Goal: Task Accomplishment & Management: Use online tool/utility

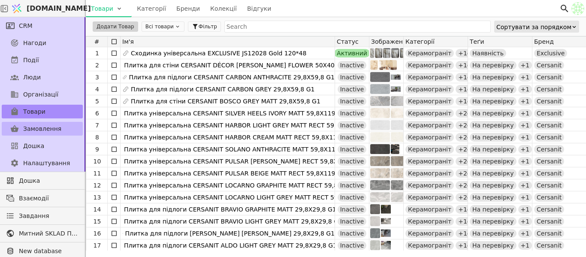
click at [32, 145] on span "Дошка" at bounding box center [33, 146] width 21 height 9
click at [44, 131] on span "Замовлення" at bounding box center [42, 128] width 38 height 9
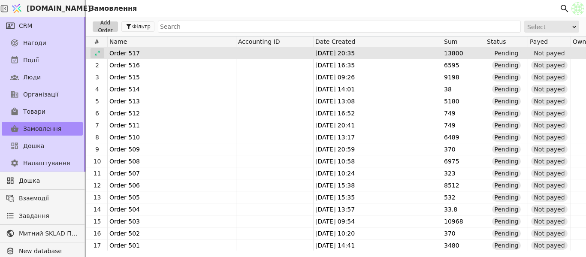
click at [98, 51] on icon at bounding box center [97, 53] width 5 height 5
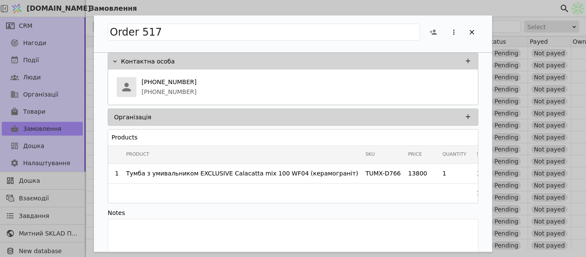
scroll to position [33, 0]
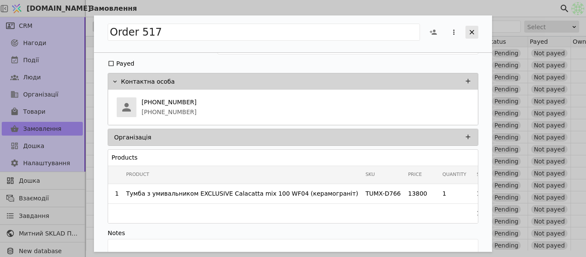
click at [470, 31] on icon "Add Opportunity" at bounding box center [472, 32] width 8 height 8
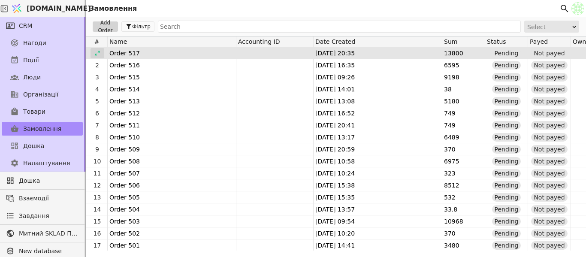
click at [101, 53] on div at bounding box center [98, 53] width 14 height 10
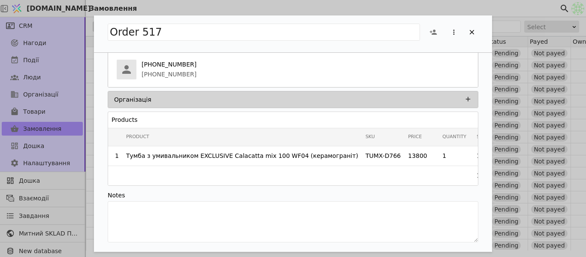
scroll to position [0, 11]
click at [472, 32] on icon "Add Opportunity" at bounding box center [472, 32] width 5 height 5
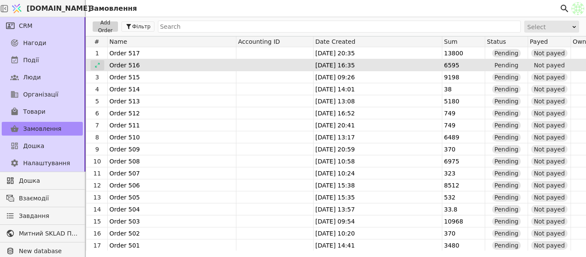
click at [99, 70] on div at bounding box center [98, 65] width 14 height 10
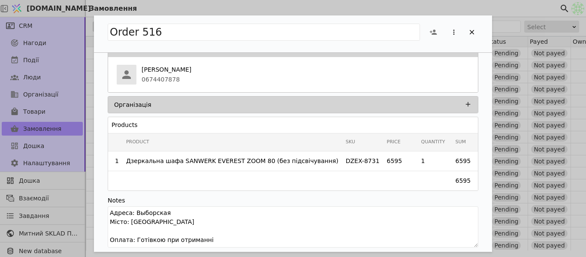
scroll to position [70, 0]
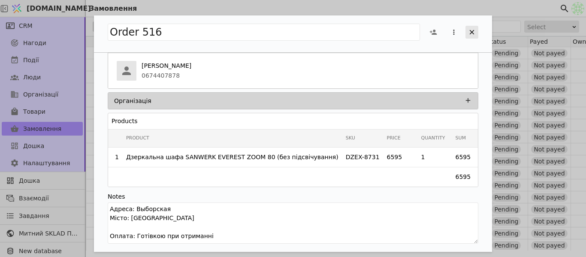
click at [470, 33] on icon "Add Opportunity" at bounding box center [472, 32] width 5 height 5
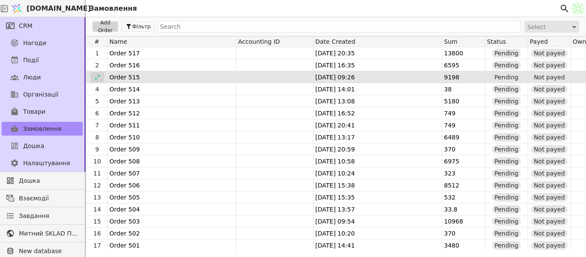
click at [94, 79] on icon at bounding box center [97, 77] width 6 height 6
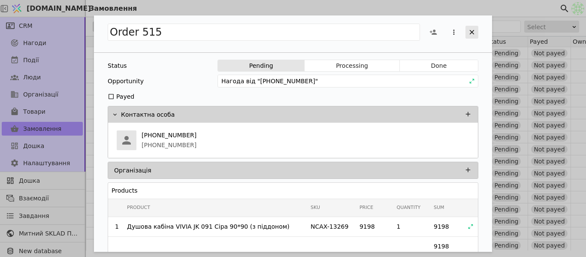
click at [474, 33] on icon "Add Opportunity" at bounding box center [472, 32] width 8 height 8
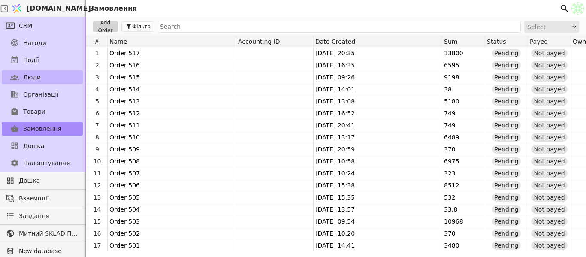
click at [46, 79] on link "Люди" at bounding box center [42, 77] width 81 height 14
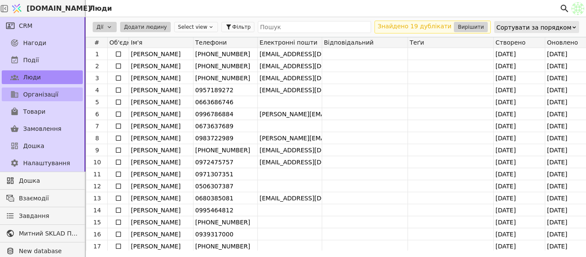
click at [45, 99] on link "Організації" at bounding box center [42, 95] width 81 height 14
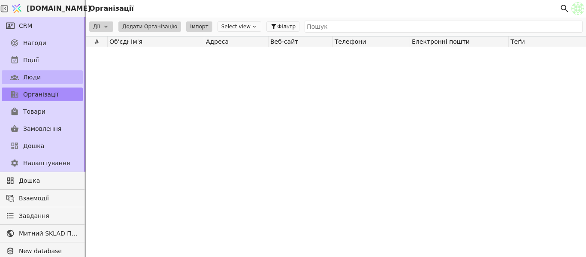
click at [53, 80] on link "Люди" at bounding box center [42, 77] width 81 height 14
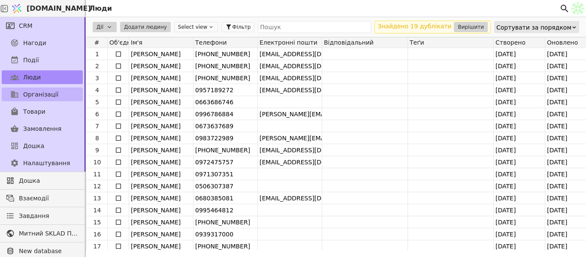
click at [38, 98] on span "Організації" at bounding box center [40, 94] width 35 height 9
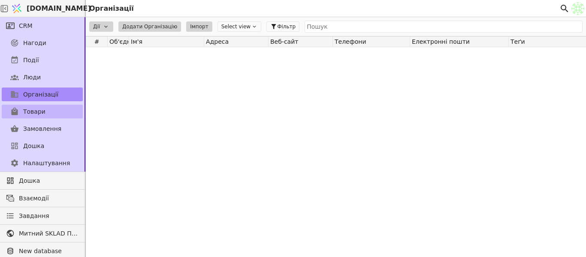
click at [40, 112] on span "Товари" at bounding box center [34, 111] width 22 height 9
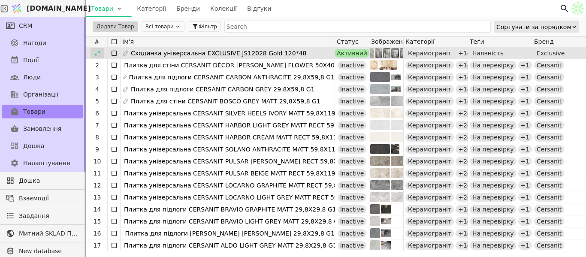
click at [95, 55] on icon at bounding box center [97, 53] width 6 height 6
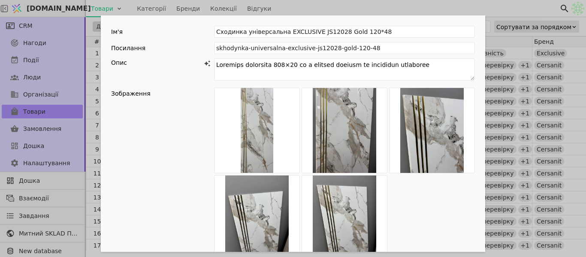
scroll to position [215, 0]
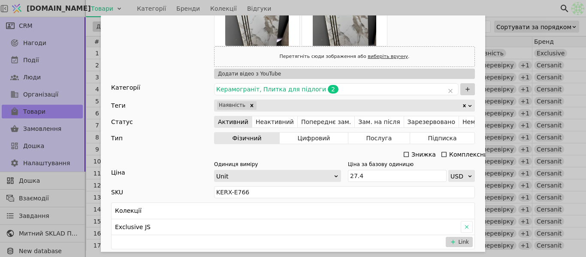
click at [502, 8] on div "Ім'я Сходинка універсальна EXCLUSIVE JS12028 Gold 120*48 Посилання skhodynka-un…" at bounding box center [293, 128] width 586 height 257
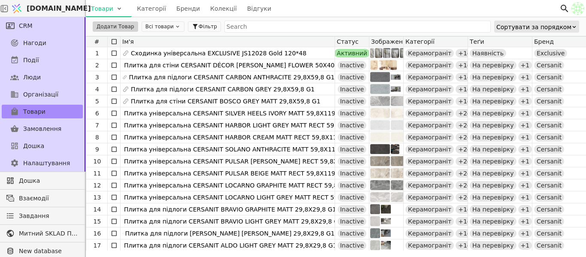
click at [288, 9] on div "Товари Категорії Бренди Колекції Відгуки" at bounding box center [323, 8] width 474 height 17
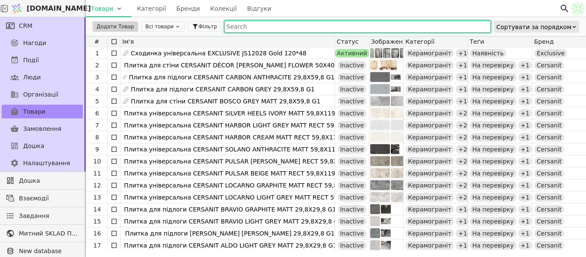
click at [269, 27] on input "text" at bounding box center [357, 27] width 267 height 12
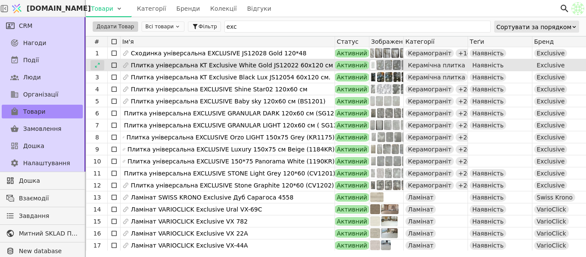
click at [101, 64] on div at bounding box center [98, 65] width 14 height 10
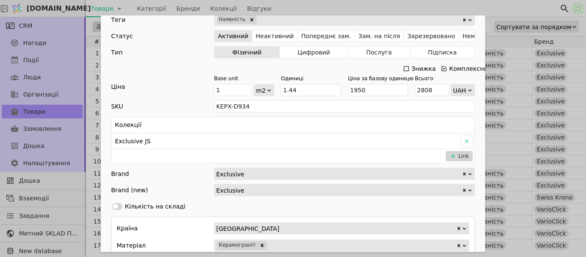
scroll to position [258, 0]
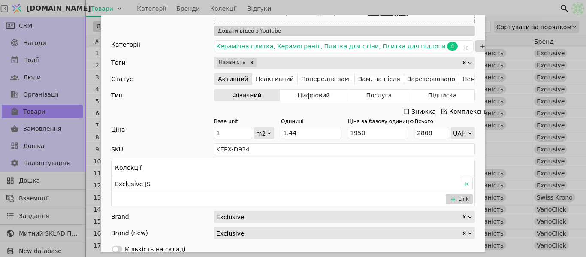
click at [298, 9] on div "Ім'я Плитка універсальна KT Exclusive White Gold JS12022 60х120 см Посилання pl…" at bounding box center [293, 128] width 586 height 257
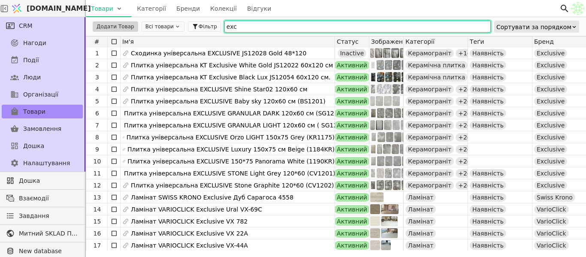
click at [262, 27] on input "exc" at bounding box center [357, 27] width 267 height 12
type input "e"
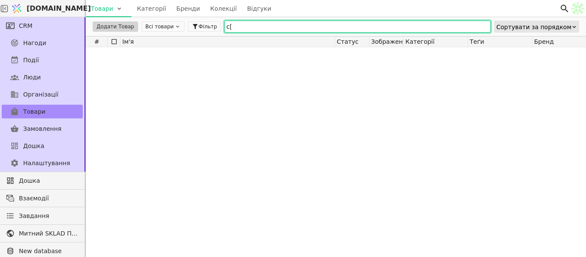
type input "c"
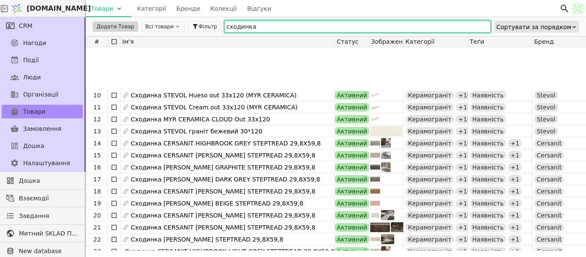
scroll to position [129, 0]
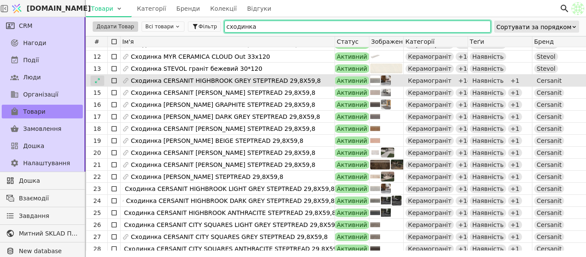
type input "сходинка"
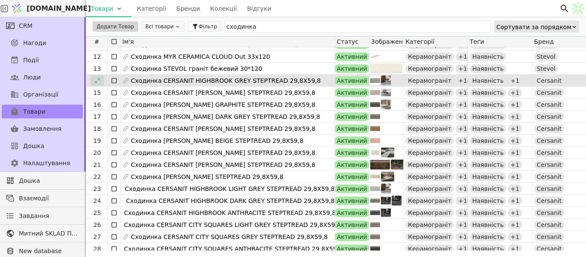
click at [99, 79] on icon at bounding box center [97, 80] width 5 height 5
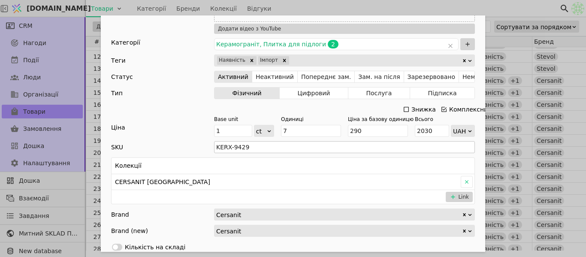
scroll to position [172, 0]
click at [301, 132] on input "7" at bounding box center [311, 131] width 60 height 12
click at [516, 15] on div "Ім'я Сходинка CERSANIT HIGHBROOK GREY STEPTREAD 29,8X59,8 Посилання skhodynka-c…" at bounding box center [293, 128] width 586 height 257
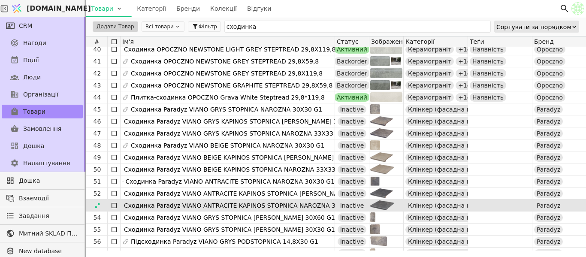
scroll to position [472, 0]
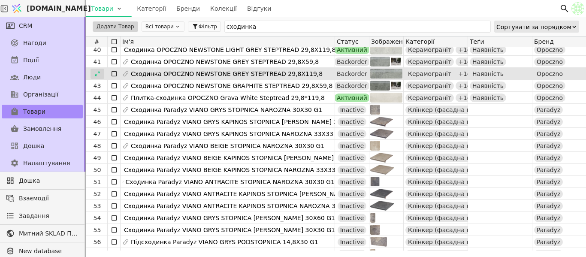
click at [97, 74] on icon at bounding box center [97, 74] width 6 height 6
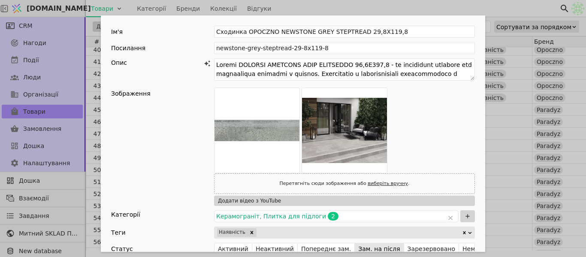
scroll to position [129, 0]
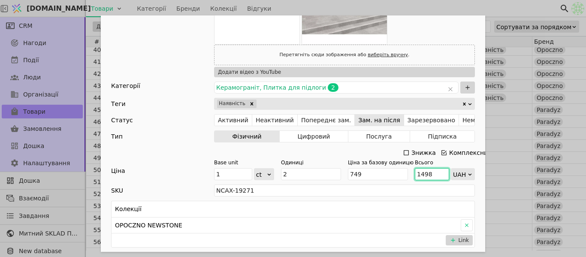
click at [431, 176] on input "1498" at bounding box center [432, 174] width 34 height 12
click at [316, 13] on div "Ім'я Сходинка OPOCZNO NEWSTONE GREY STEPTREAD 29,8X119,8 Посилання newstone-gre…" at bounding box center [293, 128] width 586 height 257
click at [321, 4] on div "Ім'я Сходинка OPOCZNO NEWSTONE GREY STEPTREAD 29,8X119,8 Посилання newstone-gre…" at bounding box center [293, 128] width 586 height 257
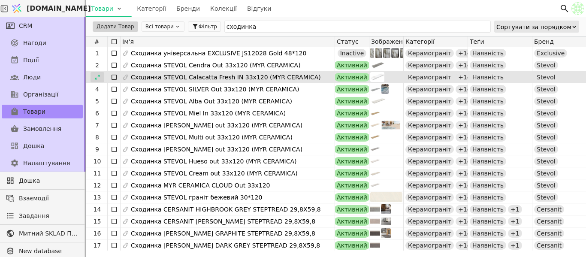
click at [100, 76] on icon at bounding box center [97, 77] width 6 height 6
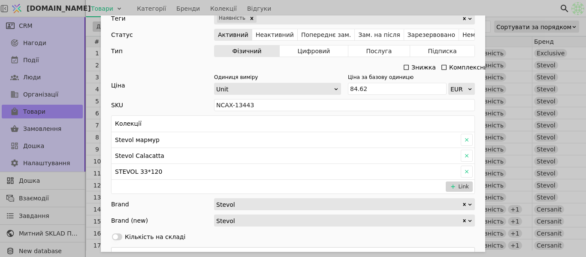
scroll to position [215, 0]
click at [491, 6] on div "Ім'я Сходинка STEVOL Calacatta Fresh IN 33x120 (MYR CERAMICA) Посилання stupen-…" at bounding box center [293, 128] width 586 height 257
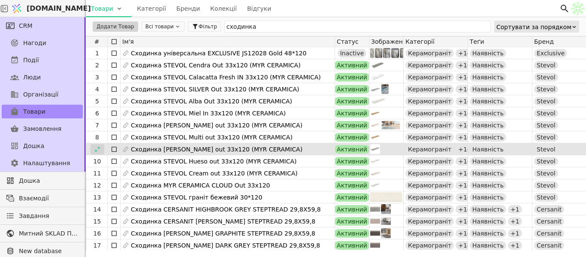
click at [101, 150] on div at bounding box center [98, 149] width 14 height 10
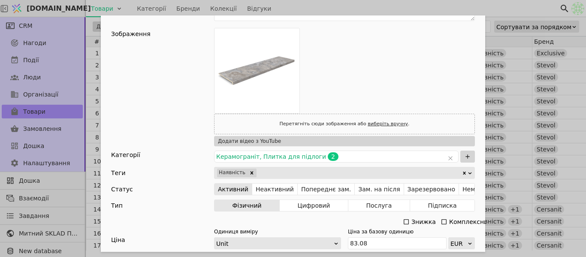
scroll to position [172, 0]
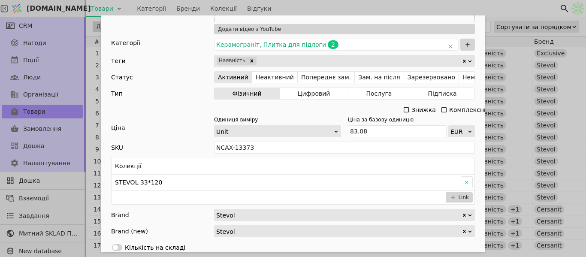
click at [510, 9] on div "Ім'я Сходинка STEVOL Marengo out 33x120 (MYR CERAMICA) Посилання stupen-marengo…" at bounding box center [293, 128] width 586 height 257
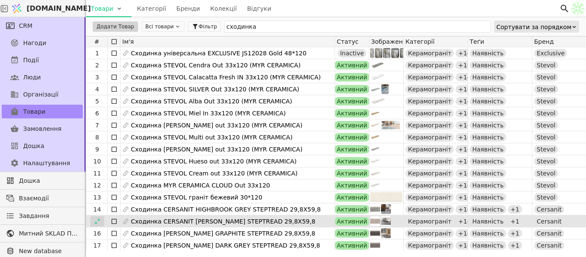
click at [94, 218] on icon at bounding box center [97, 221] width 6 height 6
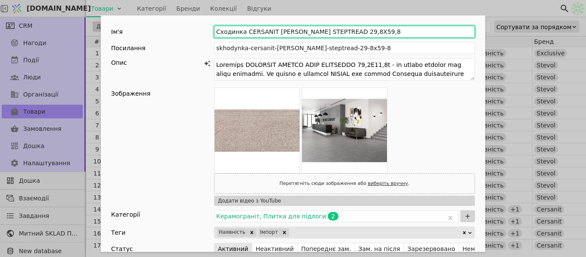
drag, startPoint x: 270, startPoint y: 32, endPoint x: 337, endPoint y: 32, distance: 67.4
click at [338, 32] on input "Сходинка CERSANIT MILTON GREY STEPTREAD 29,8X59,8" at bounding box center [344, 32] width 261 height 12
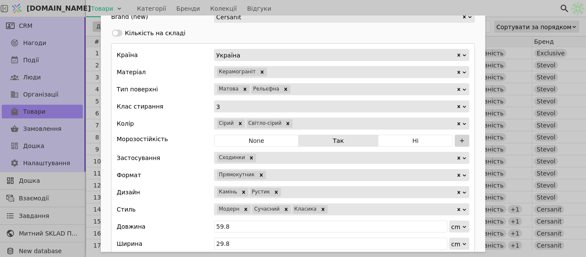
scroll to position [587, 0]
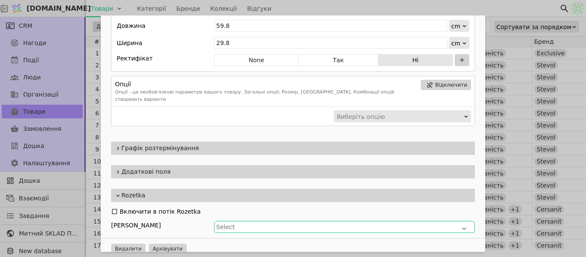
click at [225, 224] on span "Select" at bounding box center [225, 227] width 18 height 7
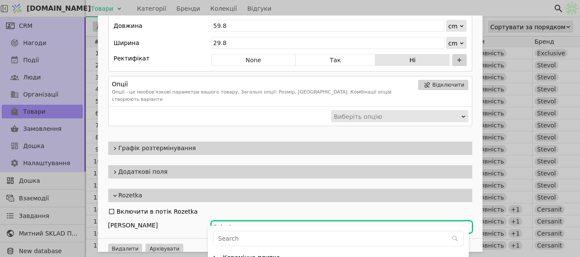
click at [230, 223] on div "Select" at bounding box center [341, 227] width 257 height 9
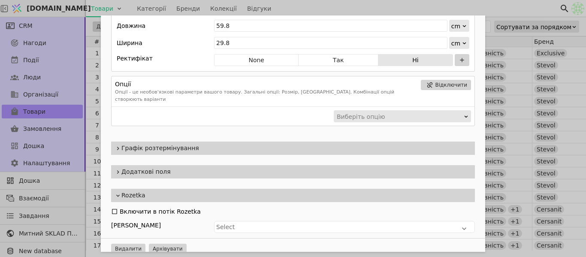
click at [200, 191] on span "Rozetka" at bounding box center [296, 195] width 350 height 9
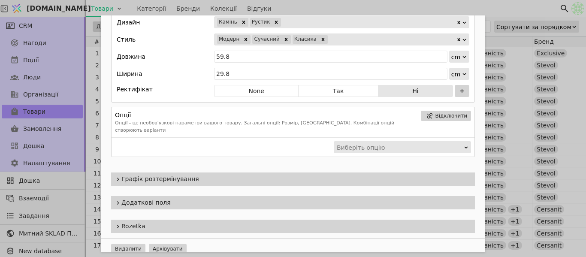
click at [187, 223] on span "Rozetka" at bounding box center [296, 226] width 350 height 9
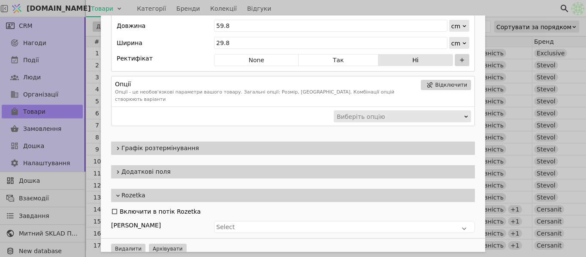
click at [191, 173] on div "Додаткові поля" at bounding box center [293, 172] width 385 height 24
click at [191, 167] on span "Додаткові поля" at bounding box center [296, 171] width 350 height 9
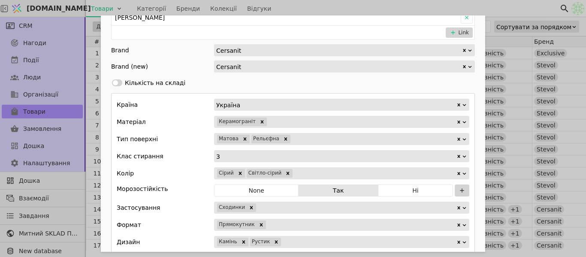
scroll to position [551, 0]
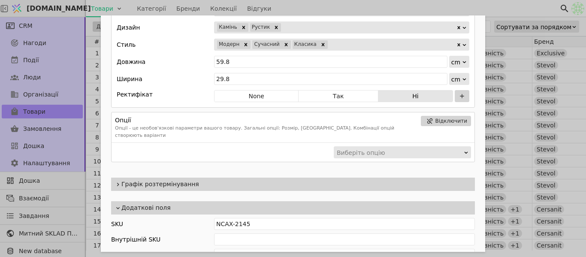
click at [351, 10] on div "Ім'я Сходинка CERSANIT MILTON GREY STEPTREAD 29,8X59,8 Посилання skhodynka-cers…" at bounding box center [293, 128] width 586 height 257
click at [341, 1] on div "Ім'я Сходинка CERSANIT MILTON GREY STEPTREAD 29,8X59,8 Посилання skhodynka-cers…" at bounding box center [293, 128] width 586 height 257
click at [342, 12] on div "Ім'я Сходинка CERSANIT MILTON GREY STEPTREAD 29,8X59,8 Посилання skhodynka-cers…" at bounding box center [293, 128] width 586 height 257
click at [344, 7] on div "Ім'я Сходинка CERSANIT MILTON GREY STEPTREAD 29,8X59,8 Посилання skhodynka-cers…" at bounding box center [293, 128] width 586 height 257
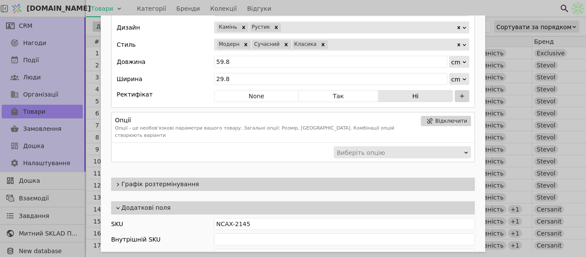
click at [344, 7] on div "Ім'я Сходинка CERSANIT MILTON GREY STEPTREAD 29,8X59,8 Посилання skhodynka-cers…" at bounding box center [293, 128] width 586 height 257
click at [503, 9] on div "Ім'я Сходинка CERSANIT MILTON GREY STEPTREAD 29,8X59,8 Посилання skhodynka-cers…" at bounding box center [293, 128] width 586 height 257
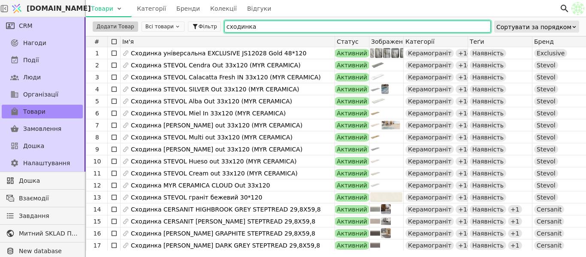
click at [180, 26] on div "Додати Товар Всі товари Фільтр сходинка Сортувати за порядком" at bounding box center [336, 26] width 500 height 19
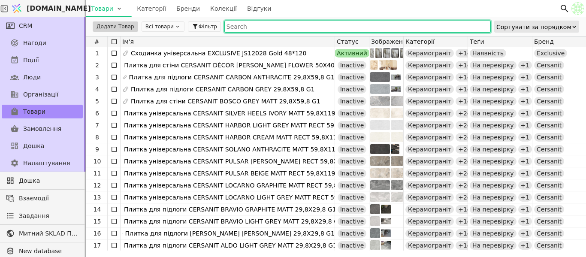
click at [295, 27] on input "text" at bounding box center [357, 27] width 267 height 12
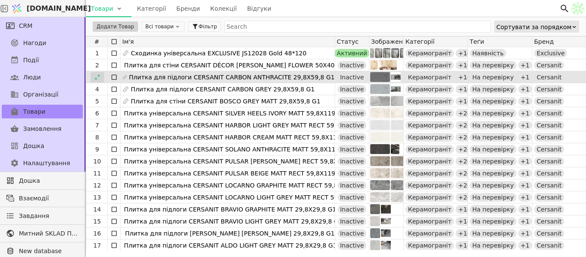
click at [98, 78] on icon at bounding box center [97, 77] width 6 height 6
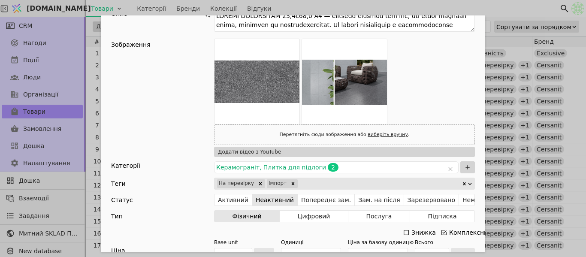
scroll to position [86, 0]
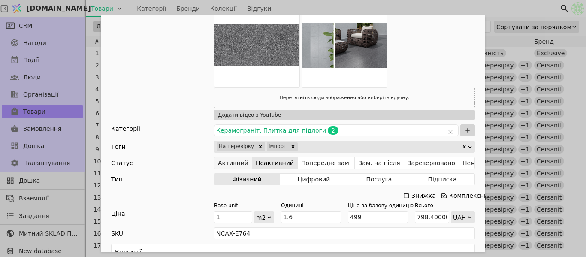
click at [233, 164] on button "Активний" at bounding box center [234, 163] width 38 height 12
click at [433, 11] on div "Ім'я Плитка для підлоги CERSANIT CARBON ANTHRACITE 29,8X59,8 G1 Посилання carbo…" at bounding box center [293, 128] width 586 height 257
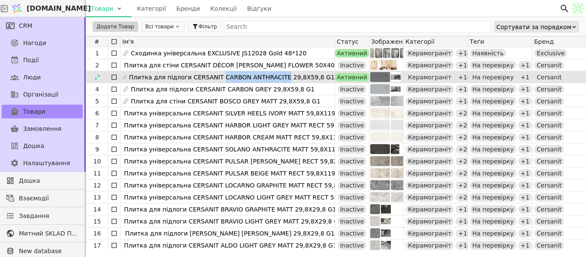
drag, startPoint x: 214, startPoint y: 76, endPoint x: 274, endPoint y: 79, distance: 60.1
click at [274, 79] on span "Плитка для підлоги CERSANIT CARBON ANTHRACITE 29,8X59,8 G1" at bounding box center [232, 77] width 206 height 12
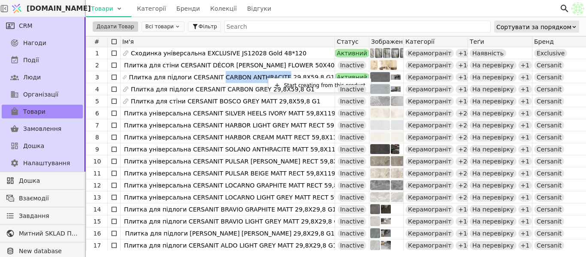
click at [99, 75] on html "Svit.One Товари Категорії Бренди Колекції Відгуки CRM Нагоди Події Люди Організ…" at bounding box center [293, 128] width 586 height 257
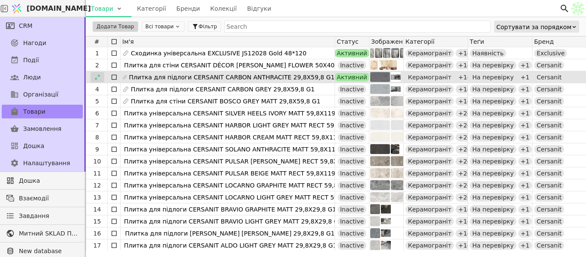
click at [99, 78] on icon at bounding box center [97, 77] width 6 height 6
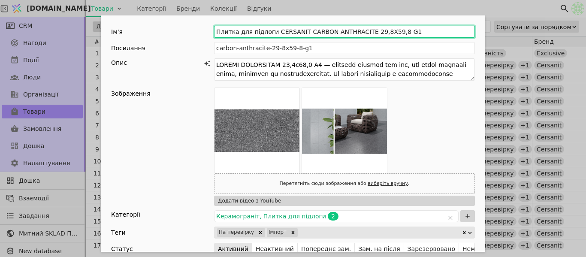
drag, startPoint x: 297, startPoint y: 28, endPoint x: 356, endPoint y: 30, distance: 58.8
click at [355, 30] on input "Плитка для підлоги CERSANIT CARBON ANTHRACITE 29,8X59,8 G1" at bounding box center [344, 32] width 261 height 12
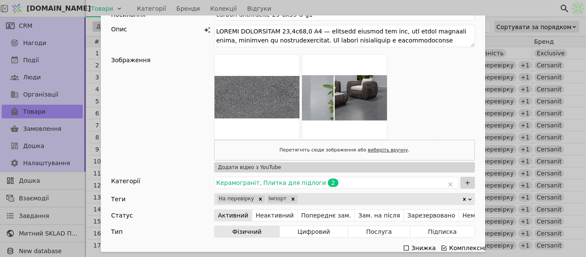
scroll to position [43, 0]
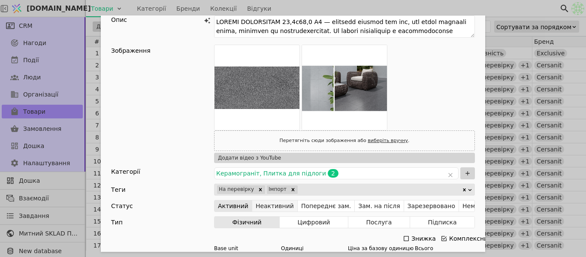
click at [278, 205] on button "Неактивний" at bounding box center [274, 206] width 45 height 12
click at [425, 5] on div "Ім'я Плитка для підлоги CERSANIT CARBON ANTHRACITE 29,8X59,8 G1 Посилання carbo…" at bounding box center [293, 128] width 586 height 257
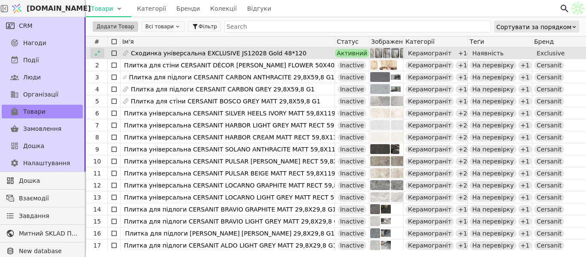
click at [99, 54] on icon at bounding box center [97, 53] width 6 height 6
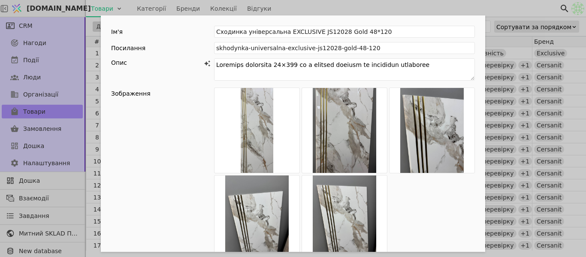
scroll to position [215, 0]
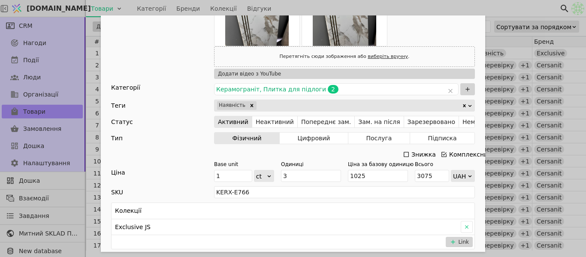
click at [442, 5] on div "Ім'я Сходинка універсальна EXCLUSIVE JS12028 Gold 48*120 Посилання skhodynka-un…" at bounding box center [293, 128] width 586 height 257
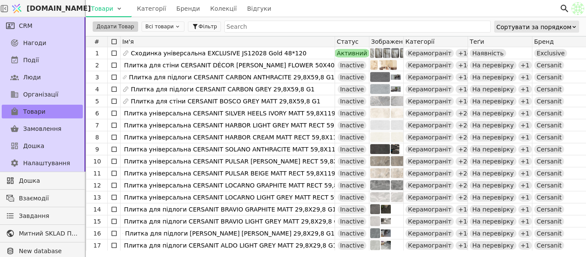
click at [158, 26] on button "Всі товари" at bounding box center [163, 26] width 43 height 10
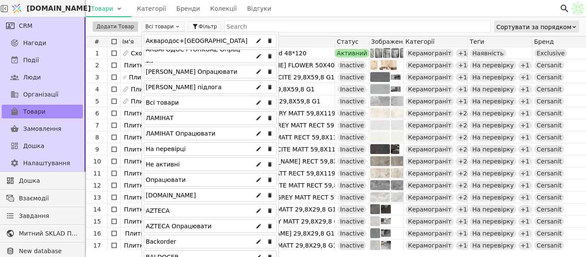
click at [185, 179] on div "Опрацювати" at bounding box center [210, 180] width 133 height 14
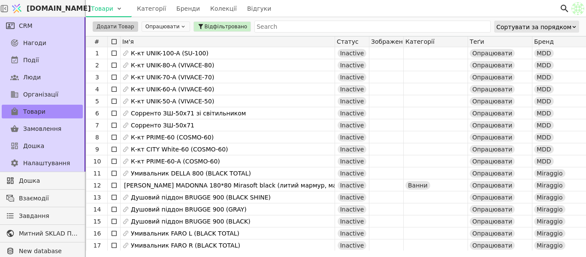
click at [178, 27] on button "Опрацювати" at bounding box center [166, 26] width 49 height 10
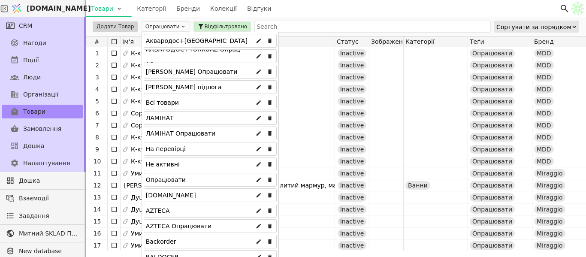
click at [165, 39] on div "Аквародос+[GEOGRAPHIC_DATA]" at bounding box center [197, 41] width 102 height 14
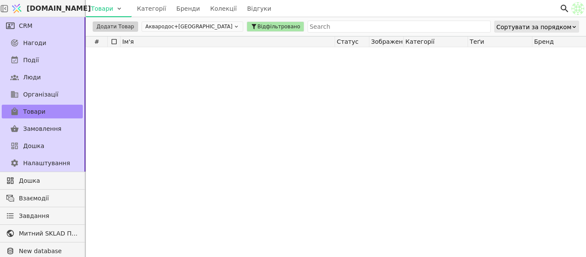
scroll to position [43, 0]
click at [258, 28] on span "Відфільтровано" at bounding box center [279, 27] width 43 height 8
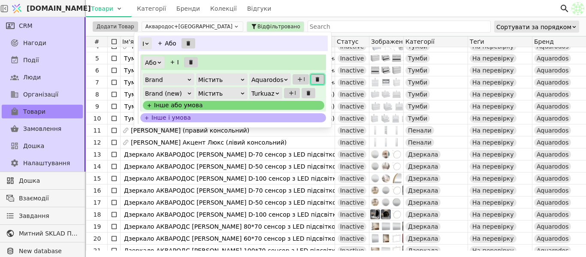
click at [316, 81] on icon at bounding box center [317, 79] width 3 height 5
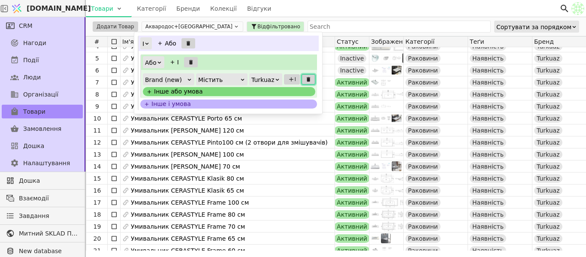
click at [310, 79] on button at bounding box center [309, 79] width 14 height 10
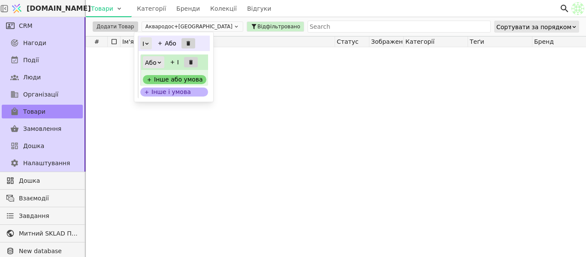
scroll to position [0, 0]
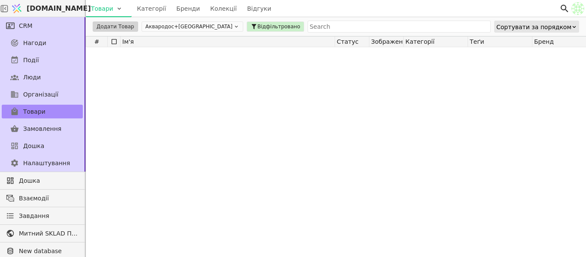
click at [241, 77] on div at bounding box center [538, 148] width 904 height 203
click at [233, 24] on icon at bounding box center [236, 27] width 6 height 6
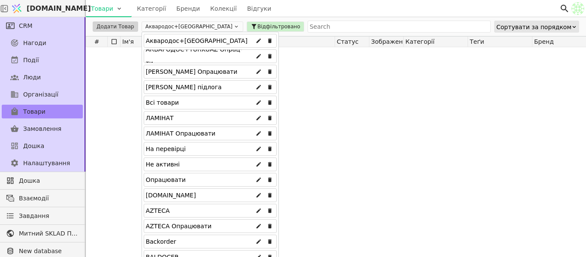
click at [197, 40] on div "Аквародос+[GEOGRAPHIC_DATA]" at bounding box center [197, 41] width 102 height 14
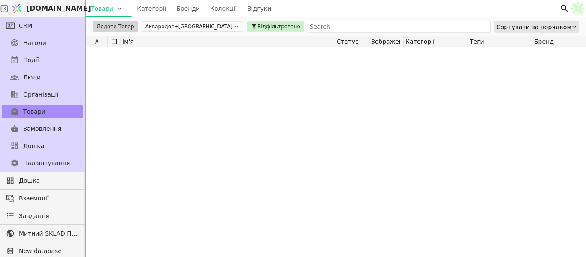
click at [188, 28] on button "Аквародос+[GEOGRAPHIC_DATA]" at bounding box center [193, 26] width 102 height 10
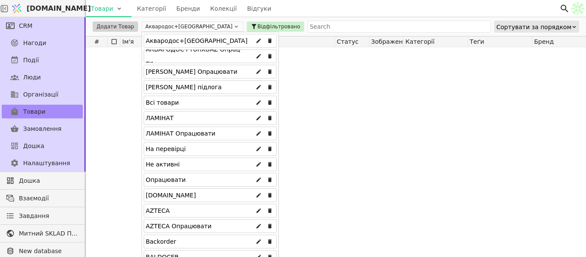
click at [192, 59] on div "АКВАРОДОС+TURKUAZ Опрац-ти" at bounding box center [197, 55] width 103 height 27
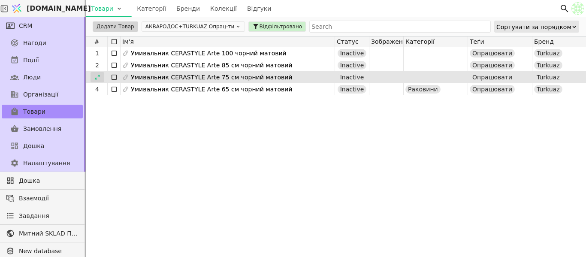
click at [100, 75] on icon at bounding box center [97, 77] width 6 height 6
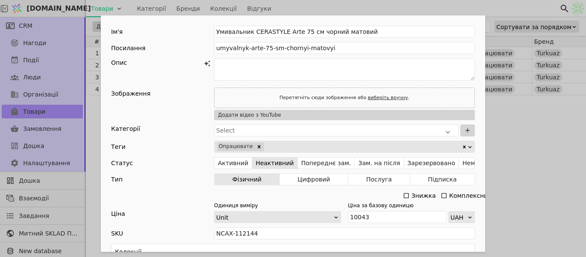
click at [483, 8] on div "Ім'я Умивальник CERASTYLE Arte 75 см чорний матовий Посилання umyvalnyk-arte-75…" at bounding box center [293, 128] width 586 height 257
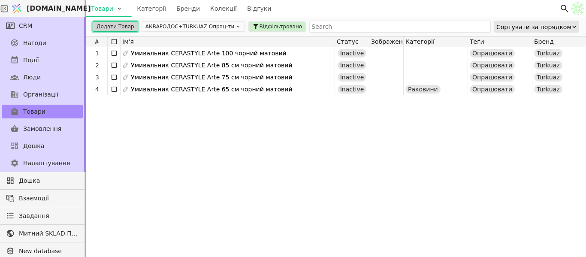
click at [115, 28] on button "Додати Товар" at bounding box center [115, 26] width 45 height 10
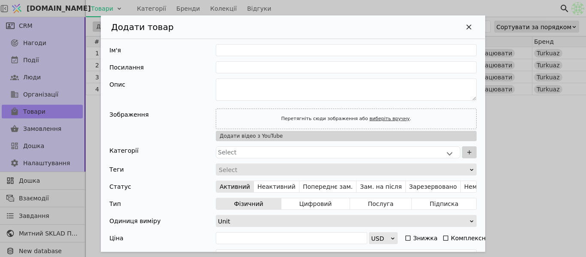
click at [455, 29] on div "Додати товар" at bounding box center [293, 27] width 385 height 24
click at [467, 27] on div "Додати Товар" at bounding box center [469, 27] width 12 height 12
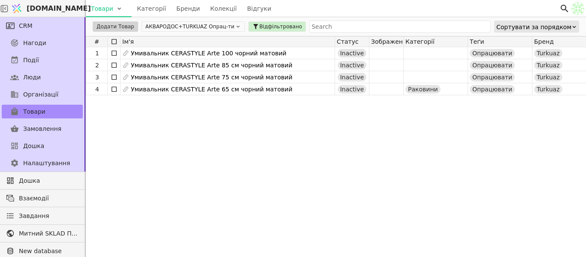
click at [116, 42] on icon at bounding box center [114, 41] width 7 height 7
click at [109, 27] on html "Svit.One Товари Категорії Бренди Колекції Відгуки CRM Нагоди Події Люди Організ…" at bounding box center [293, 128] width 586 height 257
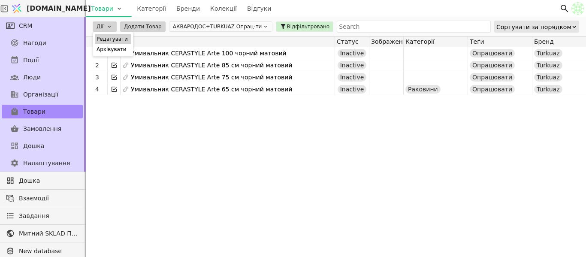
click at [124, 38] on div "Редагувати" at bounding box center [113, 39] width 36 height 10
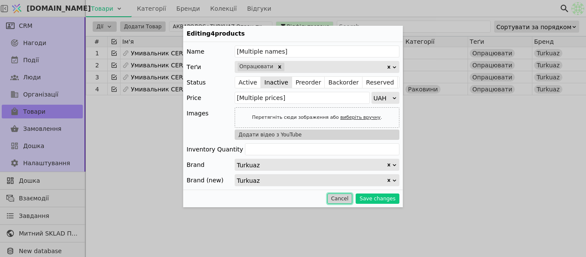
click at [345, 196] on button "Cancel" at bounding box center [339, 199] width 25 height 10
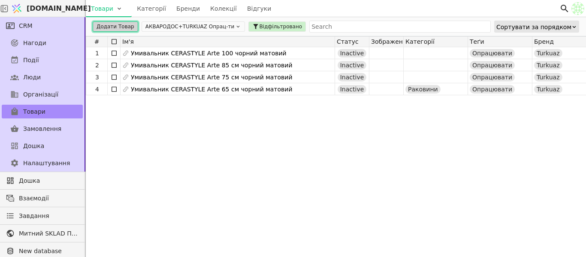
click at [115, 24] on button "Додати Товар" at bounding box center [115, 26] width 45 height 10
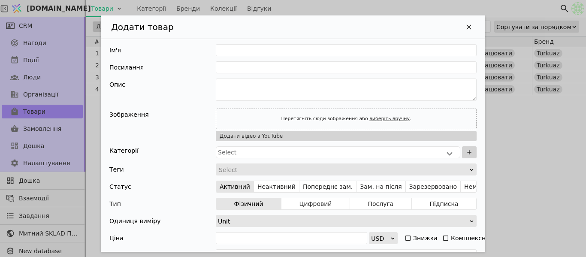
click at [431, 10] on div "Додати товар Ім'я Посилання Опис Зображення Перетягніть сюди зображення або виб…" at bounding box center [293, 128] width 586 height 257
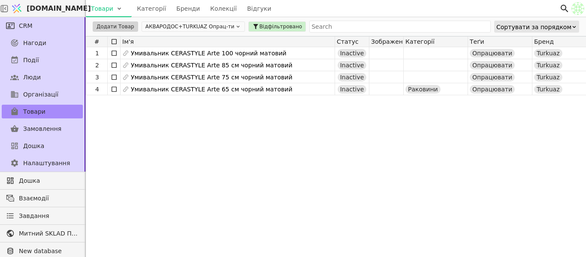
click at [115, 38] on div at bounding box center [114, 41] width 13 height 10
click at [117, 44] on icon at bounding box center [114, 41] width 7 height 7
click at [109, 26] on html "Svit.One Товари Категорії Бренди Колекції Відгуки CRM Нагоди Події Люди Організ…" at bounding box center [293, 128] width 586 height 257
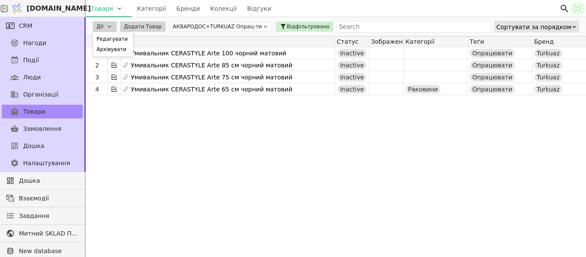
click at [119, 55] on div "Редагувати Архівувати" at bounding box center [113, 44] width 41 height 25
click at [122, 51] on div "Архівувати" at bounding box center [113, 49] width 36 height 10
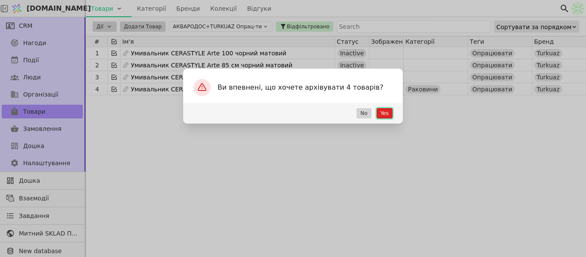
click at [390, 116] on button "Yes" at bounding box center [385, 113] width 16 height 10
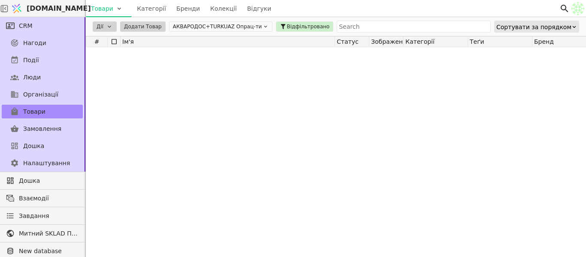
click at [221, 27] on button "АКВАРОДОС+TURKUAZ Опрац-ти" at bounding box center [221, 26] width 104 height 10
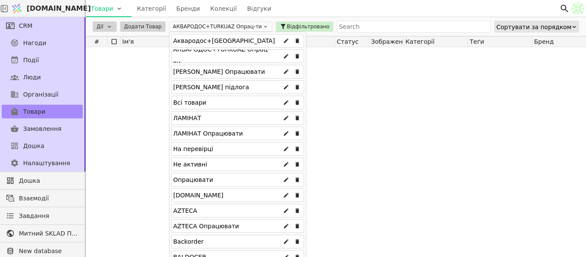
click at [223, 43] on div "Аквародос+[GEOGRAPHIC_DATA]" at bounding box center [224, 41] width 102 height 14
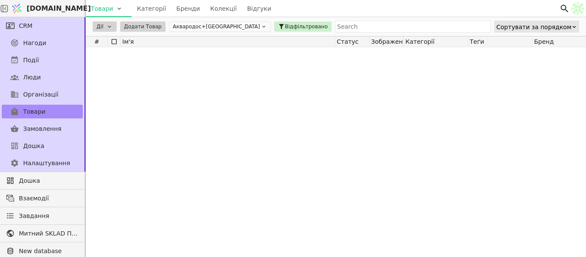
scroll to position [944, 0]
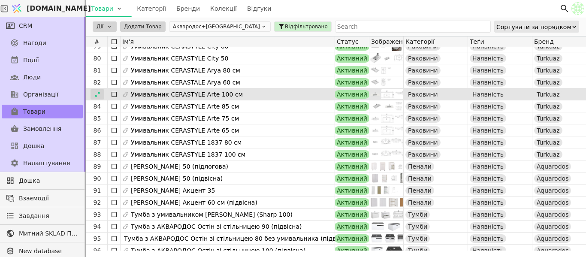
click at [99, 92] on icon at bounding box center [97, 94] width 6 height 6
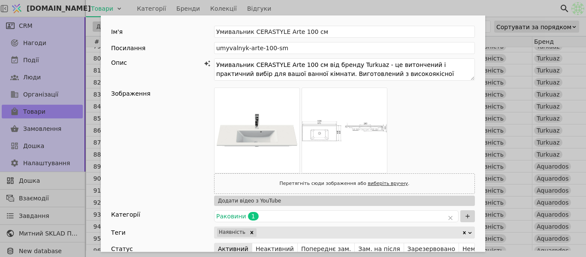
click at [374, 14] on div "Ім'я Умивальник CERASTYLE Arte 100 см Посилання umyvalnyk-arte-100-sm Опис Умив…" at bounding box center [293, 128] width 586 height 257
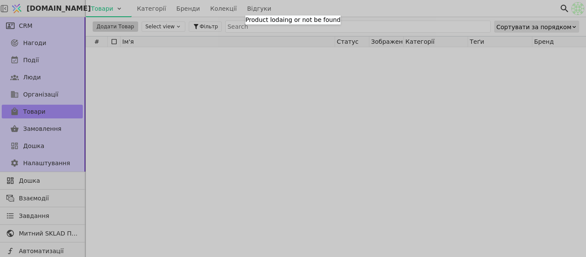
click at [306, 6] on div "Product lodaing or not be found" at bounding box center [293, 128] width 586 height 257
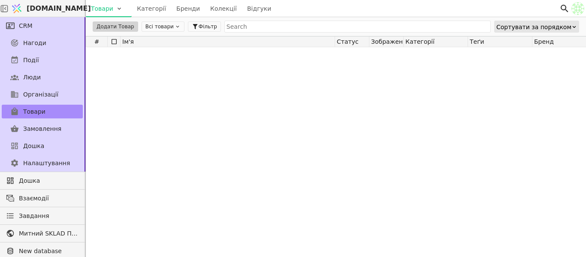
click at [157, 29] on button "Всі товари" at bounding box center [163, 26] width 43 height 10
click at [42, 111] on span "Товари" at bounding box center [34, 111] width 22 height 9
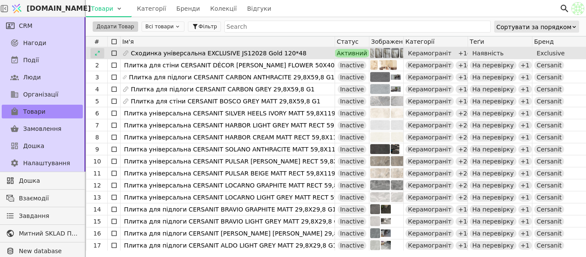
click at [93, 52] on div at bounding box center [98, 53] width 14 height 10
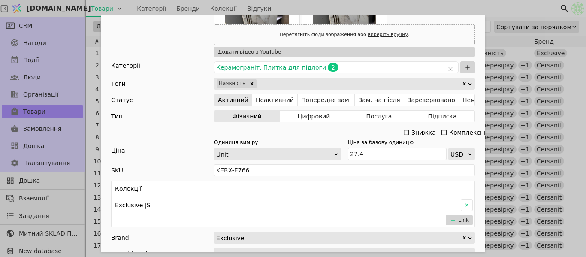
scroll to position [258, 0]
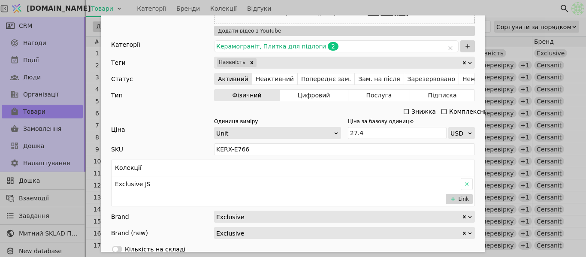
click at [442, 110] on icon "Add Opportunity" at bounding box center [444, 111] width 7 height 7
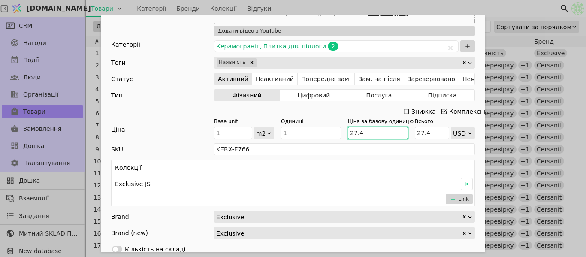
click at [370, 130] on input "27.4" at bounding box center [378, 133] width 60 height 12
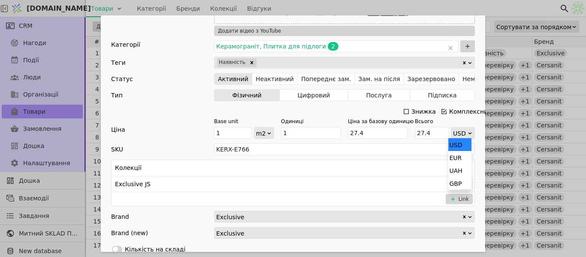
click at [462, 133] on div "USD" at bounding box center [460, 133] width 14 height 12
click at [462, 169] on div "UAH" at bounding box center [460, 170] width 23 height 13
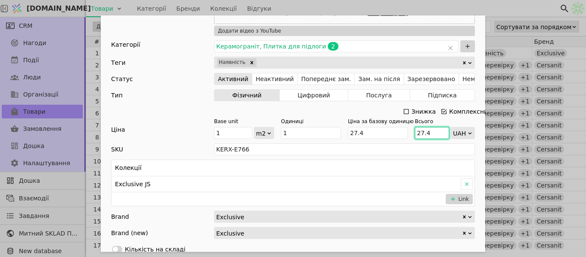
click at [432, 131] on input "27.4" at bounding box center [432, 133] width 34 height 12
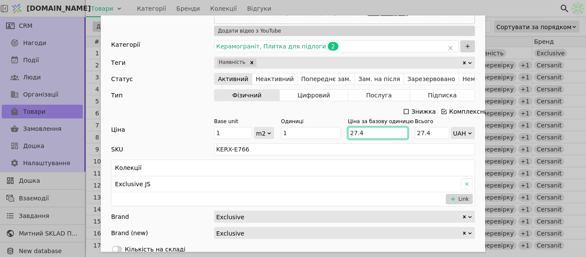
click at [382, 131] on input "27.4" at bounding box center [378, 133] width 60 height 12
type input "27."
type input "27"
type input "2"
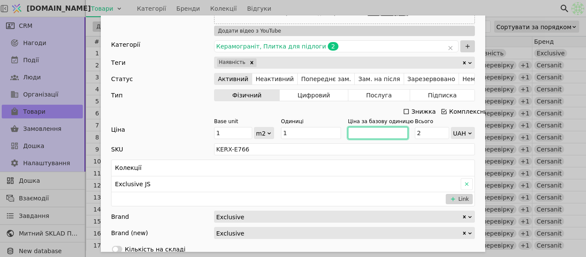
type input "1"
type input "11"
type input "115"
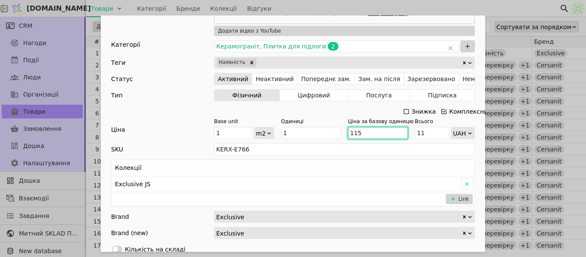
type input "115"
type input "1150"
click at [198, 96] on div "Тип Фізичний Цифровий Послуга Підписка" at bounding box center [293, 95] width 364 height 12
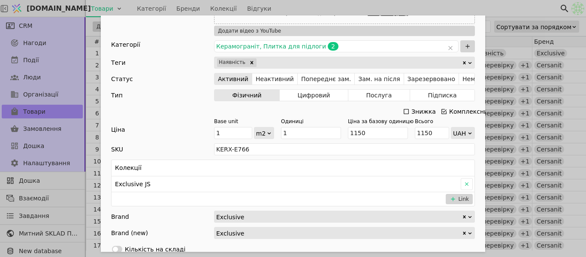
click at [267, 136] on div "m2" at bounding box center [264, 132] width 19 height 11
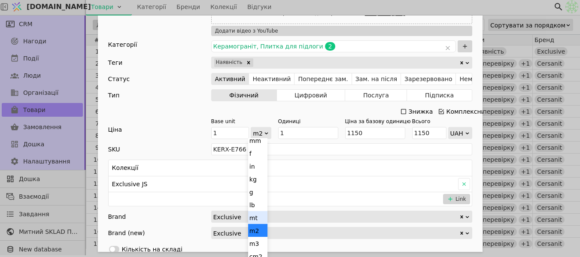
scroll to position [74, 0]
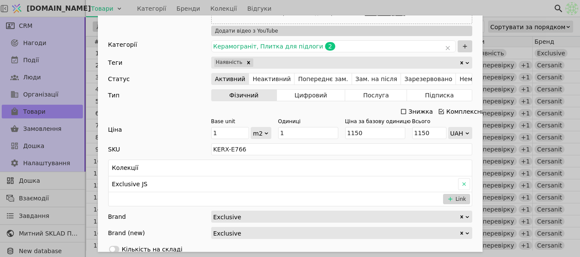
click at [183, 106] on div "Знижка Комплексний" at bounding box center [290, 112] width 364 height 12
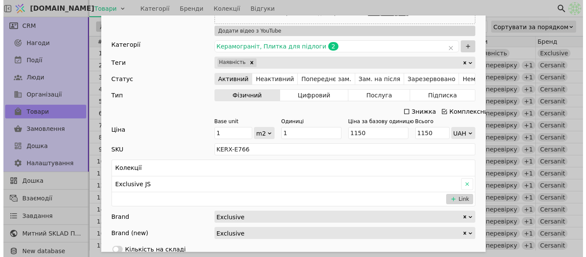
scroll to position [0, 0]
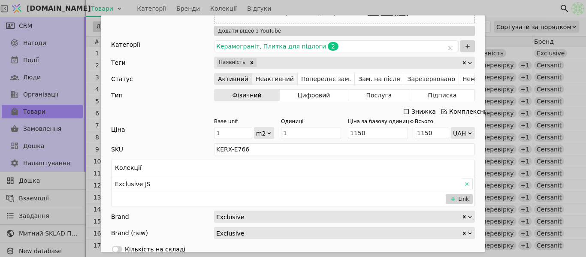
click at [256, 78] on button "Неактивний" at bounding box center [274, 79] width 45 height 12
click at [170, 105] on div "Ім'я Сходинка універсальна EXCLUSIVE JS12028 Gold 120*48 Посилання skhodynka-un…" at bounding box center [293, 156] width 385 height 796
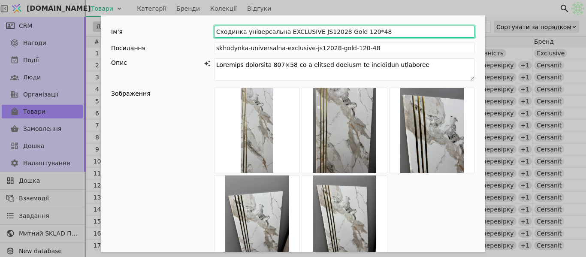
click at [357, 28] on input "Сходинка універсальна EXCLUSIVE JS12028 Gold 120*48" at bounding box center [344, 32] width 261 height 12
click at [370, 31] on input "Сходинка універсальна EXCLUSIVE JS12028 Gold 48*48" at bounding box center [344, 32] width 261 height 12
type input "Сходинка універсальна EXCLUSIVE JS12028 Gold 48*120"
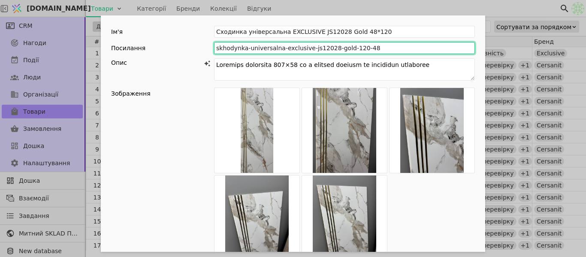
click at [349, 48] on input "skhodynka-universalna-exclusive-js12028-gold-120-48" at bounding box center [344, 48] width 261 height 12
click at [356, 47] on input "skhodynka-universalna-exclusive-js12028-gold-48-48" at bounding box center [344, 48] width 261 height 12
type input "skhodynka-universalna-exclusive-js12028-gold-48-120"
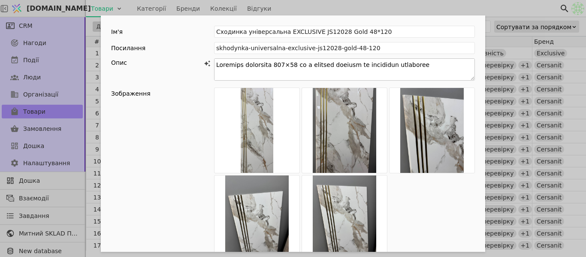
click at [280, 65] on textarea "Add Opportunity" at bounding box center [344, 69] width 261 height 22
click at [285, 62] on textarea "Add Opportunity" at bounding box center [344, 69] width 261 height 22
click at [287, 64] on textarea "Add Opportunity" at bounding box center [344, 69] width 261 height 22
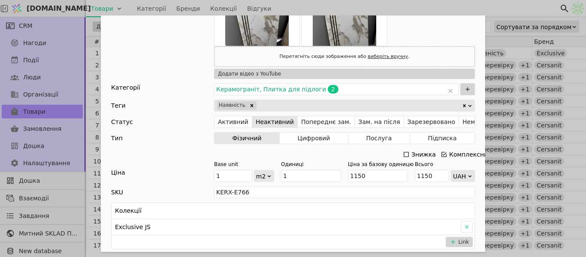
scroll to position [258, 0]
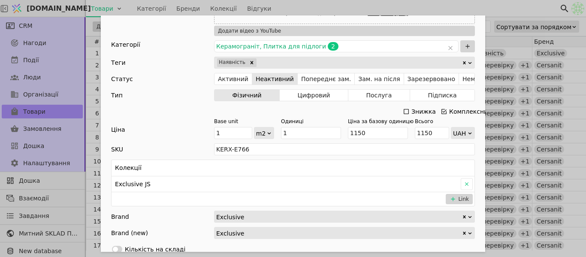
type textarea "Сходинка керамічна 48×120 см з ефектом мармуру та латунними вставками Ця розкіш…"
click at [237, 133] on input "1" at bounding box center [233, 133] width 38 height 12
click at [314, 132] on input "1" at bounding box center [311, 133] width 60 height 12
click at [380, 131] on input "1150" at bounding box center [378, 133] width 60 height 12
click at [293, 134] on input "1" at bounding box center [311, 133] width 60 height 12
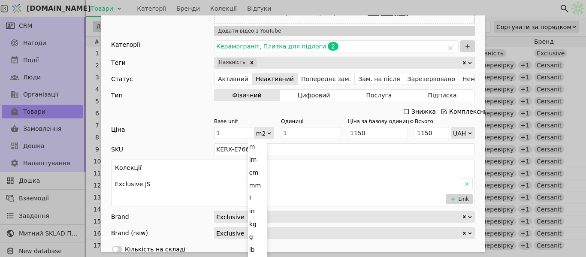
click at [256, 135] on div "m2" at bounding box center [261, 133] width 10 height 12
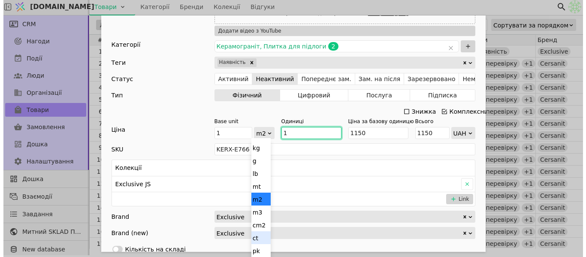
scroll to position [0, 0]
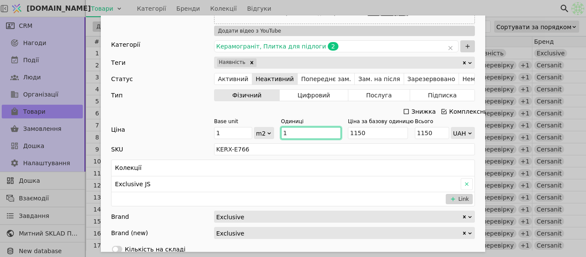
click at [295, 130] on input "1" at bounding box center [311, 133] width 60 height 12
click at [267, 130] on div "m2" at bounding box center [264, 132] width 19 height 11
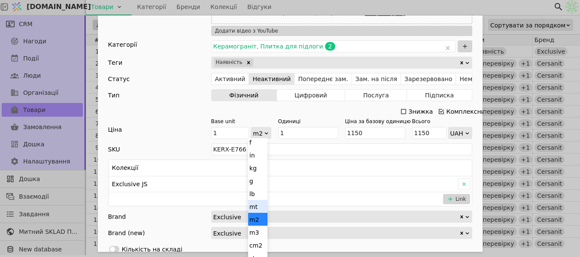
scroll to position [74, 0]
click at [252, 240] on div "ct" at bounding box center [257, 237] width 19 height 13
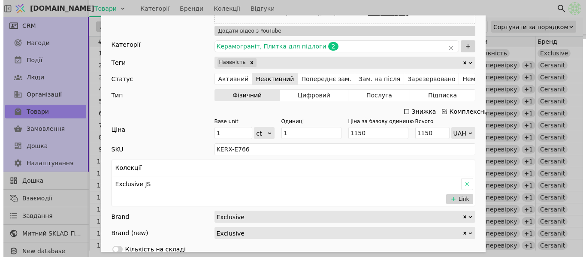
scroll to position [0, 0]
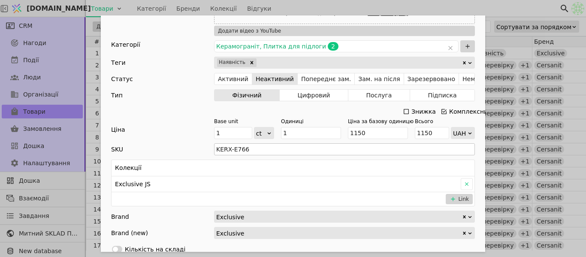
click at [188, 108] on div "Знижка Комплексний" at bounding box center [293, 112] width 364 height 12
click at [293, 132] on input "1" at bounding box center [311, 133] width 60 height 12
type input "0"
type input "3"
type input "3450"
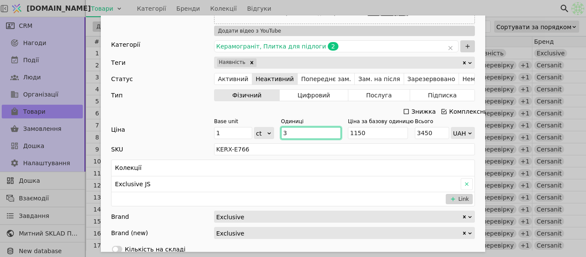
type input "3"
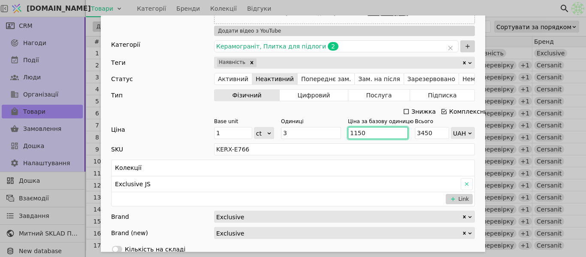
click at [377, 130] on input "1150" at bounding box center [378, 133] width 60 height 12
type input "115"
type input "345"
type input "11"
type input "33"
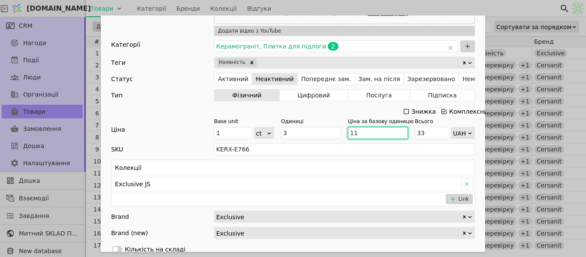
type input "1"
type input "3"
type input "10"
type input "30"
type input "100"
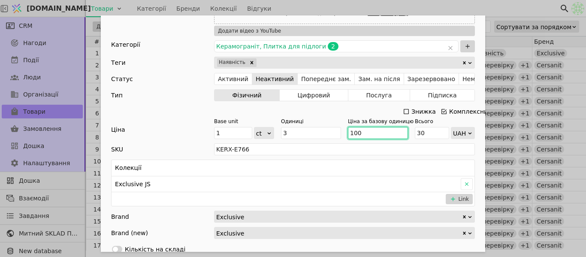
type input "300"
type input "1000"
type input "3000"
type input "100"
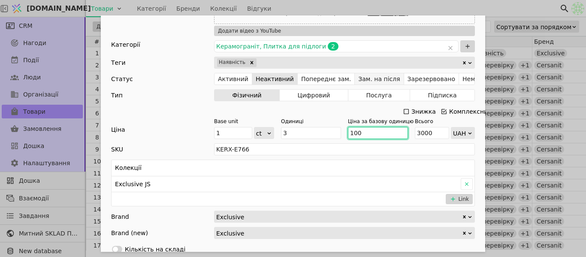
type input "300"
type input "10"
type input "30"
type input "102"
type input "306"
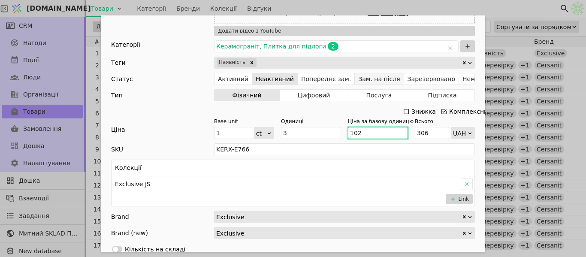
type input "1025"
type input "3075"
type input "1025"
click at [400, 6] on div "Ім'я Сходинка універсальна EXCLUSIVE JS12028 Gold 48*120 Посилання skhodynka-un…" at bounding box center [293, 128] width 586 height 257
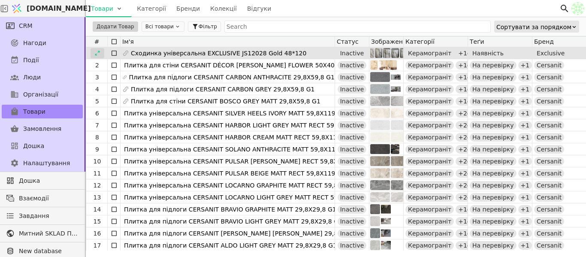
click at [96, 52] on icon at bounding box center [97, 53] width 6 height 6
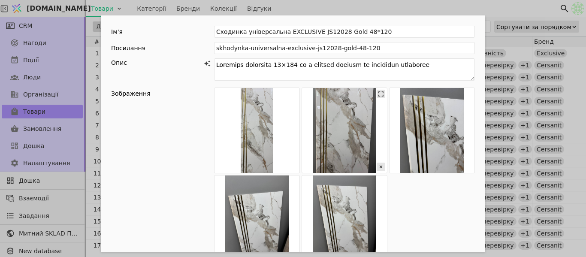
scroll to position [215, 0]
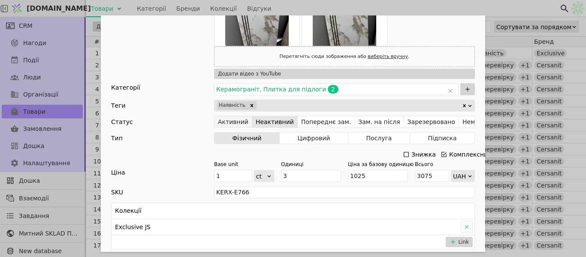
click at [228, 123] on button "Активний" at bounding box center [234, 122] width 38 height 12
click at [483, 8] on div "Ім'я Сходинка універсальна EXCLUSIVE JS12028 Gold 48*120 Посилання skhodynka-un…" at bounding box center [293, 128] width 586 height 257
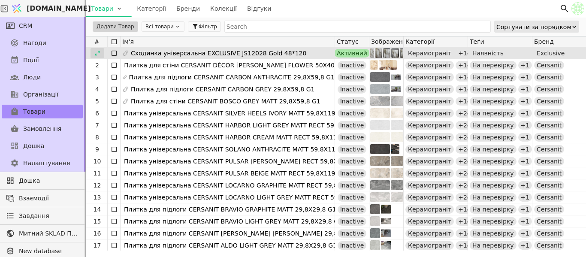
click at [99, 55] on icon at bounding box center [97, 53] width 6 height 6
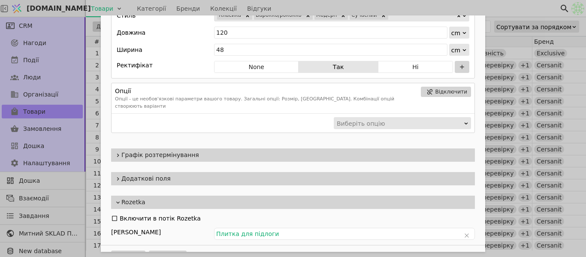
scroll to position [675, 0]
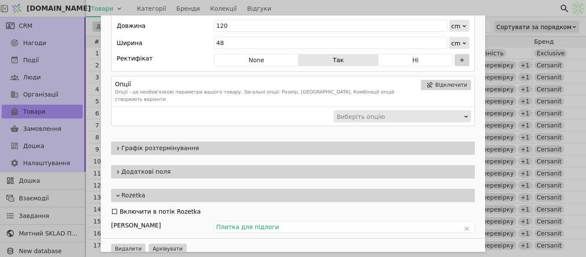
click at [167, 144] on span "Графік розтермінування" at bounding box center [296, 148] width 350 height 9
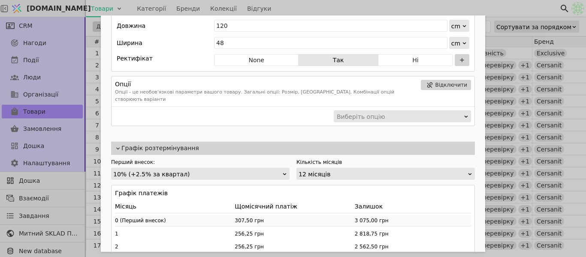
click at [167, 144] on span "Графік розтермінування" at bounding box center [296, 148] width 350 height 9
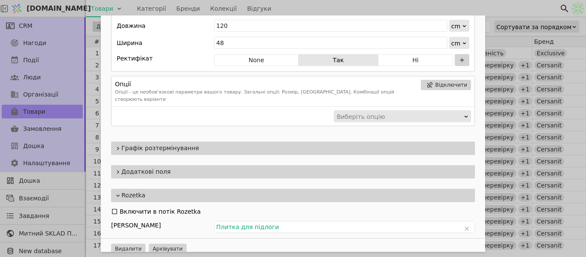
click at [179, 167] on span "Додаткові поля" at bounding box center [296, 171] width 350 height 9
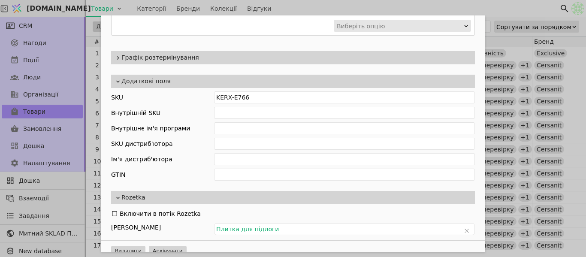
scroll to position [767, 0]
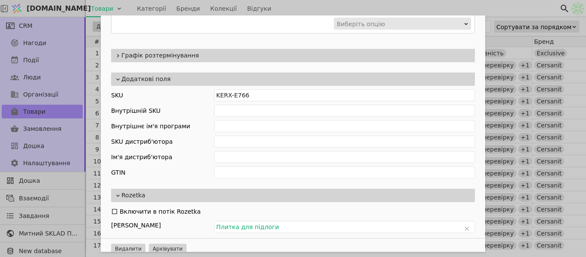
click at [200, 75] on span "Додаткові поля" at bounding box center [296, 79] width 350 height 9
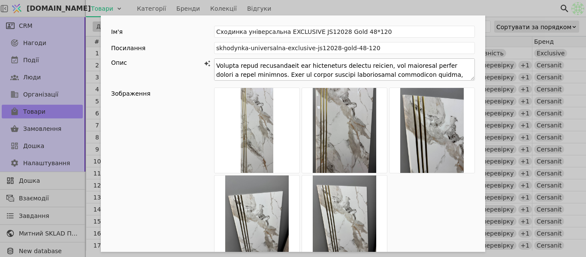
scroll to position [171, 0]
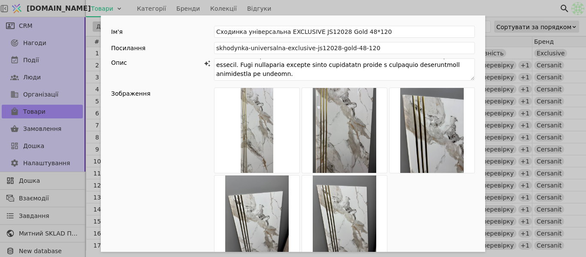
click at [379, 8] on div "Ім'я Сходинка універсальна EXCLUSIVE JS12028 Gold 48*120 Посилання skhodynka-un…" at bounding box center [293, 128] width 586 height 257
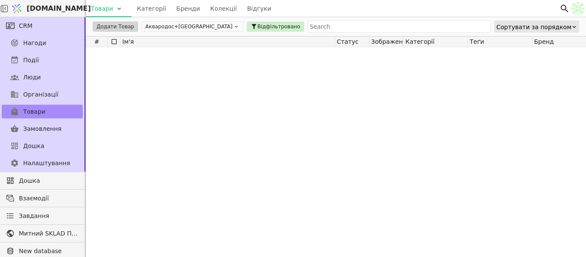
click at [233, 26] on icon at bounding box center [236, 27] width 6 height 6
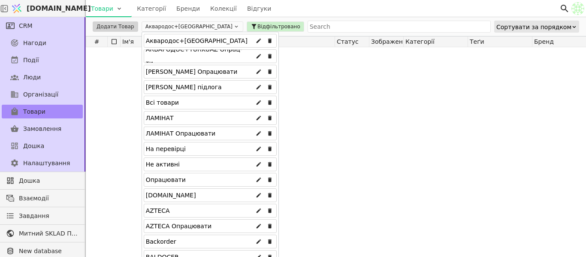
click at [182, 106] on div "Всі товари" at bounding box center [210, 103] width 133 height 14
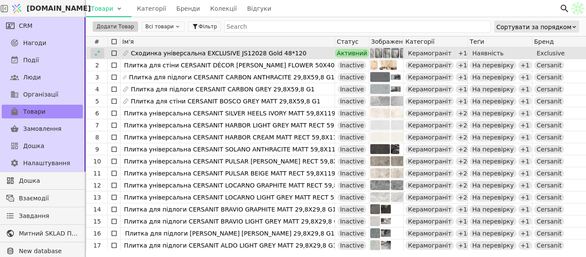
click at [99, 52] on icon at bounding box center [97, 53] width 6 height 6
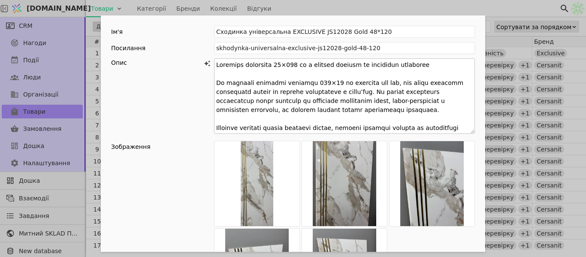
drag, startPoint x: 468, startPoint y: 79, endPoint x: 468, endPoint y: 132, distance: 53.6
click at [468, 132] on textarea "Add Opportunity" at bounding box center [344, 96] width 261 height 76
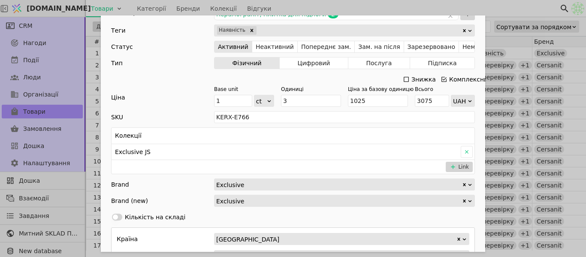
scroll to position [300, 0]
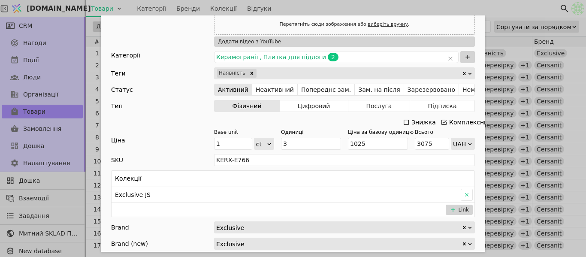
click at [442, 120] on icon "Add Opportunity" at bounding box center [444, 122] width 5 height 5
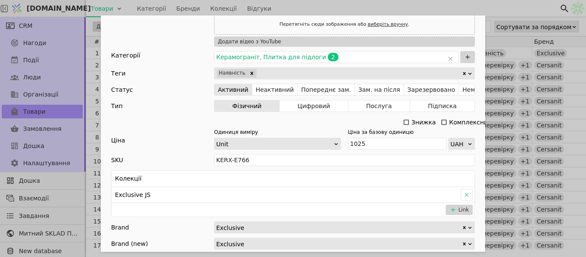
click at [442, 120] on icon "Add Opportunity" at bounding box center [444, 122] width 5 height 5
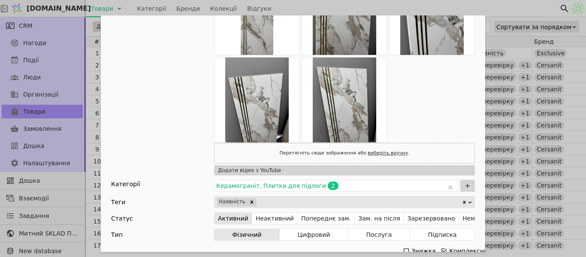
scroll to position [258, 0]
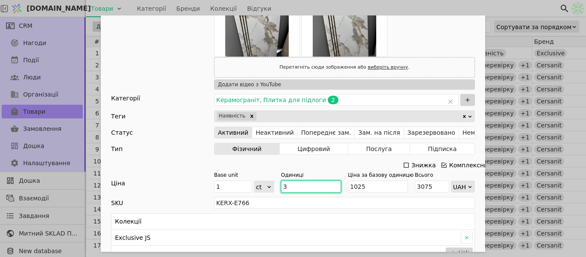
drag, startPoint x: 295, startPoint y: 187, endPoint x: 277, endPoint y: 184, distance: 18.4
click at [277, 184] on div "Base unit 1 ct Одиниці 3 Ціна за базову одиницю 1025 Всього 3075 UAH" at bounding box center [344, 181] width 261 height 21
click at [357, 183] on input "1025" at bounding box center [378, 187] width 60 height 12
click at [425, 188] on input "3075" at bounding box center [432, 187] width 34 height 12
click at [442, 164] on icon "Add Opportunity" at bounding box center [444, 165] width 5 height 5
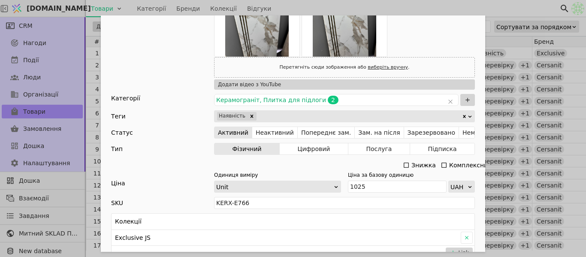
click at [441, 165] on icon "Add Opportunity" at bounding box center [444, 165] width 7 height 7
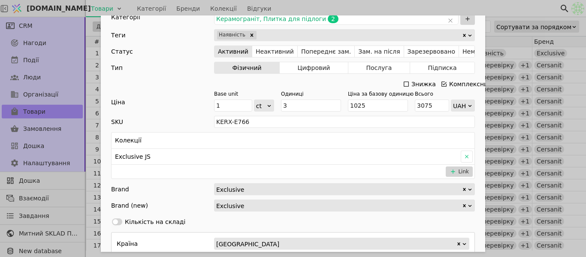
scroll to position [343, 0]
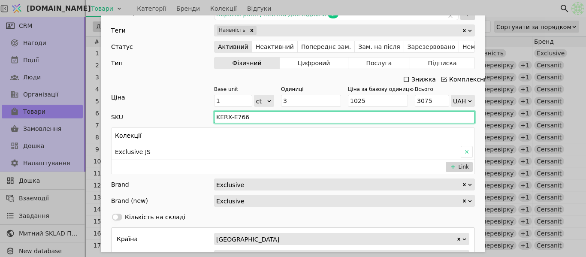
click at [237, 115] on input "KERX-E766" at bounding box center [344, 117] width 261 height 12
click at [253, 118] on input "KERX-E766" at bounding box center [344, 117] width 261 height 12
click at [237, 117] on input "KERX-E766" at bounding box center [344, 117] width 261 height 12
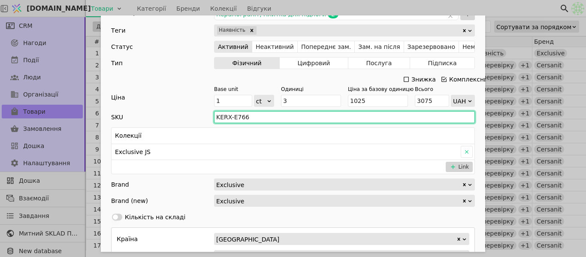
click at [237, 117] on input "KERX-E766" at bounding box center [344, 117] width 261 height 12
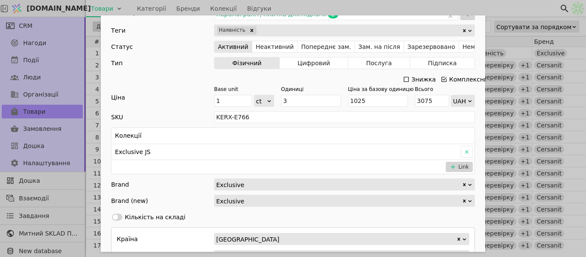
click at [500, 5] on div "Ім'я Сходинка універсальна EXCLUSIVE JS12028 Gold 48*120 Посилання skhodynka-un…" at bounding box center [293, 128] width 586 height 257
click at [312, 5] on div "Ім'я Сходинка універсальна EXCLUSIVE JS12028 Gold 48*120 Посилання skhodynka-un…" at bounding box center [293, 128] width 586 height 257
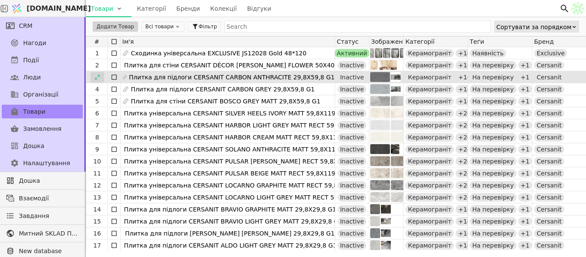
click at [100, 76] on icon at bounding box center [97, 77] width 6 height 6
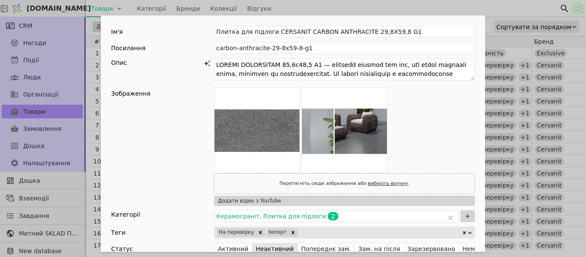
scroll to position [86, 0]
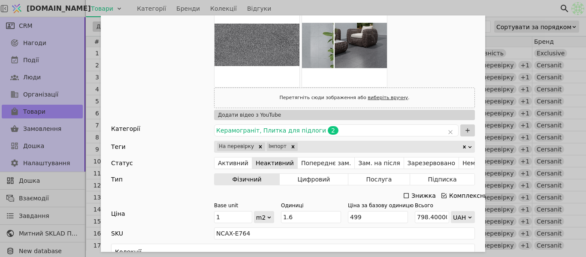
click at [351, 3] on div "Ім'я Плитка для підлоги CERSANIT CARBON ANTHRACITE 29,8X59,8 G1 Посилання carbo…" at bounding box center [293, 128] width 586 height 257
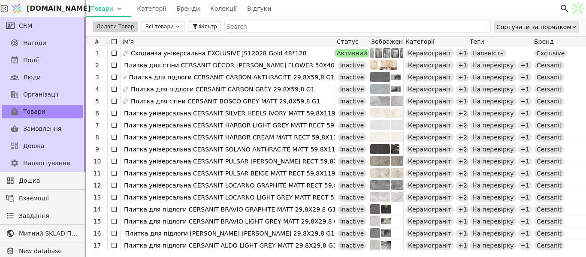
click at [159, 26] on button "Всі товари" at bounding box center [163, 26] width 43 height 10
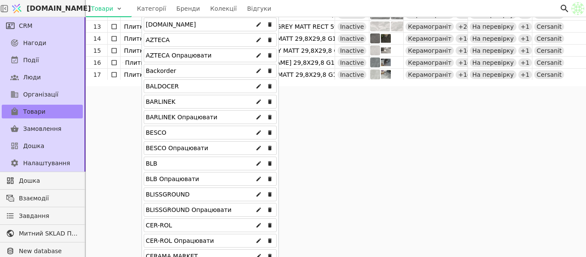
scroll to position [172, 0]
click at [178, 133] on div "BESCO" at bounding box center [210, 132] width 133 height 14
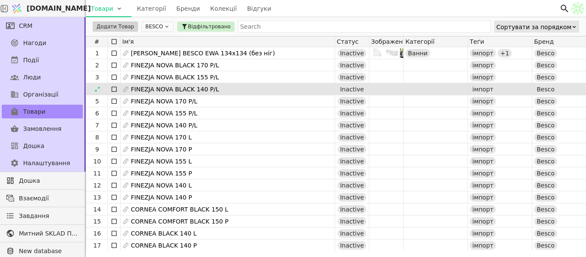
scroll to position [0, 0]
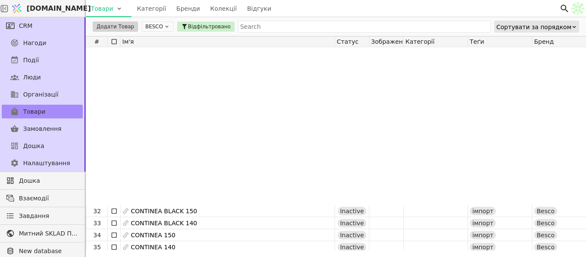
scroll to position [386, 0]
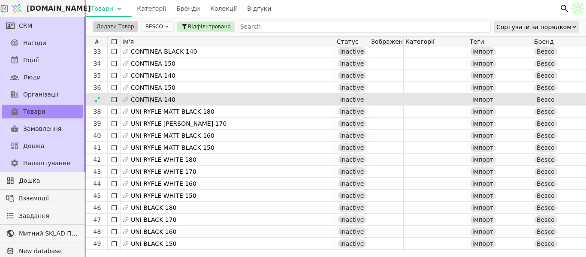
click at [112, 99] on icon at bounding box center [114, 99] width 5 height 5
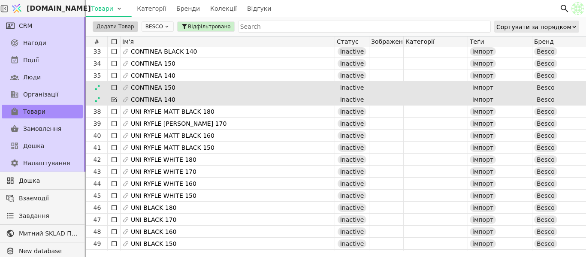
click at [114, 86] on icon at bounding box center [114, 87] width 7 height 7
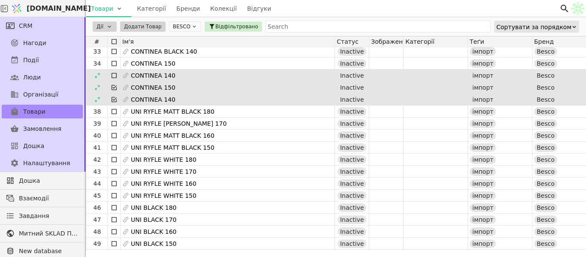
click at [113, 73] on icon at bounding box center [114, 75] width 7 height 7
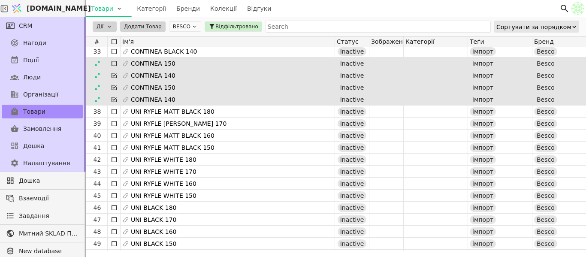
click at [112, 62] on icon at bounding box center [114, 63] width 7 height 7
click at [107, 27] on html "[DOMAIN_NAME] Товари Категорії Бренди Колекції Відгуки CRM Нагоди Події Люди Ор…" at bounding box center [293, 128] width 586 height 257
click at [309, 4] on html "[DOMAIN_NAME] Товари Категорії Бренди Колекції Відгуки CRM Нагоди Події Люди Ор…" at bounding box center [293, 128] width 586 height 257
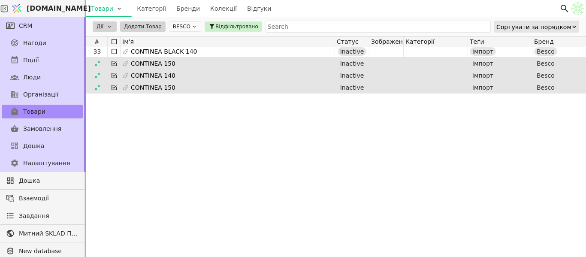
scroll to position [215, 0]
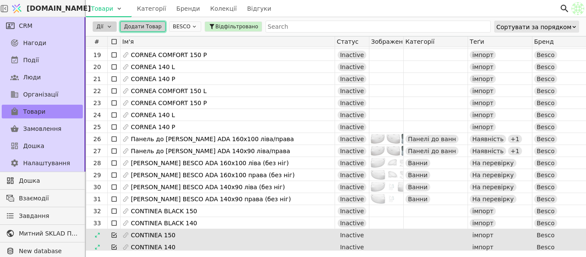
click at [151, 26] on button "Додати Товар" at bounding box center [142, 26] width 45 height 10
click at [101, 6] on html "[DOMAIN_NAME] Товари Категорії Бренди Колекції Відгуки CRM Нагоди Події Люди Ор…" at bounding box center [293, 128] width 586 height 257
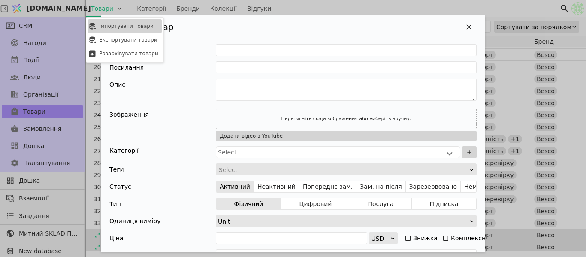
click at [115, 24] on div "Імпортувати товари" at bounding box center [125, 26] width 74 height 14
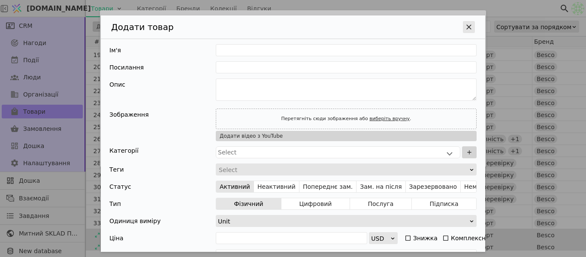
click at [465, 25] on icon "Додати Товар" at bounding box center [469, 27] width 9 height 9
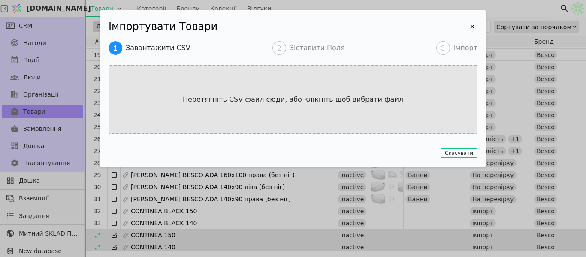
click at [323, 100] on p "Перетягніть CSV файл сюди, або клікніть щоб вибрати файл" at bounding box center [293, 99] width 238 height 10
click at [280, 106] on div "Перетягніть CSV файл сюди, або клікніть щоб вибрати файл" at bounding box center [293, 99] width 369 height 69
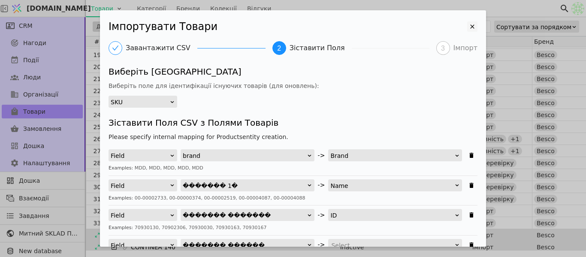
click at [467, 25] on icon "Імпортувати Товари" at bounding box center [472, 26] width 10 height 10
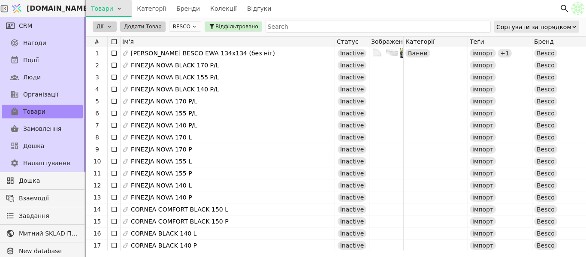
click at [117, 11] on html "[DOMAIN_NAME] Товари Категорії Бренди Колекції Відгуки CRM Нагоди Події Люди Ор…" at bounding box center [293, 128] width 586 height 257
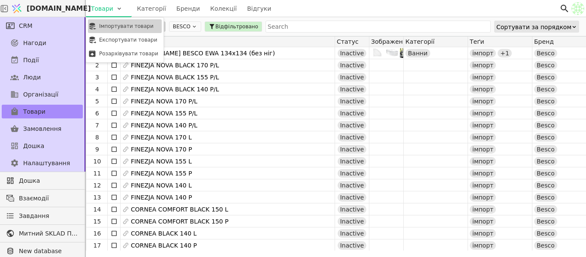
click at [123, 25] on div "Імпортувати товари" at bounding box center [125, 26] width 74 height 14
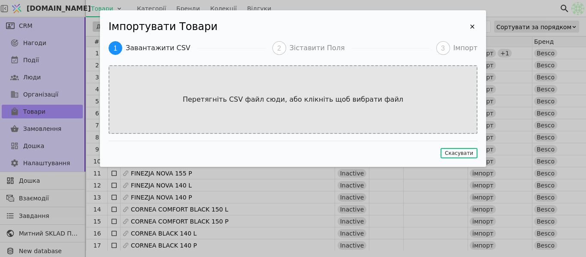
click at [288, 103] on p "Перетягніть CSV файл сюди, або клікніть щоб вибрати файл" at bounding box center [293, 99] width 238 height 10
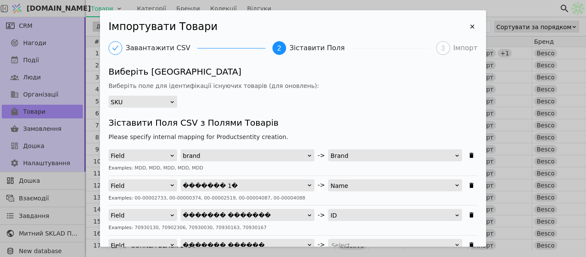
click at [460, 26] on h2 "Імпортувати Товари" at bounding box center [288, 26] width 359 height 15
click at [467, 24] on icon "Імпортувати Товари" at bounding box center [472, 26] width 10 height 10
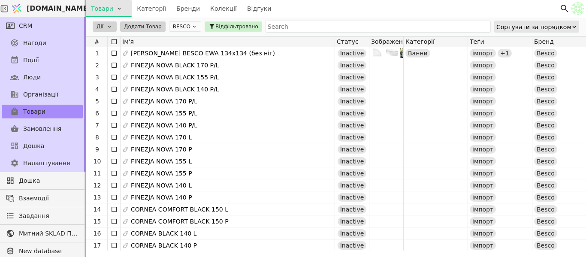
click at [119, 8] on html "[DOMAIN_NAME] Товари Категорії Бренди Колекції Відгуки CRM Нагоди Події Люди Ор…" at bounding box center [293, 128] width 586 height 257
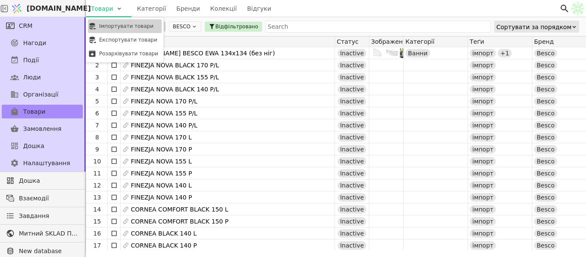
click at [120, 25] on div "Імпортувати товари" at bounding box center [125, 26] width 74 height 14
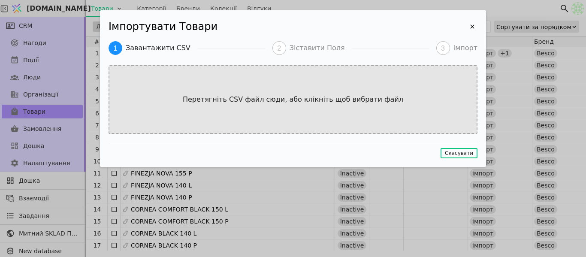
click at [221, 96] on p "Перетягніть CSV файл сюди, або клікніть щоб вибрати файл" at bounding box center [293, 99] width 238 height 10
type input "C:\fakepath\Акція опт [DATE] [GEOGRAPHIC_DATA] 1 - Акція опт [DATE] Україна 1.c…"
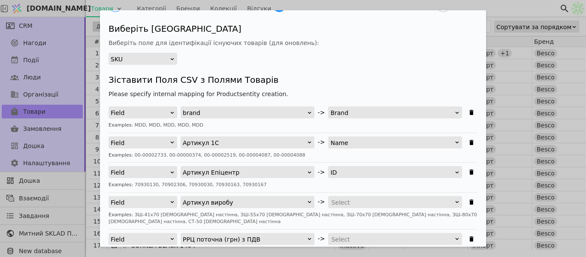
scroll to position [86, 0]
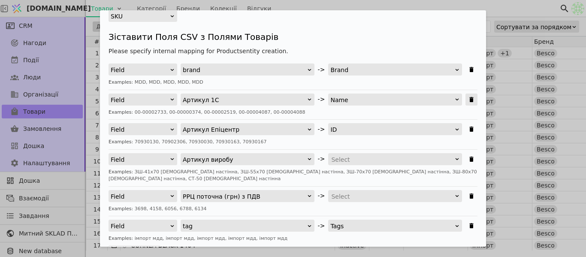
click at [470, 99] on icon "Імпортувати Товари" at bounding box center [472, 99] width 4 height 5
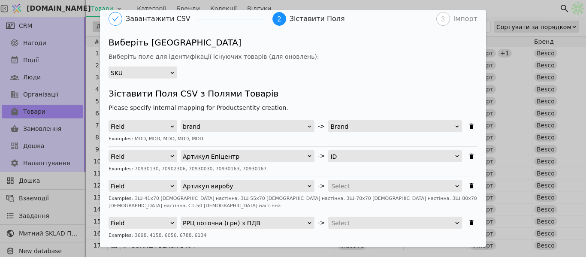
scroll to position [0, 0]
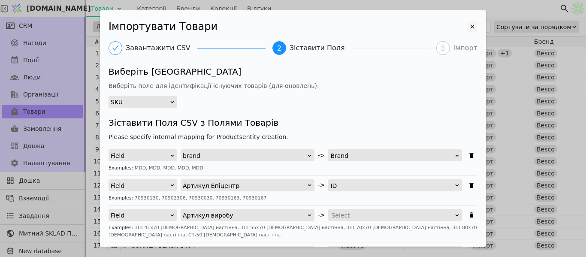
click at [467, 27] on icon "Імпортувати Товари" at bounding box center [472, 26] width 10 height 10
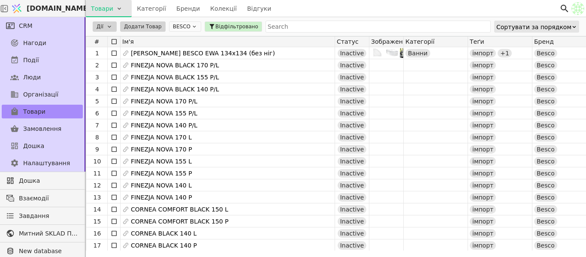
click at [114, 11] on html "[DOMAIN_NAME] Товари Категорії Бренди Колекції Відгуки CRM Нагоди Події Люди Ор…" at bounding box center [293, 128] width 586 height 257
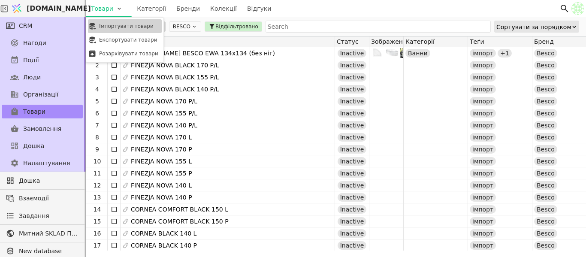
click at [115, 22] on div "Імпортувати товари" at bounding box center [125, 26] width 74 height 14
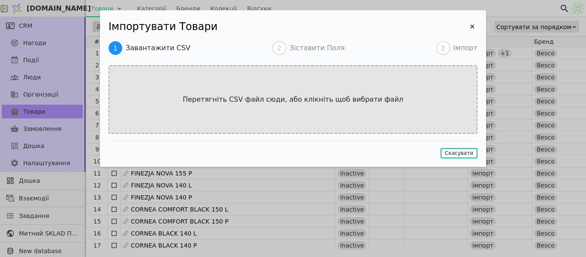
click at [296, 98] on p "Перетягніть CSV файл сюди, або клікніть щоб вибрати файл" at bounding box center [293, 99] width 238 height 10
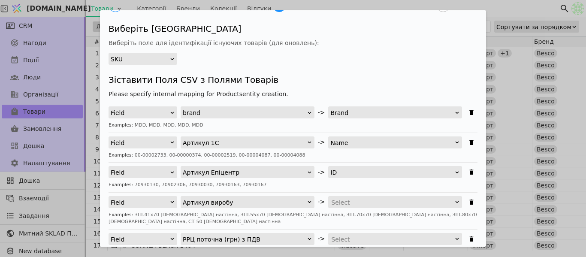
scroll to position [86, 0]
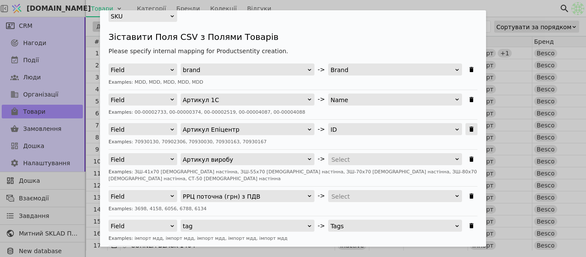
click at [468, 129] on icon "Імпортувати Товари" at bounding box center [471, 129] width 7 height 7
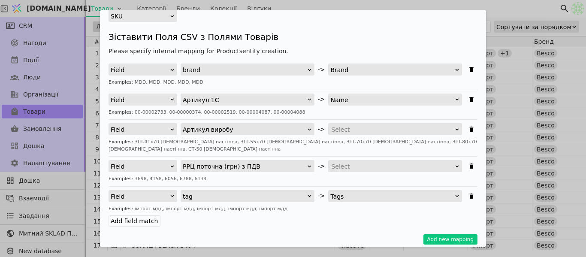
click at [364, 100] on div "Name" at bounding box center [392, 100] width 124 height 12
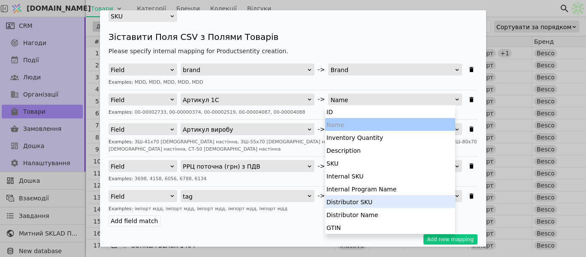
click at [371, 201] on div "Distributor SKU" at bounding box center [390, 201] width 130 height 13
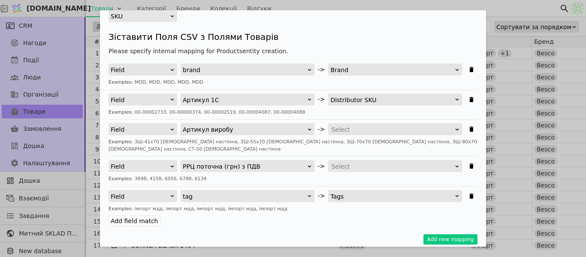
scroll to position [0, 0]
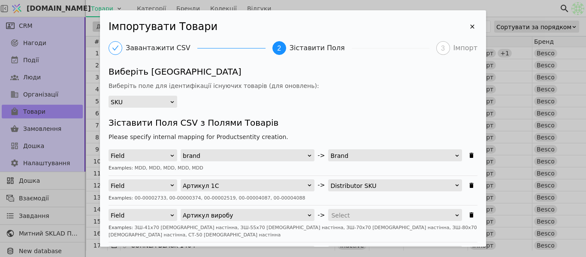
click at [167, 101] on div "SKU" at bounding box center [140, 102] width 59 height 12
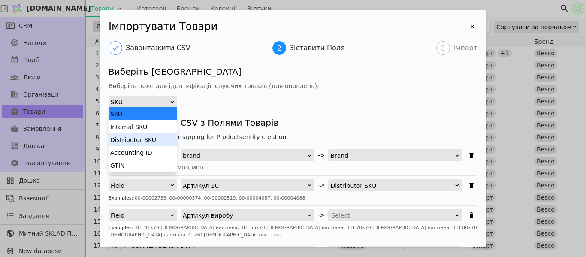
click at [167, 140] on div "Distributor SKU" at bounding box center [143, 139] width 68 height 13
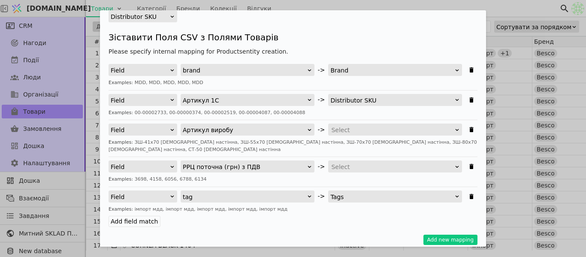
scroll to position [86, 0]
click at [369, 123] on div "Field brand -> Brand Examples: MDD, MDD, MDD, MDD, MDD Field Артикул 1С -> Dist…" at bounding box center [293, 145] width 369 height 162
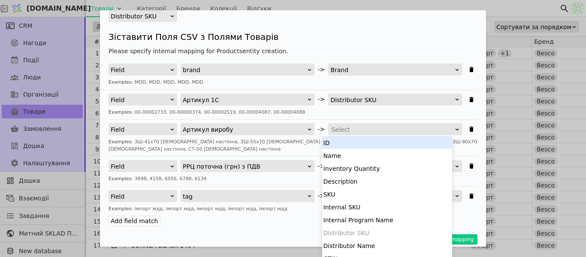
click at [367, 131] on div "Select" at bounding box center [392, 130] width 122 height 12
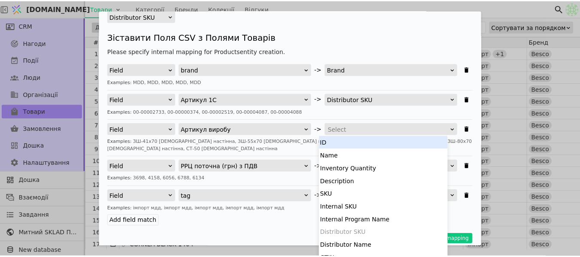
scroll to position [1, 0]
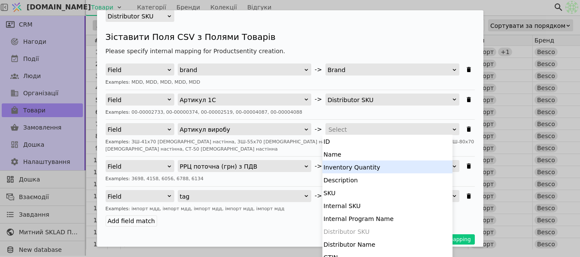
click at [394, 243] on div "Distributor Name" at bounding box center [387, 244] width 130 height 13
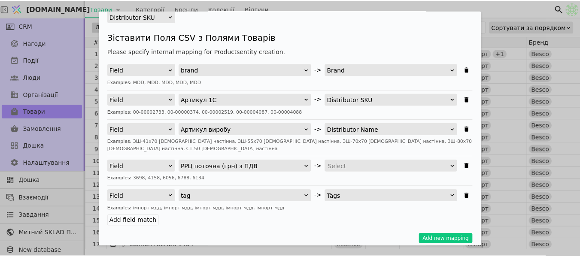
scroll to position [6, 0]
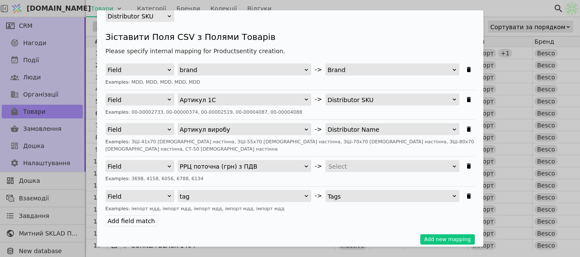
click at [384, 161] on div "Select" at bounding box center [389, 167] width 122 height 12
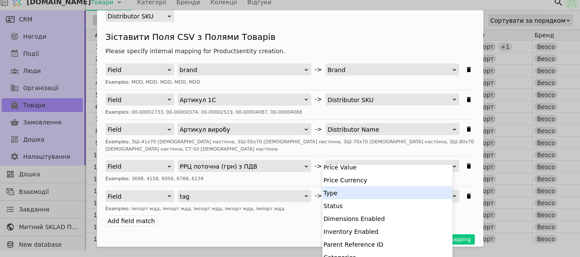
scroll to position [129, 0]
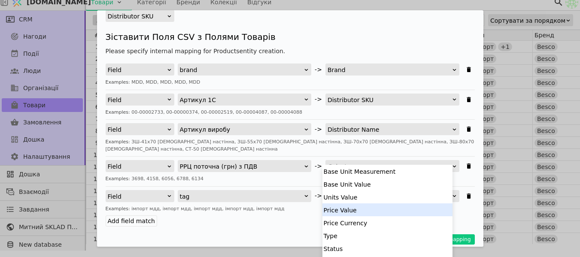
click at [375, 210] on div "Price Value" at bounding box center [387, 209] width 130 height 13
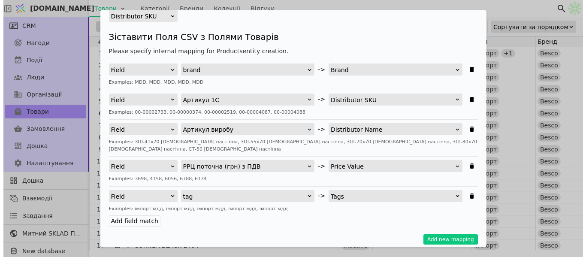
scroll to position [0, 0]
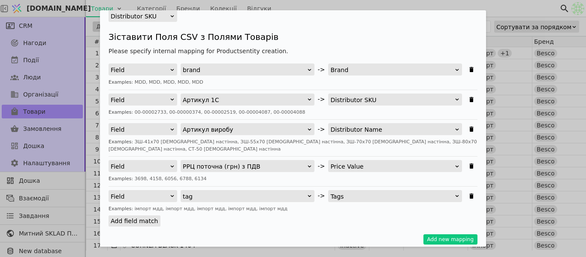
click at [146, 215] on label "Add field match" at bounding box center [135, 220] width 52 height 11
click at [0, 0] on input "Add field match" at bounding box center [0, 0] width 0 height 0
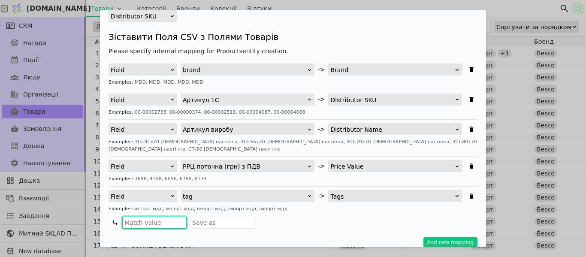
click at [157, 217] on input "Імпортувати Товари" at bounding box center [154, 223] width 64 height 12
drag, startPoint x: 209, startPoint y: 202, endPoint x: 182, endPoint y: 197, distance: 27.4
click at [182, 197] on div "Field tag -> Tags Examples: імпорт мдд, імпорт мдд, імпорт мдд, імпорт мдд, імп…" at bounding box center [293, 209] width 369 height 39
copy div ", імпорт мдд"
click at [165, 217] on input "Імпортувати Товари" at bounding box center [154, 223] width 64 height 12
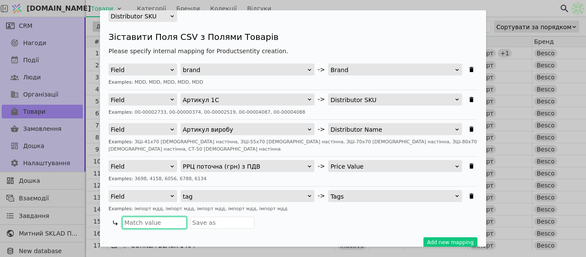
paste input ", імпорт мдд"
type input "імпорт мдд"
click at [215, 219] on input "Імпортувати Товари" at bounding box center [222, 223] width 64 height 12
drag, startPoint x: 164, startPoint y: 216, endPoint x: 89, endPoint y: 207, distance: 75.7
click at [89, 207] on div "Імпортувати Товари Завантажити CSV 2 Зіставити Поля 3 Імпорт Виберіть [GEOGRAPH…" at bounding box center [293, 128] width 586 height 257
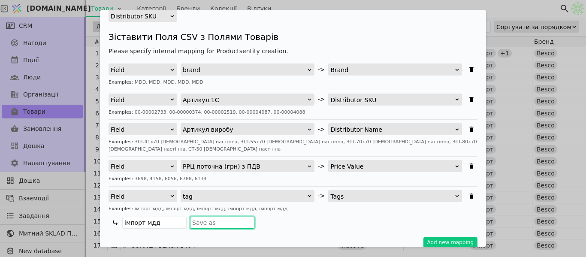
click at [212, 218] on input "Імпортувати Товари" at bounding box center [222, 223] width 64 height 12
paste input "імпорт мдд"
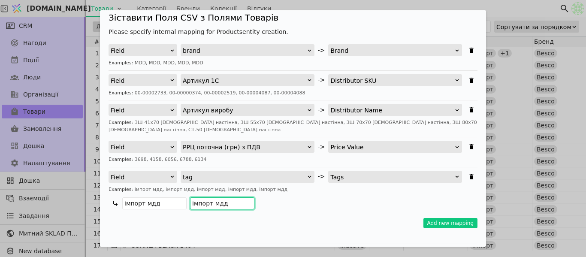
scroll to position [121, 0]
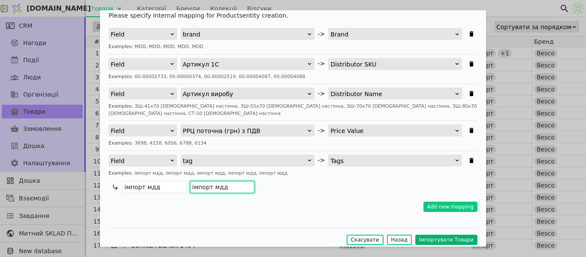
type input "імпорт мдд"
click at [445, 235] on button "Імпортувати Товари" at bounding box center [446, 240] width 62 height 10
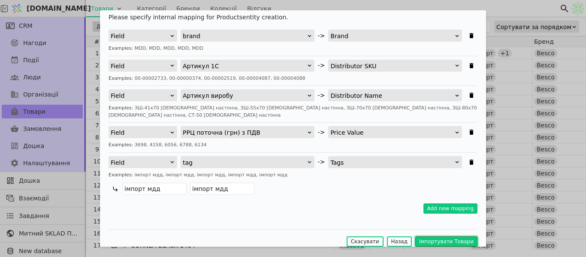
scroll to position [137, 0]
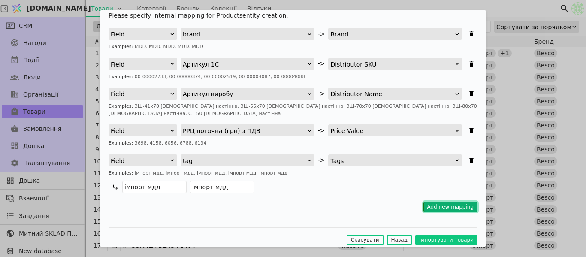
click at [430, 202] on button "Add new mapping" at bounding box center [451, 207] width 55 height 10
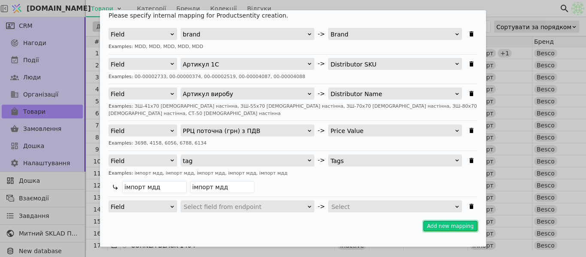
scroll to position [156, 0]
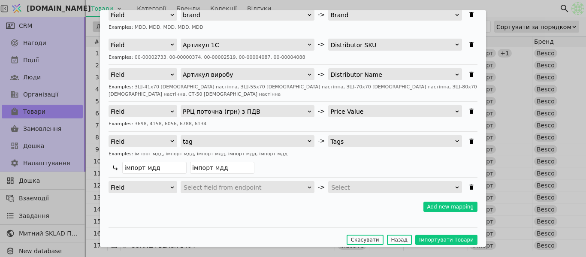
click at [156, 182] on div "Field" at bounding box center [140, 188] width 59 height 12
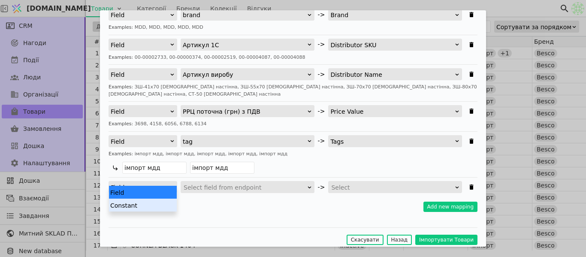
click at [156, 203] on div "Constant" at bounding box center [143, 205] width 68 height 13
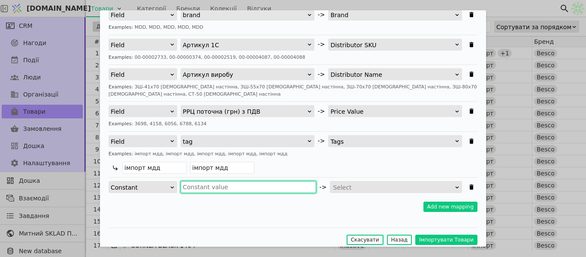
click at [222, 181] on input "Імпортувати Товари" at bounding box center [249, 187] width 136 height 12
drag, startPoint x: 175, startPoint y: 176, endPoint x: 121, endPoint y: 167, distance: 53.9
click at [121, 167] on div "Field brand -> Brand Examples: MDD, MDD, MDD, MDD, MDD Field Артикул 1С -> Dist…" at bounding box center [293, 101] width 369 height 185
type input "uah"
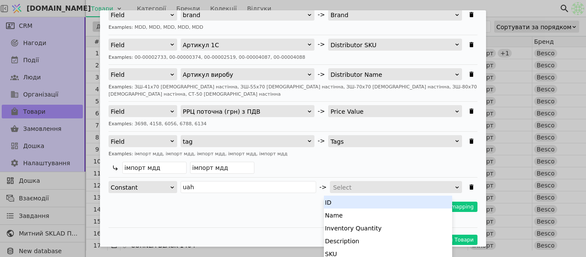
click at [365, 182] on div "Select" at bounding box center [393, 188] width 121 height 12
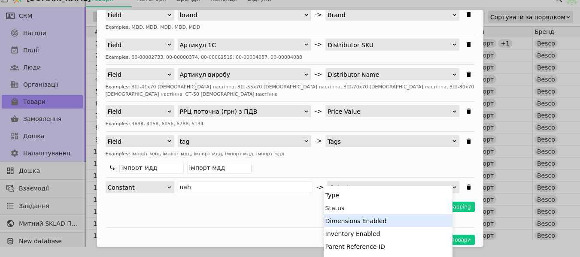
scroll to position [172, 0]
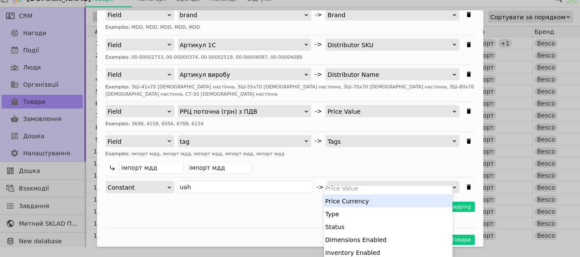
click at [371, 197] on div "Price Currency" at bounding box center [388, 200] width 128 height 13
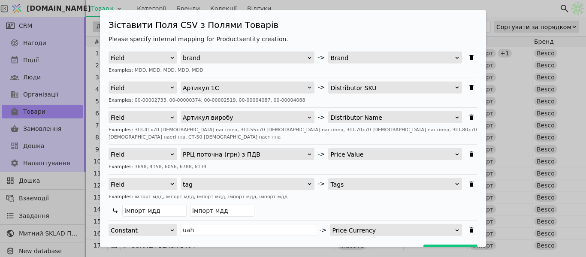
scroll to position [156, 0]
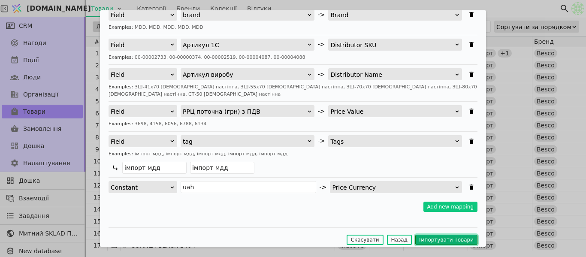
click at [439, 235] on button "Імпортувати Товари" at bounding box center [446, 240] width 62 height 10
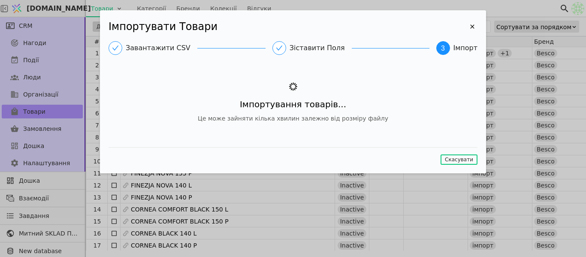
scroll to position [0, 0]
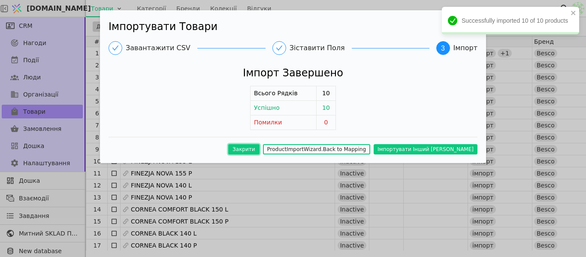
click at [260, 152] on button "Закрити" at bounding box center [243, 149] width 31 height 10
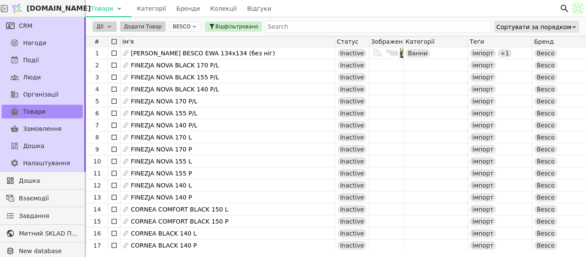
click at [191, 27] on icon at bounding box center [194, 27] width 6 height 6
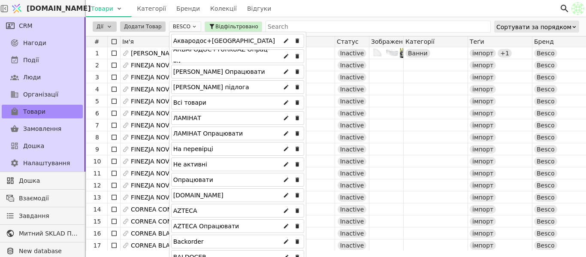
click at [215, 100] on div "Всі товари" at bounding box center [237, 103] width 133 height 14
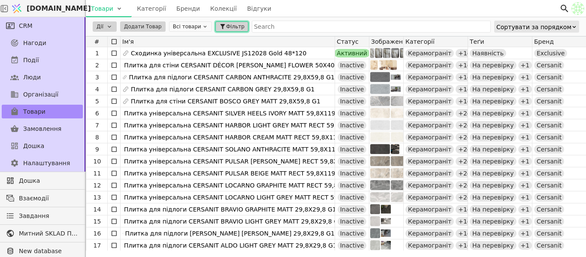
click at [226, 25] on span "Фільтр" at bounding box center [235, 27] width 18 height 8
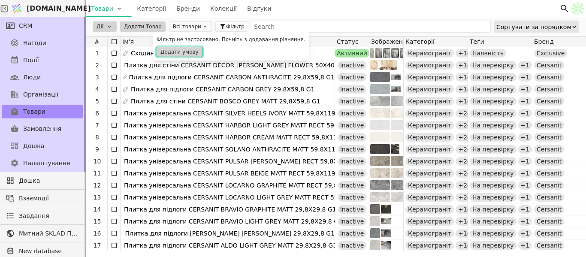
click at [188, 48] on button "Додати умову" at bounding box center [180, 52] width 46 height 10
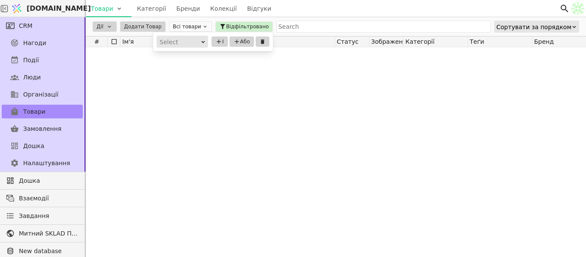
click at [186, 40] on div "Select" at bounding box center [180, 42] width 40 height 12
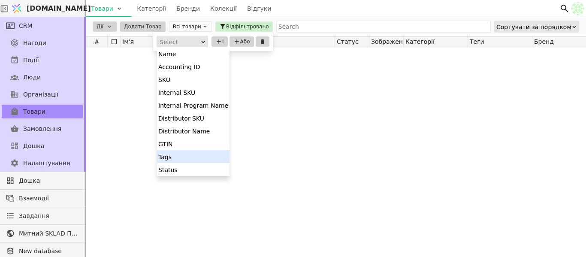
drag, startPoint x: 185, startPoint y: 152, endPoint x: 204, endPoint y: 127, distance: 30.6
click at [186, 152] on div "Tags" at bounding box center [193, 156] width 73 height 13
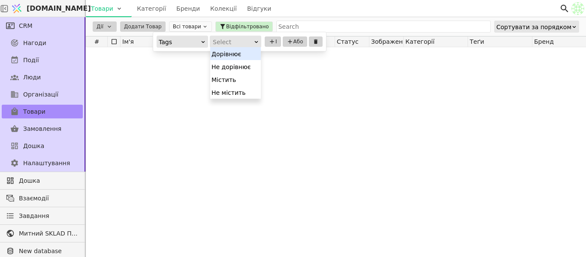
click at [236, 43] on div "Select" at bounding box center [233, 42] width 40 height 12
click at [240, 77] on div "Містить" at bounding box center [235, 79] width 51 height 13
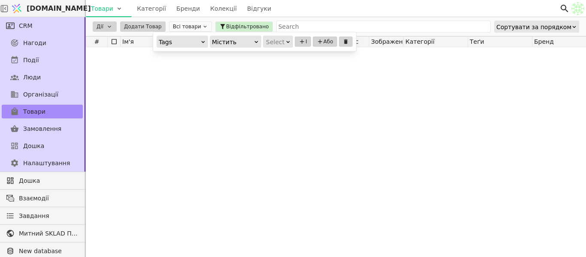
click at [282, 42] on div "Select" at bounding box center [275, 42] width 18 height 12
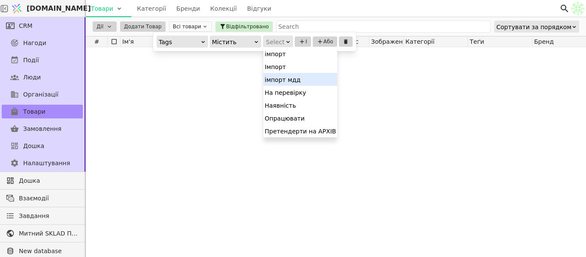
click at [294, 76] on div "імпорт мдд" at bounding box center [301, 79] width 74 height 13
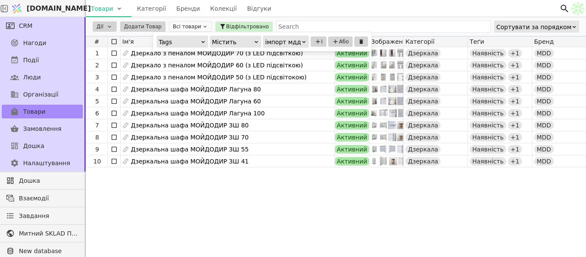
click at [261, 208] on div "1 Дзеркало з пеналом МОЙДОДИР 70 (з LED підсвіткою) Активний Дзеркала Наявність…" at bounding box center [538, 148] width 904 height 203
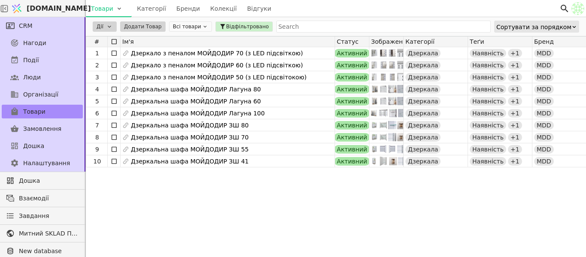
click at [112, 42] on icon at bounding box center [114, 41] width 7 height 7
click at [110, 27] on html "[DOMAIN_NAME] Товари Категорії Бренди Колекції Відгуки CRM Нагоди Події Люди Ор…" at bounding box center [293, 128] width 586 height 257
click at [113, 39] on div "Редагувати" at bounding box center [113, 39] width 36 height 10
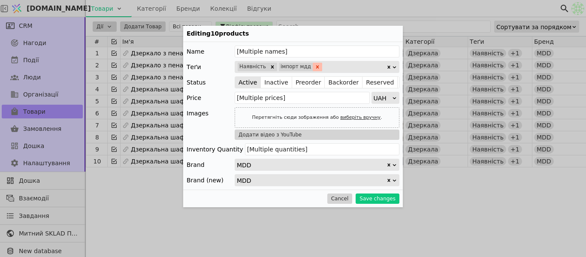
click at [316, 68] on icon "Remove імпорт мдд" at bounding box center [317, 66] width 3 height 3
click at [373, 199] on button "Save changes" at bounding box center [378, 199] width 44 height 10
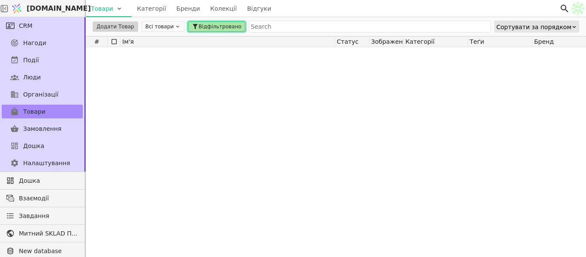
click at [213, 26] on span "Відфільтровано" at bounding box center [220, 27] width 43 height 8
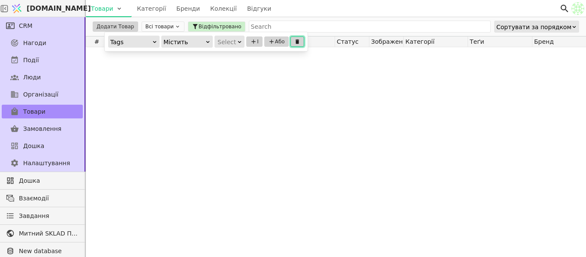
click at [295, 40] on icon at bounding box center [297, 42] width 6 height 6
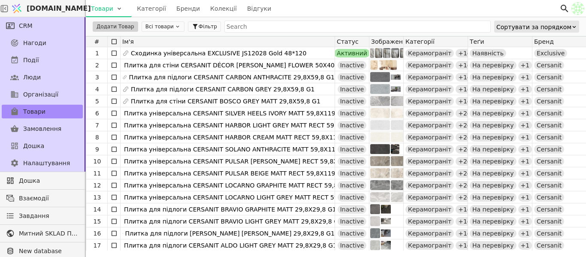
click at [374, 11] on div "Товари Категорії Бренди Колекції Відгуки" at bounding box center [323, 8] width 474 height 17
click at [110, 11] on html "[DOMAIN_NAME] Товари Категорії Бренди Колекції Відгуки CRM Нагоди Події Люди Ор…" at bounding box center [293, 128] width 586 height 257
click at [122, 25] on div "Імпортувати товари" at bounding box center [125, 26] width 74 height 14
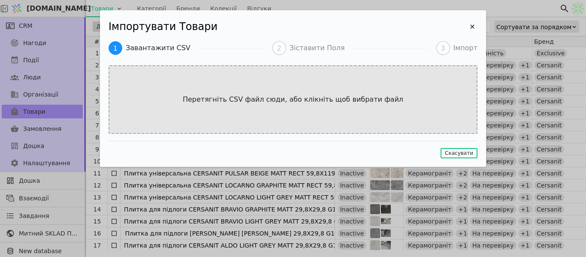
click at [263, 94] on p "Перетягніть CSV файл сюди, або клікніть щоб вибрати файл" at bounding box center [293, 99] width 238 height 10
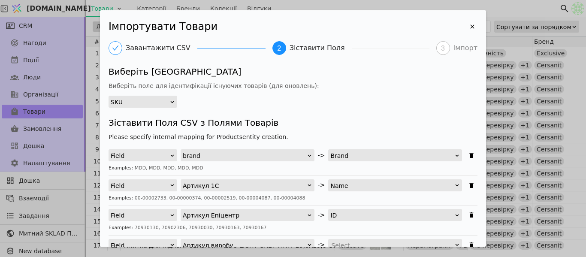
click at [146, 103] on div "SKU" at bounding box center [140, 102] width 59 height 12
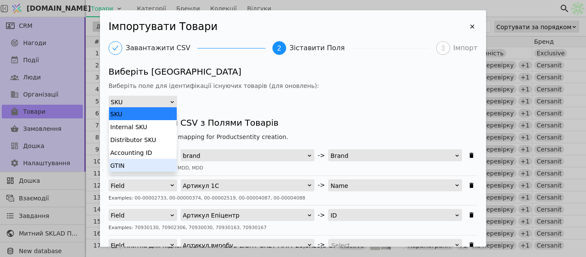
click at [285, 102] on div "Виберіть [GEOGRAPHIC_DATA] Виберіть поле для ідентифікації існуючих товарів (дл…" at bounding box center [293, 86] width 369 height 42
click at [164, 102] on div "SKU" at bounding box center [140, 102] width 59 height 12
click at [161, 133] on div "Distributor SKU" at bounding box center [143, 139] width 68 height 13
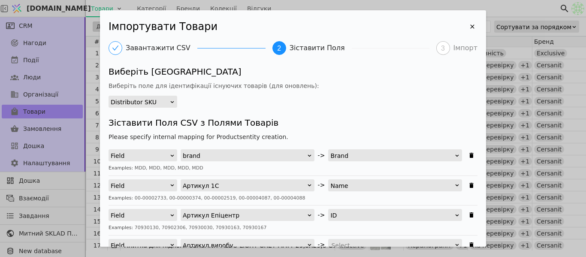
click at [296, 114] on div "Виберіть [GEOGRAPHIC_DATA] Виберіть поле для ідентифікації існуючих товарів (дл…" at bounding box center [293, 217] width 369 height 304
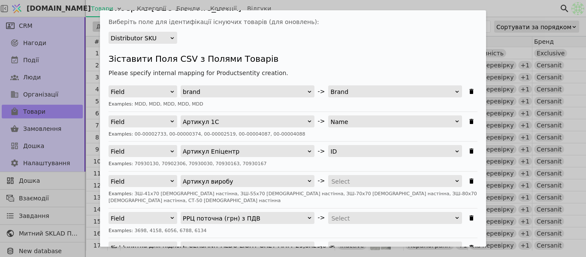
scroll to position [86, 0]
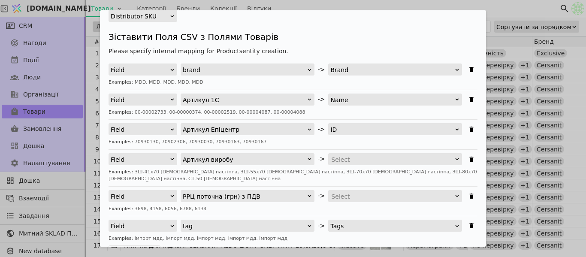
click at [156, 70] on div "Field" at bounding box center [140, 70] width 59 height 12
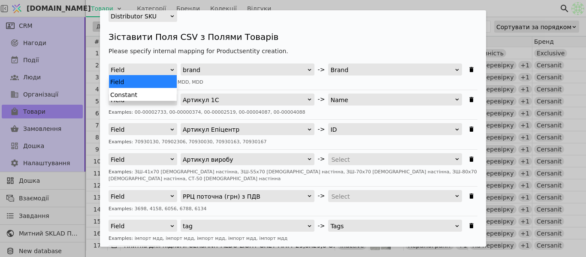
click at [155, 56] on div "Please specify internal mapping for Products entity creation. 2 results availab…" at bounding box center [293, 165] width 369 height 236
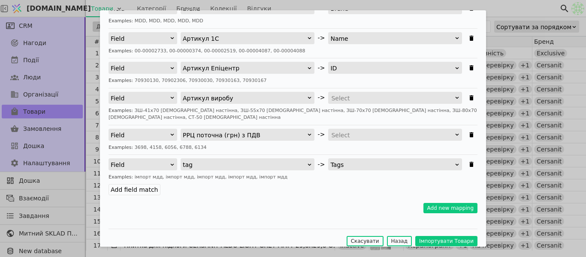
scroll to position [148, 0]
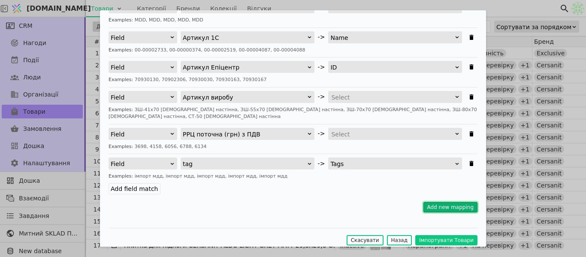
click at [436, 202] on button "Add new mapping" at bounding box center [451, 207] width 55 height 10
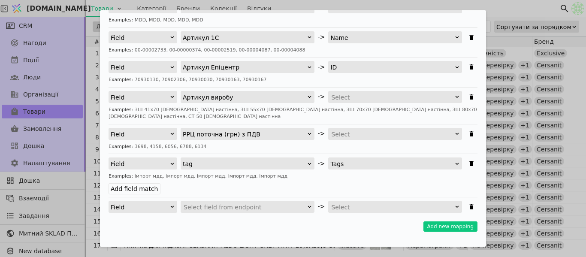
click at [161, 201] on div "Field" at bounding box center [140, 207] width 59 height 12
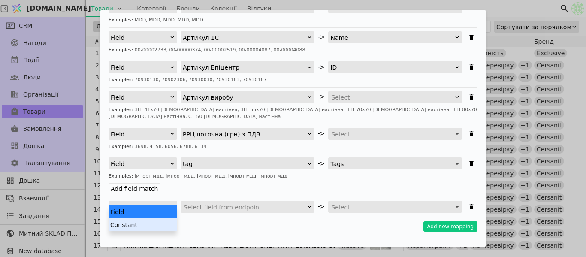
click at [167, 220] on div "Constant" at bounding box center [143, 224] width 68 height 13
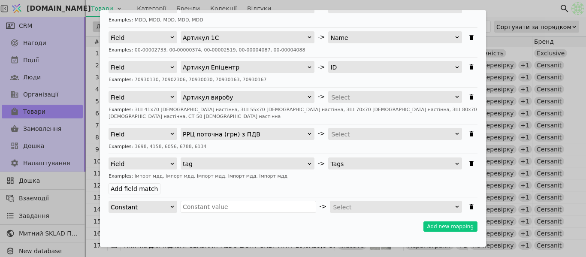
click at [387, 201] on div "Select" at bounding box center [393, 207] width 121 height 12
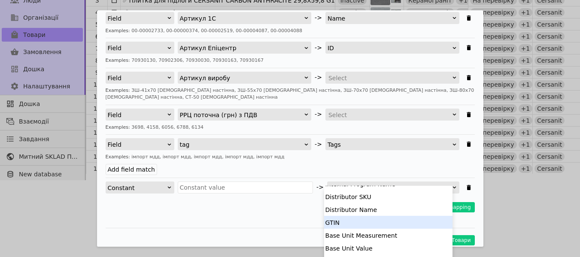
scroll to position [167, 0]
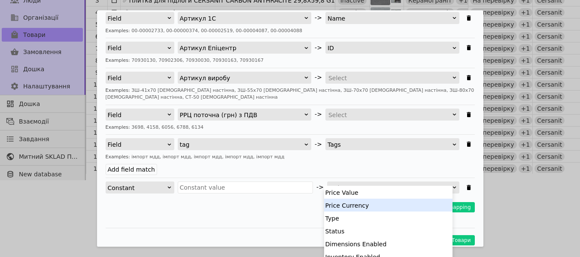
click at [388, 206] on div "Price Currency" at bounding box center [388, 205] width 128 height 13
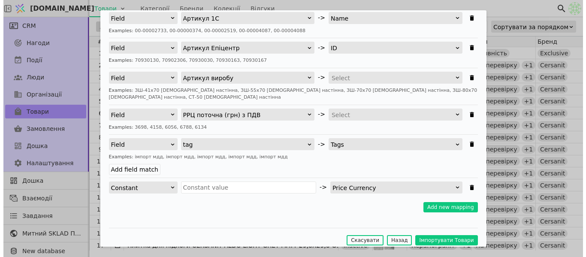
scroll to position [0, 0]
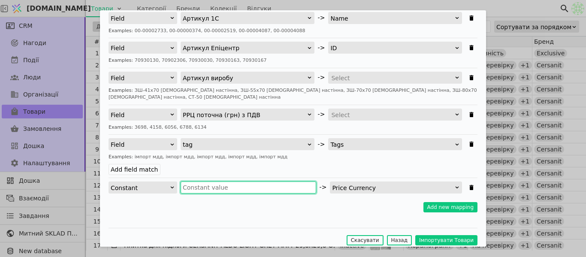
click at [254, 183] on input "Імпортувати Товари" at bounding box center [249, 188] width 136 height 12
click at [470, 185] on icon "Імпортувати Товари" at bounding box center [472, 187] width 4 height 5
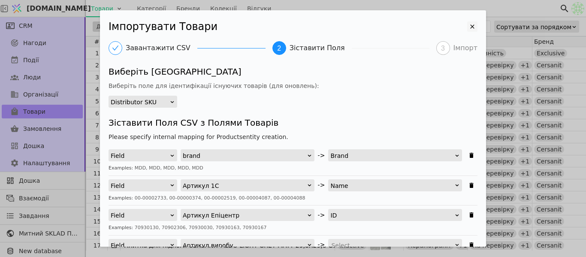
click at [467, 28] on icon "Імпортувати Товари" at bounding box center [472, 26] width 10 height 10
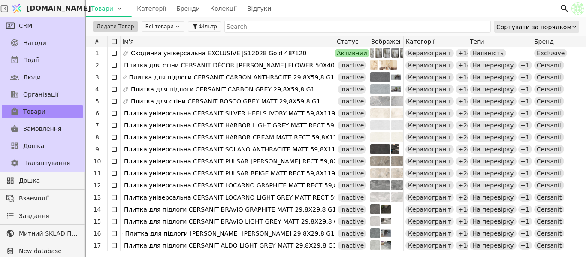
click at [118, 8] on html "[DOMAIN_NAME] Товари Категорії Бренди Колекції Відгуки CRM Нагоди Події Люди Ор…" at bounding box center [293, 128] width 586 height 257
click at [118, 25] on div "Імпортувати товари" at bounding box center [125, 26] width 74 height 14
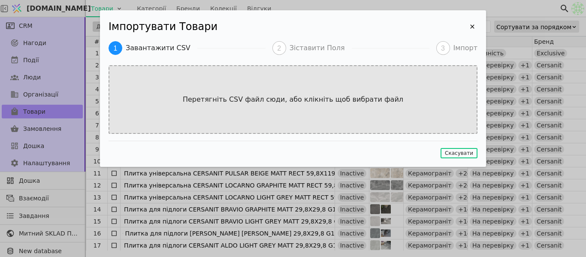
click at [276, 82] on div "Перетягніть CSV файл сюди, або клікніть щоб вибрати файл" at bounding box center [293, 99] width 369 height 69
type input "C:\fakepath\ЛОГІСТИЧНІ ДАНІ 2D_[DATE] little prepare-v1.csv"
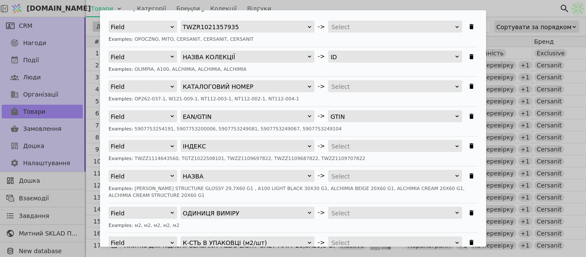
scroll to position [86, 0]
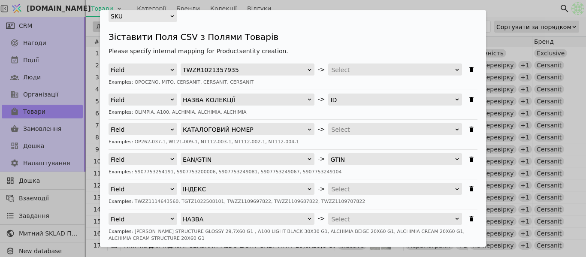
click at [345, 100] on div "ID" at bounding box center [392, 100] width 124 height 12
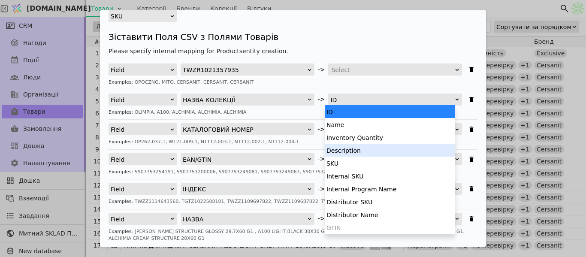
click at [376, 150] on div "Description" at bounding box center [390, 150] width 130 height 13
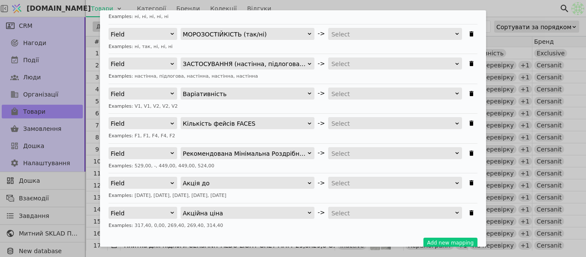
scroll to position [470, 0]
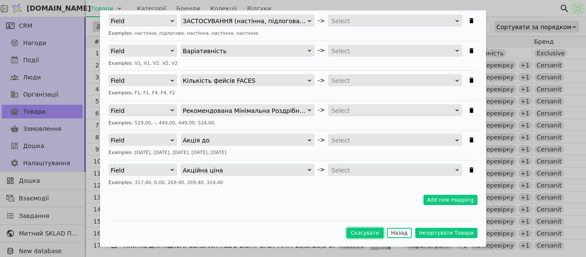
click at [375, 233] on button "Скасувати" at bounding box center [365, 233] width 37 height 10
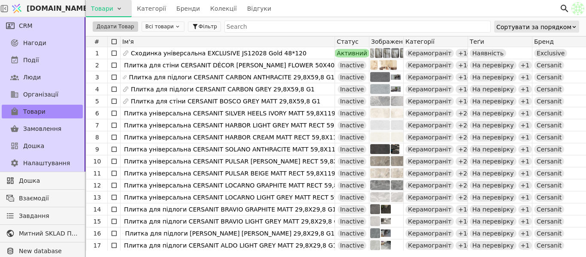
click at [107, 10] on html "[DOMAIN_NAME] Товари Категорії Бренди Колекції Відгуки CRM Нагоди Події Люди Ор…" at bounding box center [293, 128] width 586 height 257
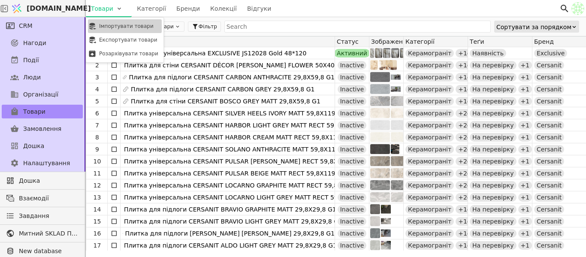
click at [115, 24] on div "Імпортувати товари" at bounding box center [125, 26] width 74 height 14
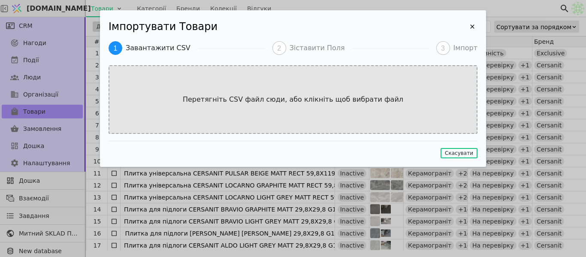
click at [200, 98] on p "Перетягніть CSV файл сюди, або клікніть щоб вибрати файл" at bounding box center [293, 99] width 238 height 10
type input "C:\fakepath\ЛОГІСТИЧНІ ДАНІ 2D_[DATE]–small-v8.csv"
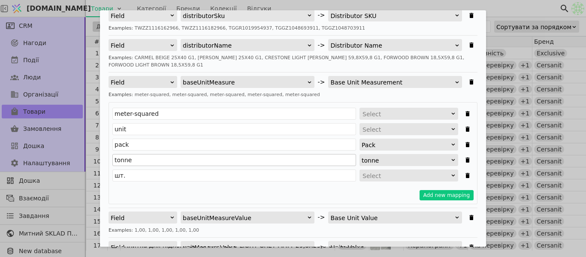
scroll to position [215, 0]
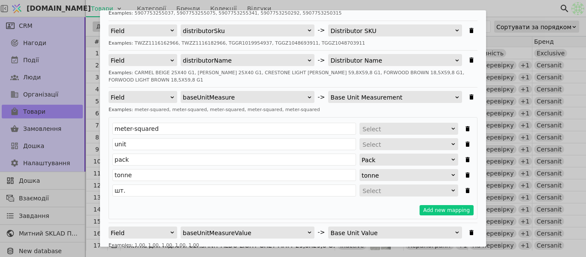
click at [391, 128] on div "Select" at bounding box center [406, 129] width 87 height 12
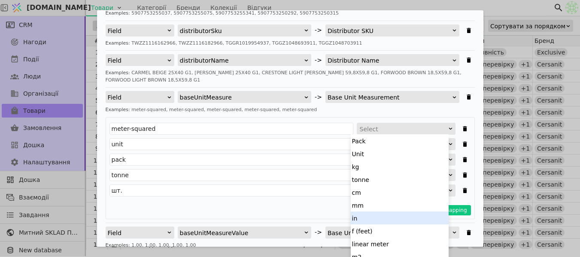
scroll to position [31, 0]
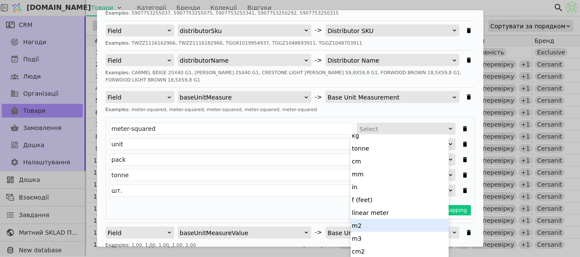
click at [381, 225] on div "m2" at bounding box center [400, 225] width 98 height 13
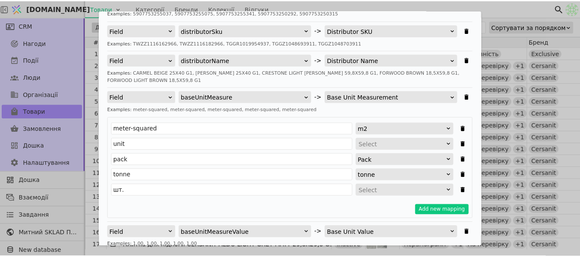
scroll to position [4, 0]
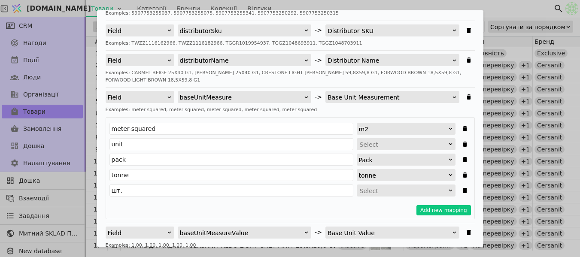
click at [382, 143] on div "Select" at bounding box center [403, 145] width 87 height 12
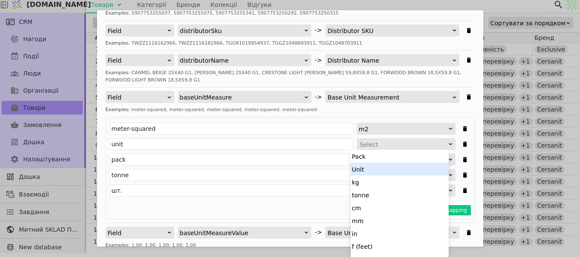
click at [379, 168] on div "Unit" at bounding box center [400, 169] width 98 height 13
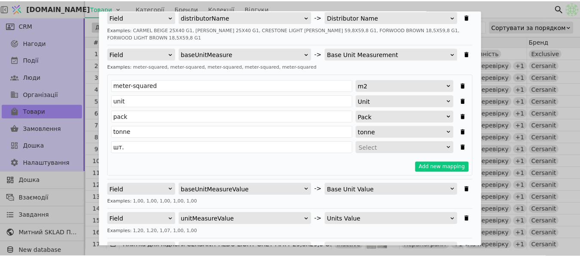
scroll to position [4, 0]
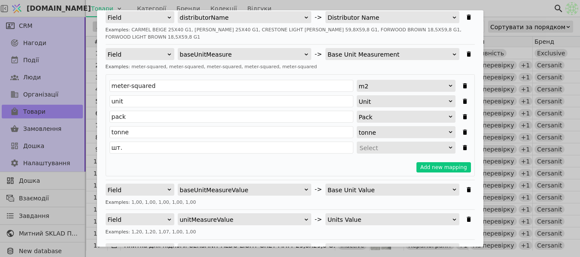
click at [386, 145] on div "Select" at bounding box center [403, 148] width 87 height 12
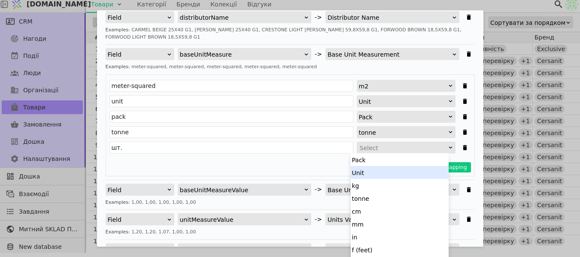
click at [381, 169] on div "Unit" at bounding box center [400, 172] width 98 height 13
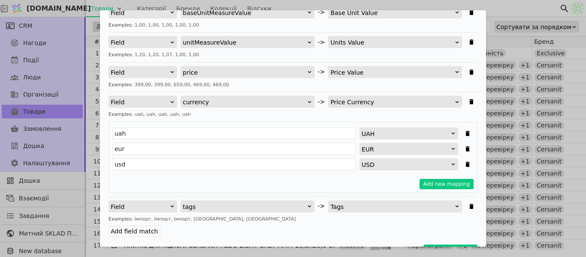
scroll to position [472, 0]
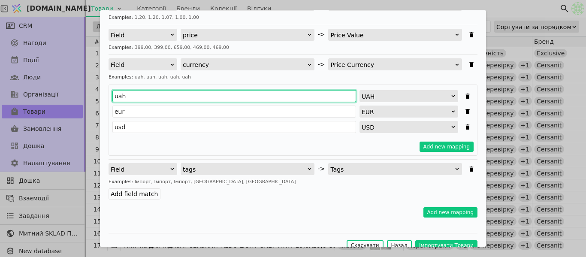
click at [133, 96] on input "uah" at bounding box center [234, 96] width 244 height 12
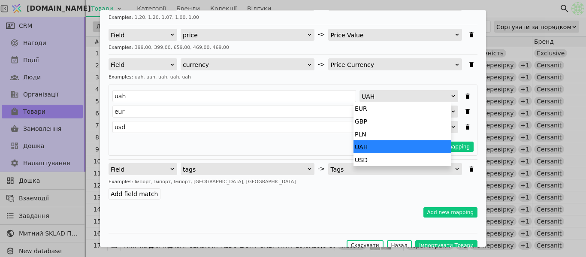
click at [381, 96] on div "UAH" at bounding box center [406, 97] width 89 height 12
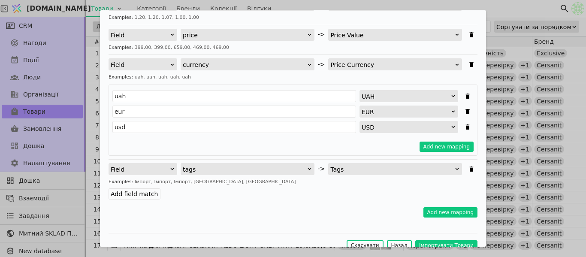
click at [381, 96] on div "UAH" at bounding box center [406, 97] width 89 height 12
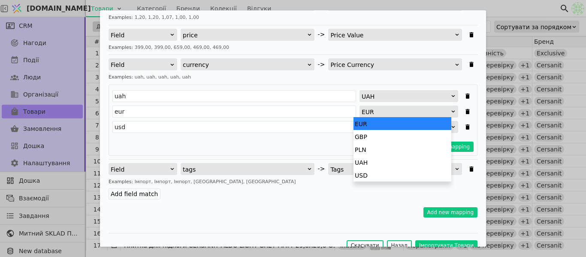
click at [382, 106] on div "EUR" at bounding box center [406, 112] width 89 height 12
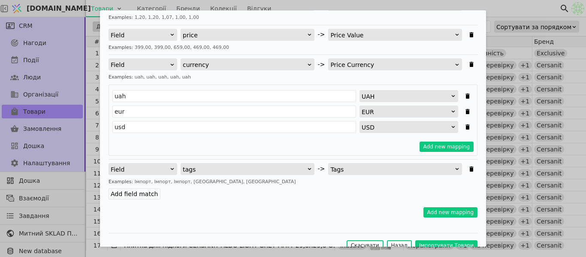
click at [386, 129] on div "USD" at bounding box center [406, 127] width 89 height 12
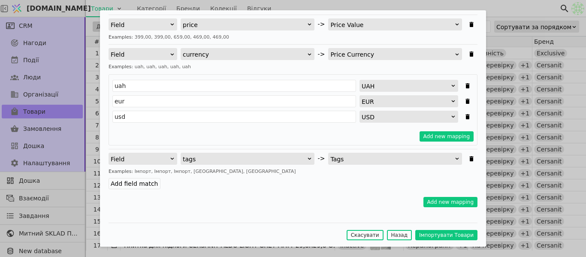
scroll to position [485, 0]
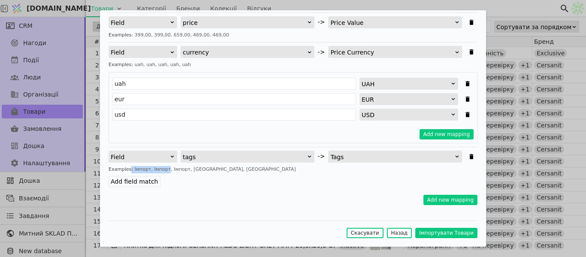
drag, startPoint x: 130, startPoint y: 166, endPoint x: 188, endPoint y: 171, distance: 57.8
click at [164, 171] on div "Examples: Імпорт, Імпорт, Імпорт, [GEOGRAPHIC_DATA], [GEOGRAPHIC_DATA]" at bounding box center [293, 169] width 369 height 7
click at [185, 167] on div "Examples: Імпорт, Імпорт, Імпорт, [GEOGRAPHIC_DATA], [GEOGRAPHIC_DATA]" at bounding box center [293, 169] width 369 height 7
drag, startPoint x: 167, startPoint y: 169, endPoint x: 225, endPoint y: 167, distance: 58.8
click at [212, 172] on div "Examples: Імпорт, Імпорт, Імпорт, [GEOGRAPHIC_DATA], [GEOGRAPHIC_DATA]" at bounding box center [293, 169] width 369 height 7
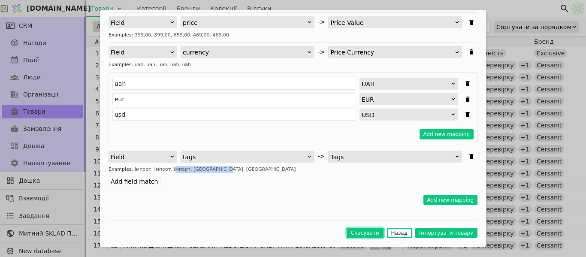
click at [372, 236] on button "Скасувати" at bounding box center [365, 233] width 37 height 10
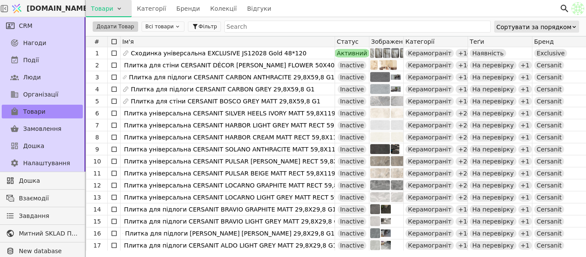
click at [115, 10] on html "[DOMAIN_NAME] Товари Категорії Бренди Колекції Відгуки CRM Нагоди Події Люди Ор…" at bounding box center [293, 128] width 586 height 257
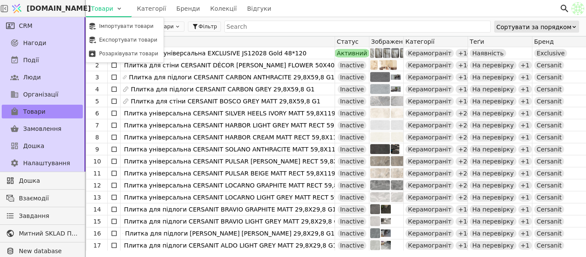
click at [115, 25] on div "Імпортувати товари" at bounding box center [125, 26] width 74 height 14
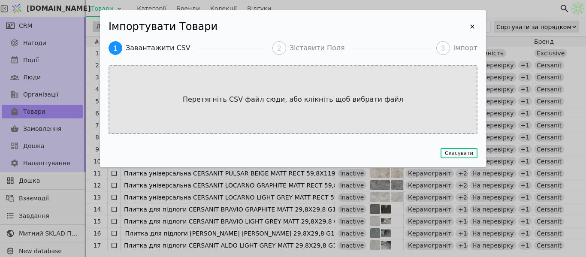
click at [230, 70] on div "Перетягніть CSV файл сюди, або клікніть щоб вибрати файл" at bounding box center [293, 99] width 369 height 69
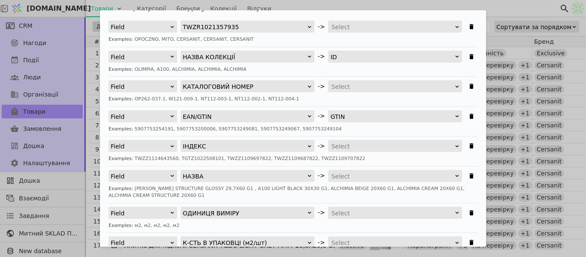
scroll to position [86, 0]
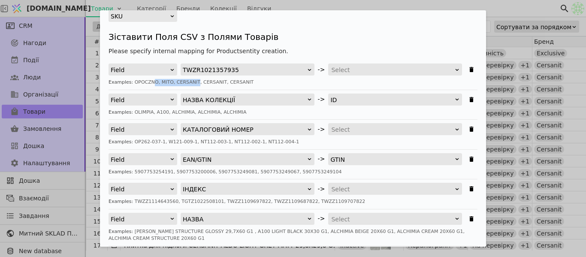
drag, startPoint x: 151, startPoint y: 84, endPoint x: 189, endPoint y: 84, distance: 38.2
click at [189, 84] on div "Examples: OPOCZNO, MITO, CERSANIT, CERSANIT, CERSANIT" at bounding box center [293, 82] width 369 height 7
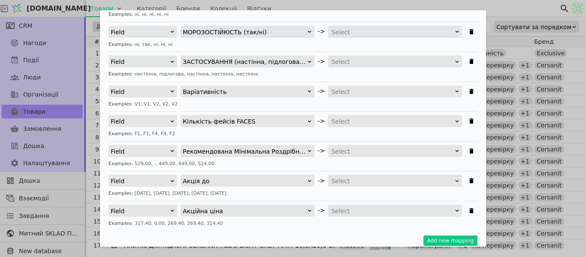
scroll to position [386, 0]
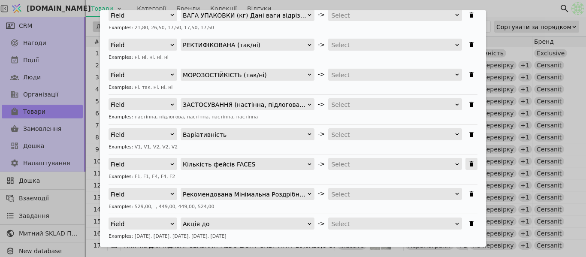
click at [468, 162] on icon "Імпортувати Товари" at bounding box center [471, 164] width 7 height 7
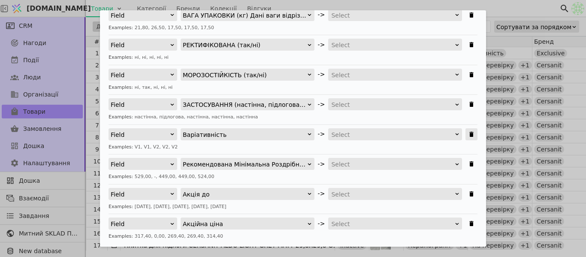
click at [470, 136] on icon "Імпортувати Товари" at bounding box center [472, 134] width 4 height 5
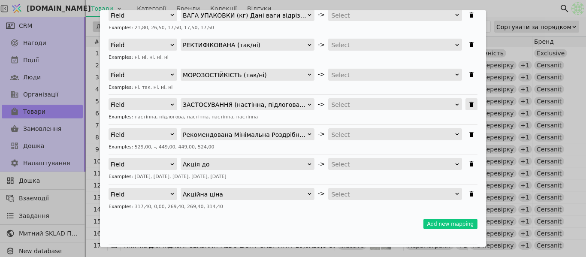
click at [470, 105] on icon "Імпортувати Товари" at bounding box center [472, 104] width 4 height 5
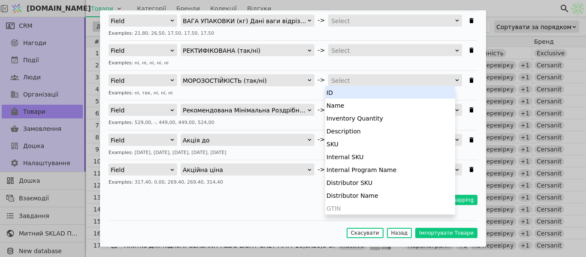
click at [355, 82] on div "Select" at bounding box center [392, 81] width 122 height 12
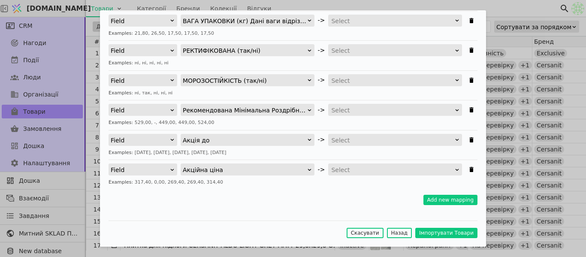
click at [355, 82] on div "Select" at bounding box center [392, 81] width 122 height 12
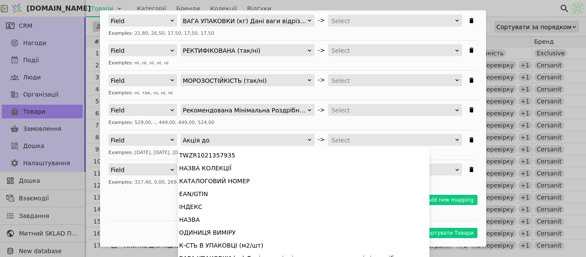
click at [230, 139] on div "Акція до" at bounding box center [245, 140] width 124 height 12
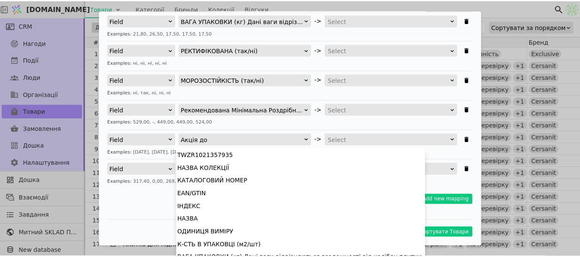
scroll to position [3, 0]
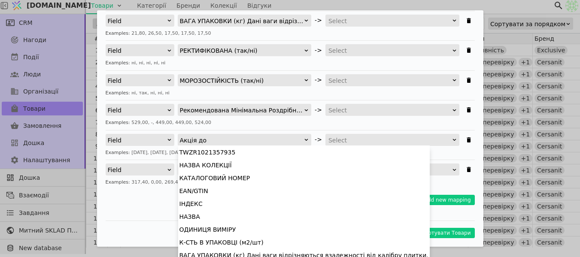
click at [229, 140] on div "Акція до" at bounding box center [242, 140] width 124 height 12
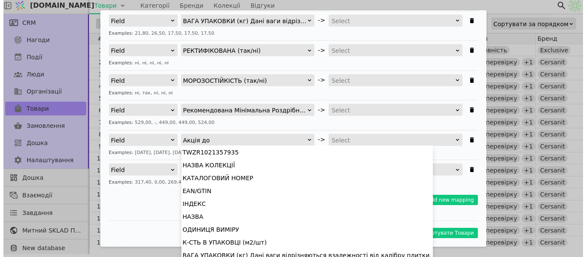
scroll to position [0, 0]
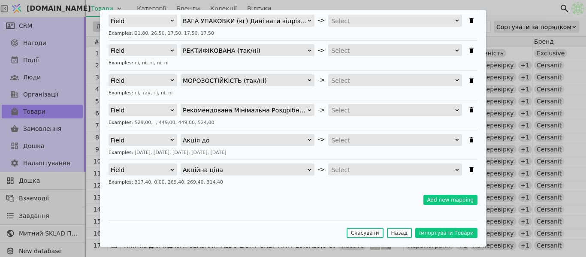
click at [351, 141] on div "Select" at bounding box center [392, 140] width 122 height 12
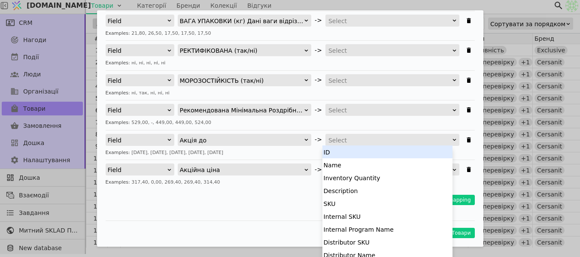
click at [317, 130] on hr "Імпортувати Товари" at bounding box center [290, 130] width 369 height 0
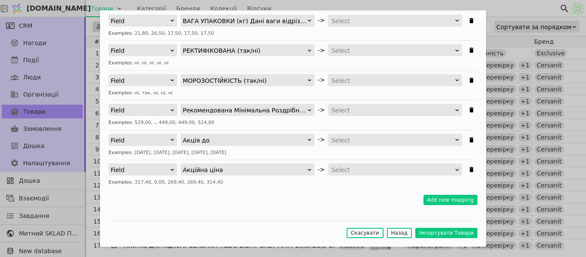
click at [348, 141] on div "Select" at bounding box center [392, 140] width 122 height 12
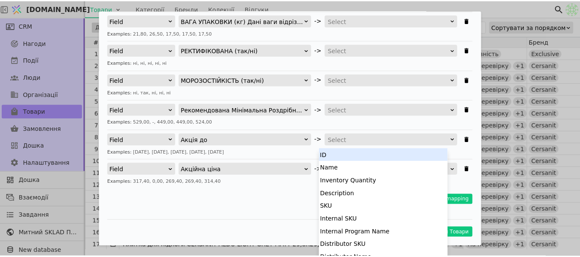
scroll to position [3, 0]
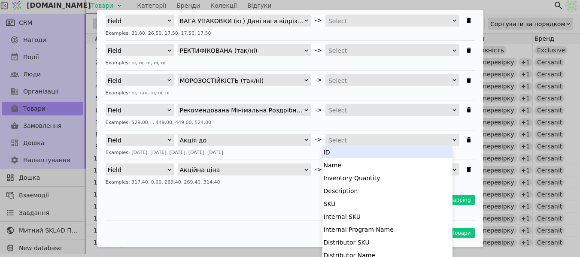
click at [348, 141] on div "Select" at bounding box center [389, 140] width 122 height 12
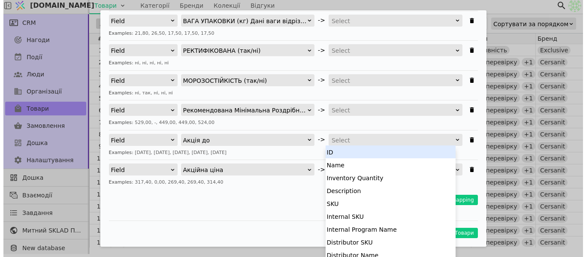
scroll to position [0, 0]
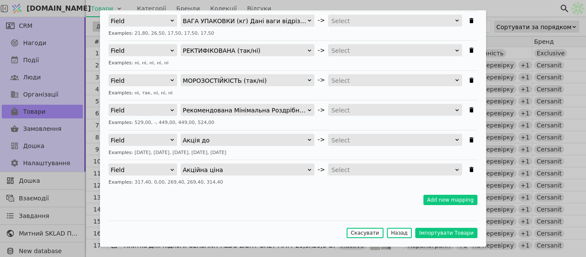
click at [403, 138] on div "Select" at bounding box center [392, 140] width 122 height 12
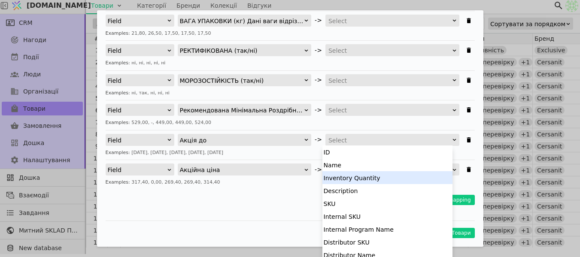
click at [475, 5] on div "Імпортувати Товари Завантажити CSV 2 Зіставити Поля 3 Імпорт Виберіть [GEOGRAPH…" at bounding box center [290, 128] width 580 height 257
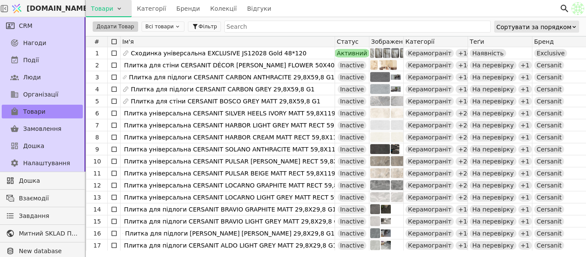
click at [104, 9] on html "[DOMAIN_NAME] Товари Категорії Бренди Колекції Відгуки CRM Нагоди Події Люди Ор…" at bounding box center [293, 128] width 586 height 257
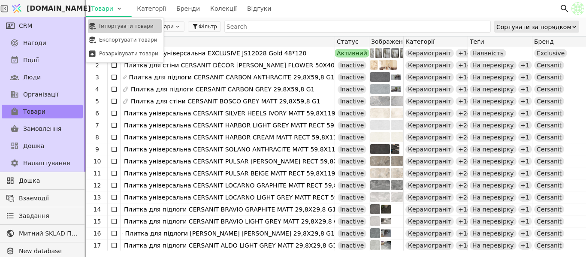
click at [121, 26] on div "Імпортувати товари" at bounding box center [125, 26] width 74 height 14
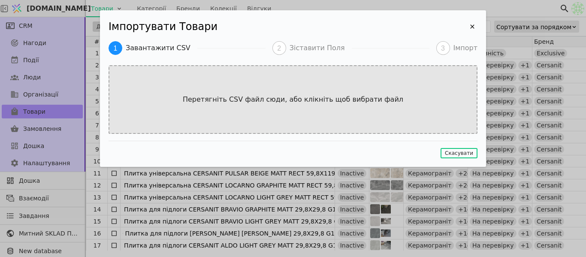
click at [276, 92] on div "Перетягніть CSV файл сюди, або клікніть щоб вибрати файл" at bounding box center [293, 99] width 369 height 69
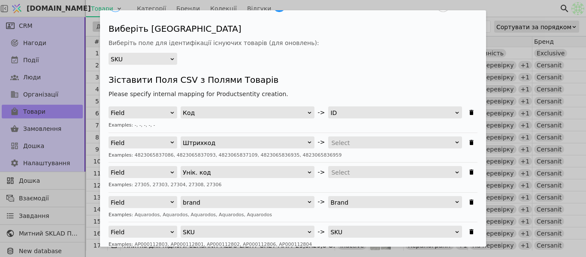
scroll to position [86, 0]
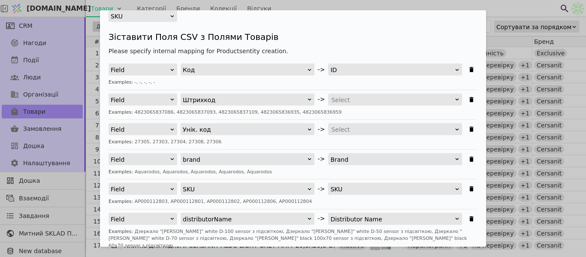
click at [371, 67] on div "ID" at bounding box center [392, 70] width 124 height 12
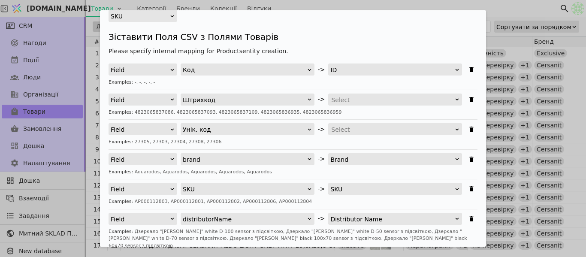
click at [358, 188] on div "SKU" at bounding box center [392, 189] width 124 height 12
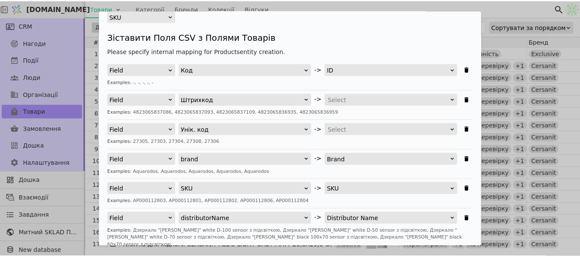
scroll to position [12, 0]
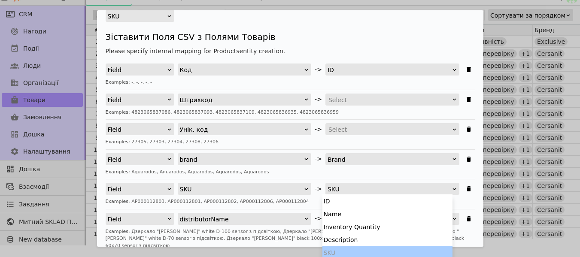
click at [306, 141] on div "Examples: 27305, 27303, 27304, 27308, 27306" at bounding box center [290, 142] width 369 height 7
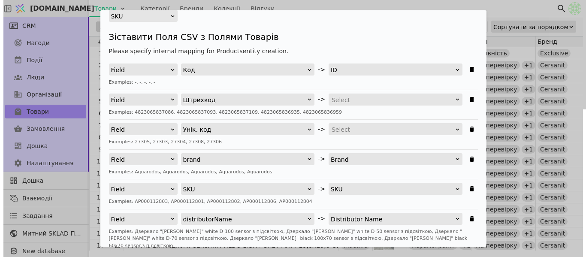
scroll to position [0, 0]
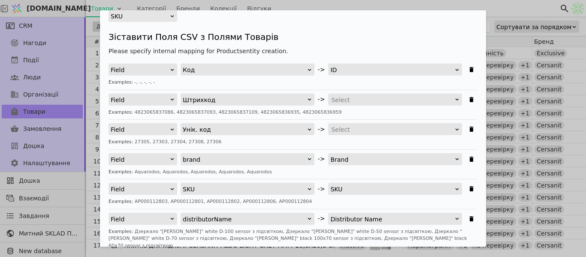
click at [292, 142] on div "Examples: 27305, 27303, 27304, 27308, 27306" at bounding box center [293, 142] width 369 height 7
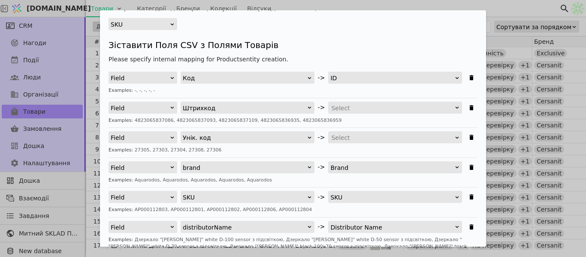
scroll to position [121, 0]
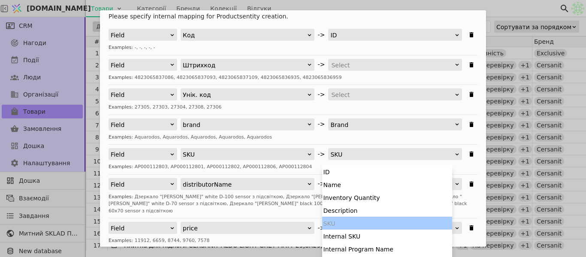
click at [345, 152] on div "SKU" at bounding box center [392, 154] width 124 height 12
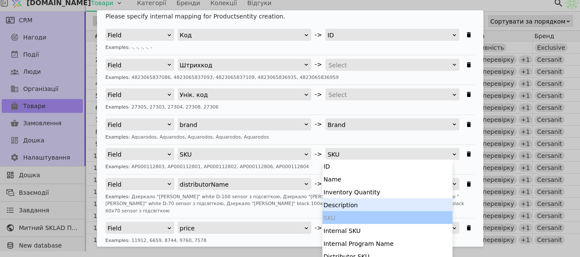
scroll to position [86, 0]
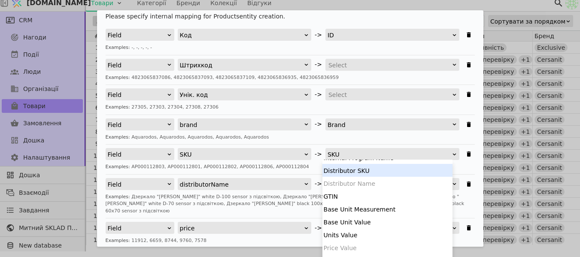
click at [370, 170] on div "Distributor SKU" at bounding box center [387, 170] width 130 height 13
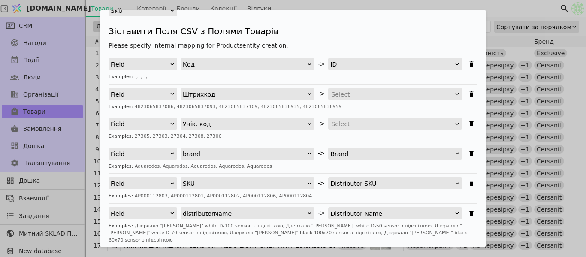
scroll to position [78, 0]
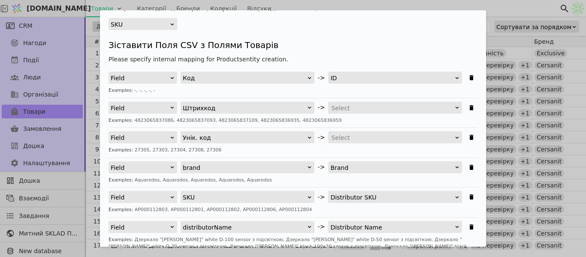
click at [409, 110] on div "Select" at bounding box center [392, 108] width 122 height 12
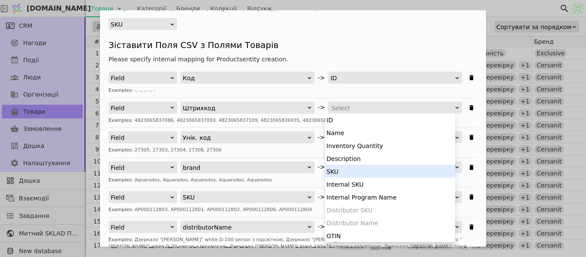
scroll to position [86, 0]
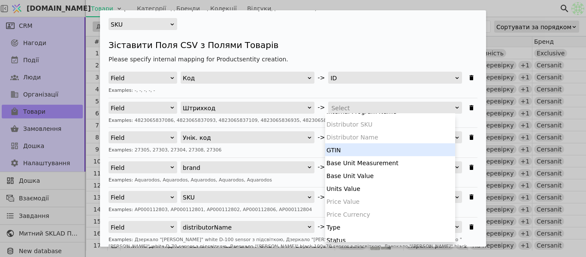
click at [388, 151] on div "GTIN" at bounding box center [390, 149] width 130 height 13
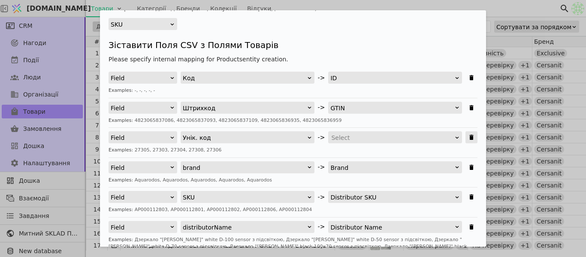
click at [470, 138] on icon "Імпортувати Товари" at bounding box center [472, 137] width 4 height 5
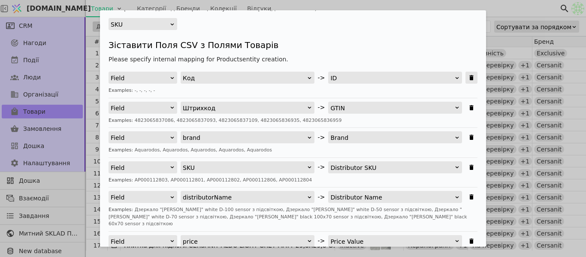
click at [470, 78] on icon "Імпортувати Товари" at bounding box center [472, 77] width 4 height 5
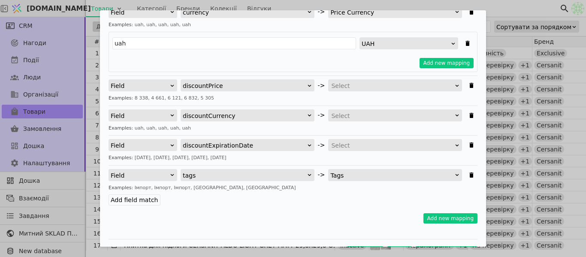
scroll to position [318, 0]
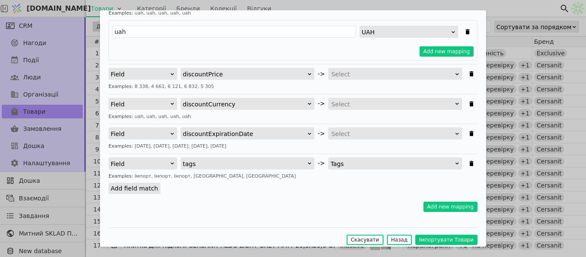
click at [130, 183] on label "Add field match" at bounding box center [135, 188] width 52 height 11
click at [0, 0] on input "Add field match" at bounding box center [0, 0] width 0 height 0
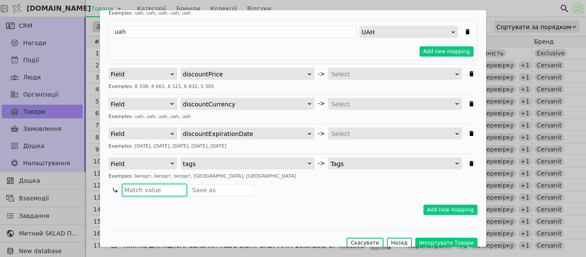
click at [141, 184] on input "Імпортувати Товари" at bounding box center [154, 190] width 64 height 12
type input "S"
type input "Імпорт"
click at [269, 184] on div "Імпорт" at bounding box center [295, 190] width 366 height 12
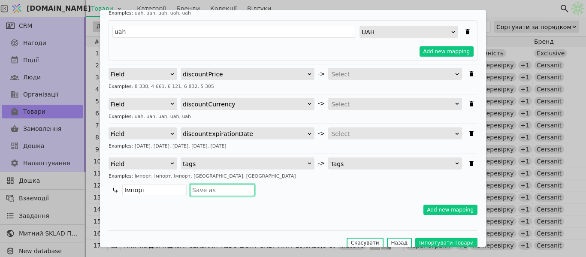
click at [217, 184] on input "Імпортувати Товари" at bounding box center [222, 190] width 64 height 12
type input "Імпорт аквародос"
click at [272, 188] on div "Імпорт Імпорт аквародос" at bounding box center [295, 190] width 366 height 12
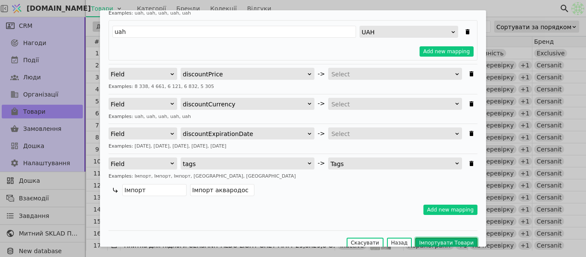
click at [436, 238] on button "Імпортувати Товари" at bounding box center [446, 243] width 62 height 10
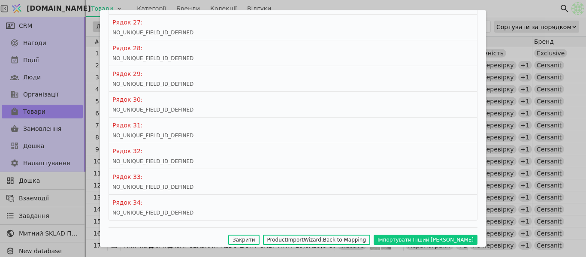
scroll to position [787, 0]
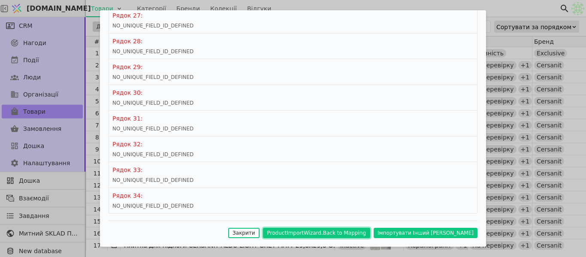
click at [330, 232] on button "ProductImportWizard.Back to Mapping" at bounding box center [316, 233] width 107 height 10
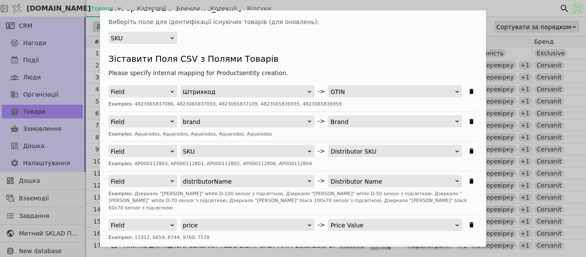
scroll to position [0, 0]
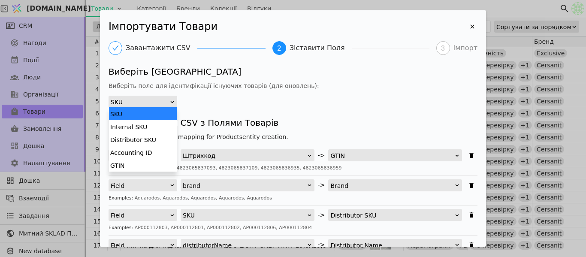
click at [158, 102] on div "SKU" at bounding box center [140, 102] width 59 height 12
click at [160, 136] on div "Distributor SKU" at bounding box center [143, 139] width 68 height 13
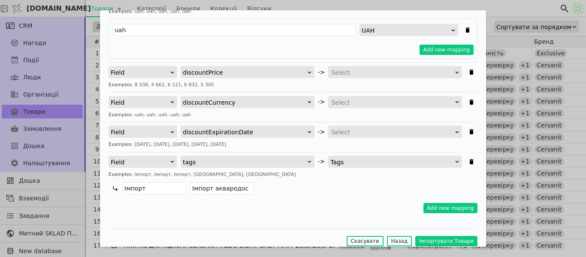
scroll to position [321, 0]
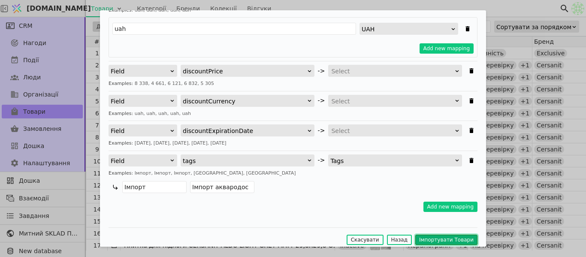
click at [434, 236] on button "Імпортувати Товари" at bounding box center [446, 240] width 62 height 10
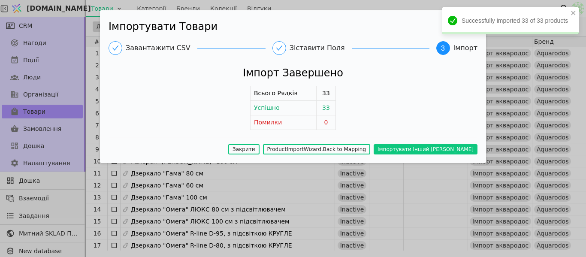
click at [464, 92] on div "Імпорт Завершено Всього Рядків 33 Успішно 33 Помилки 0" at bounding box center [293, 97] width 369 height 65
click at [573, 12] on icon "close" at bounding box center [573, 13] width 4 height 4
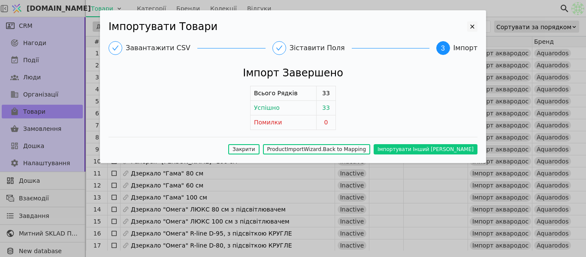
click at [468, 24] on icon "Імпортувати Товари" at bounding box center [472, 26] width 10 height 10
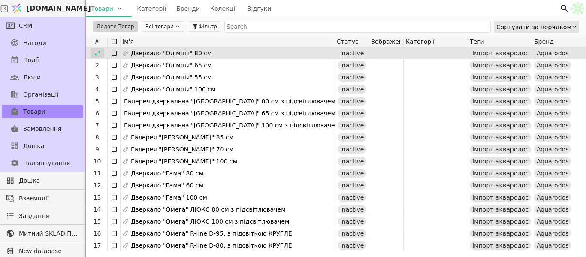
click at [100, 54] on icon at bounding box center [97, 53] width 6 height 6
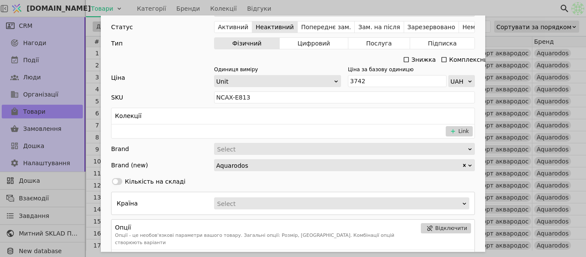
scroll to position [279, 0]
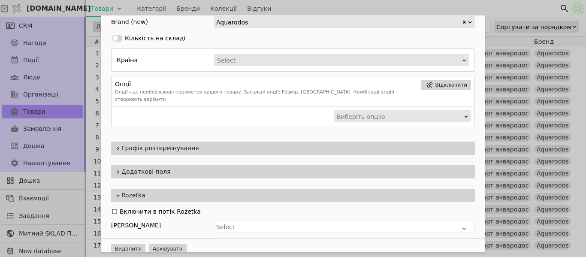
click at [140, 167] on span "Додаткові поля" at bounding box center [296, 171] width 350 height 9
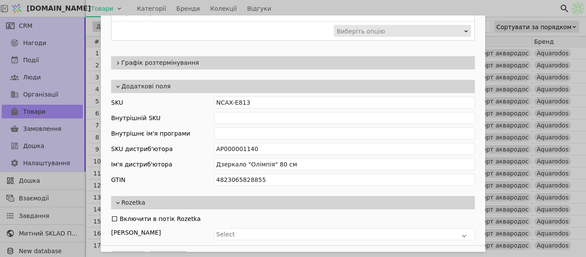
scroll to position [365, 0]
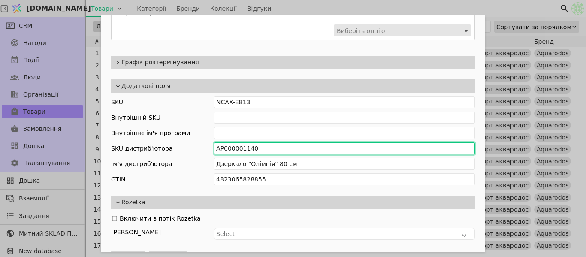
drag, startPoint x: 258, startPoint y: 143, endPoint x: 203, endPoint y: 133, distance: 55.1
click at [203, 133] on div "SKU NCAX-E813 Внутрішній SKU Внутрішнє ім'я програми SKU дистриб'ютора АР000001…" at bounding box center [293, 140] width 364 height 89
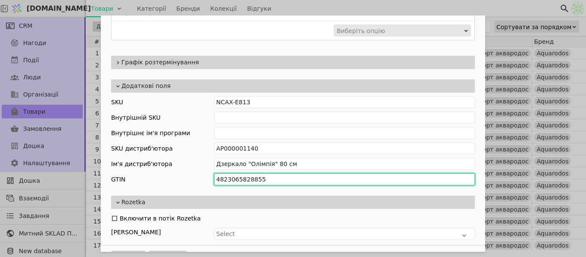
drag, startPoint x: 262, startPoint y: 170, endPoint x: 186, endPoint y: 161, distance: 76.9
click at [186, 161] on div "SKU NCAX-E813 Внутрішній SKU Внутрішнє ім'я програми SKU дистриб'ютора АР000001…" at bounding box center [293, 140] width 364 height 89
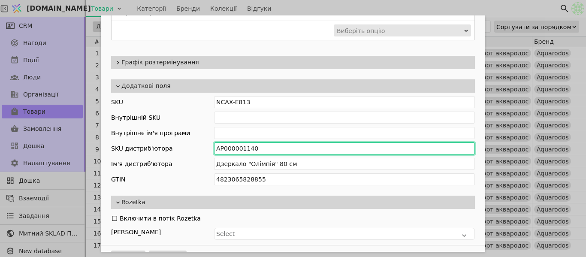
drag, startPoint x: 257, startPoint y: 141, endPoint x: 201, endPoint y: 128, distance: 57.7
click at [201, 128] on div "SKU NCAX-E813 Внутрішній SKU Внутрішнє ім'я програми SKU дистриб'ютора АР000001…" at bounding box center [293, 140] width 364 height 89
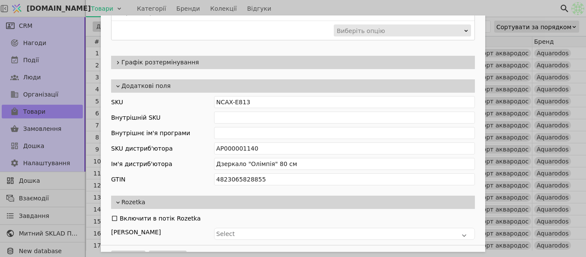
click at [492, 42] on div "Ім'я Дзеркало "Олімпія" 80 см Посилання 80 Опис Зображення Перетягніть сюди зоб…" at bounding box center [293, 128] width 586 height 257
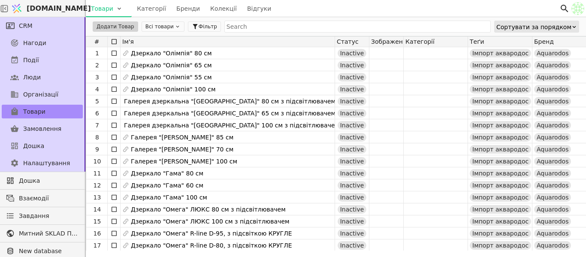
click at [175, 26] on icon at bounding box center [178, 27] width 6 height 6
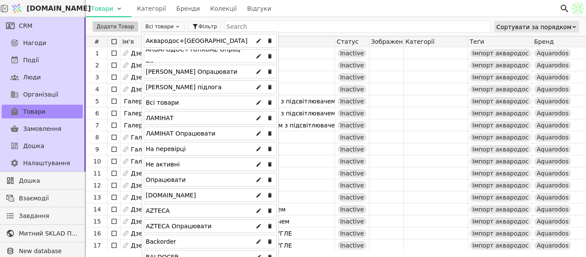
click at [206, 42] on div "Аквародос+[GEOGRAPHIC_DATA]" at bounding box center [210, 41] width 133 height 14
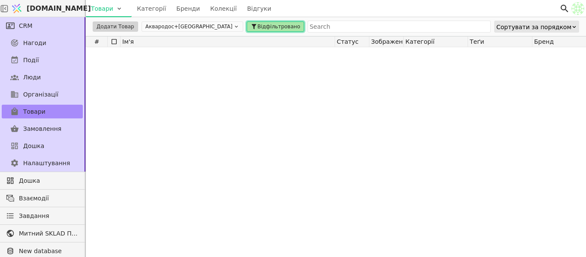
click at [258, 26] on span "Відфільтровано" at bounding box center [279, 27] width 43 height 8
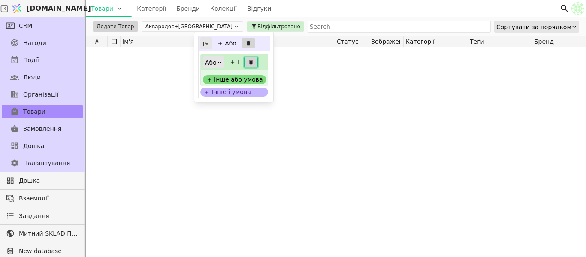
click at [247, 58] on button at bounding box center [251, 62] width 14 height 10
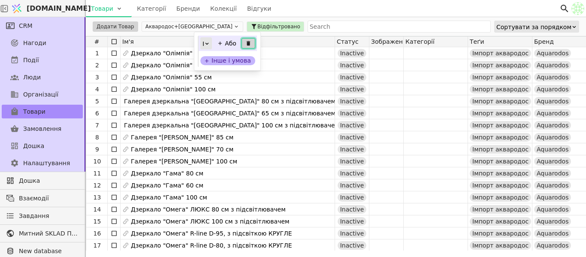
click at [247, 44] on icon at bounding box center [248, 43] width 3 height 5
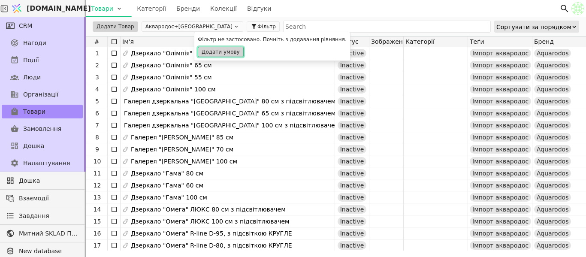
click at [220, 51] on button "Додати умову" at bounding box center [221, 52] width 46 height 10
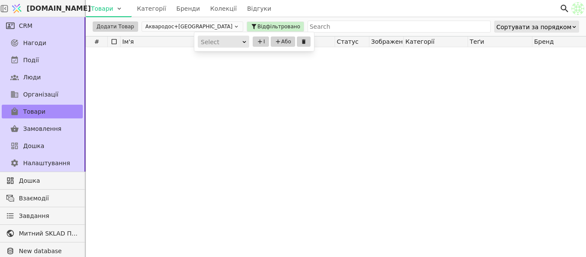
click at [213, 42] on div "Select" at bounding box center [221, 42] width 40 height 12
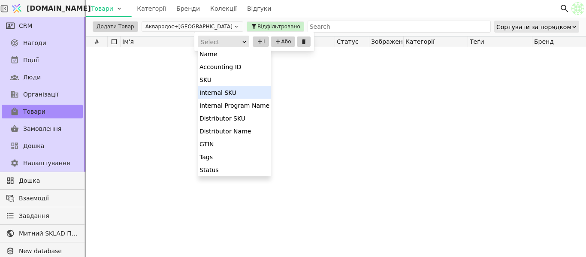
scroll to position [77, 0]
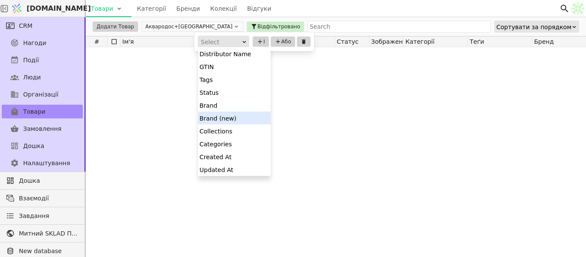
click at [232, 116] on div "Brand (new)" at bounding box center [234, 118] width 73 height 13
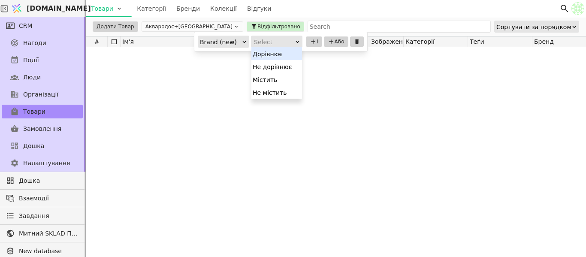
click at [273, 43] on div "Select" at bounding box center [274, 42] width 40 height 12
click at [279, 79] on div "Містить" at bounding box center [277, 79] width 51 height 13
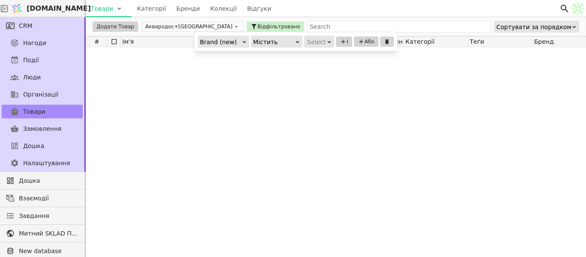
click at [314, 42] on div "Select" at bounding box center [316, 42] width 18 height 12
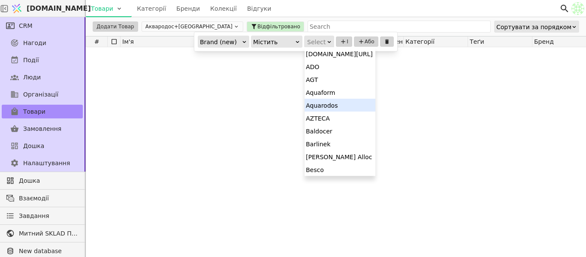
click at [341, 105] on div "Aquarodos" at bounding box center [340, 105] width 71 height 13
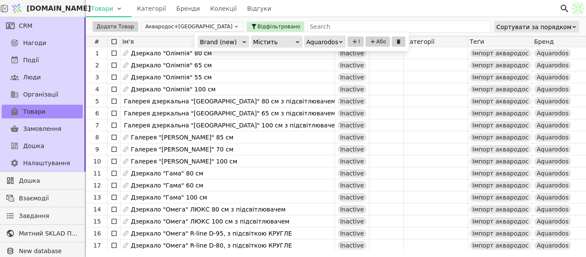
click at [363, 7] on div "Товари Категорії Бренди Колекції Відгуки" at bounding box center [323, 8] width 474 height 17
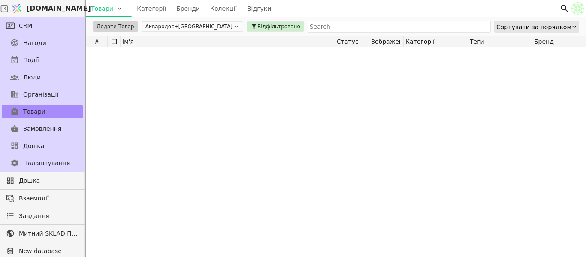
scroll to position [644, 0]
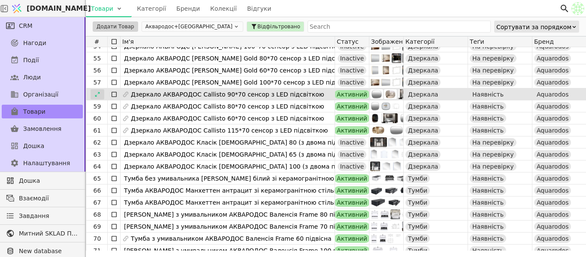
click at [99, 95] on icon at bounding box center [97, 94] width 6 height 6
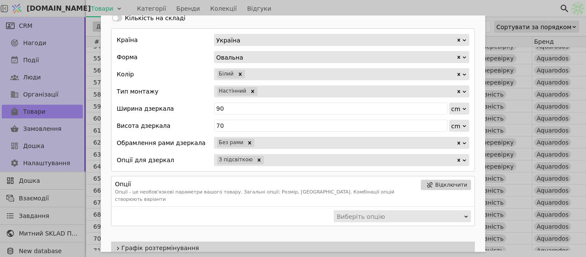
scroll to position [589, 0]
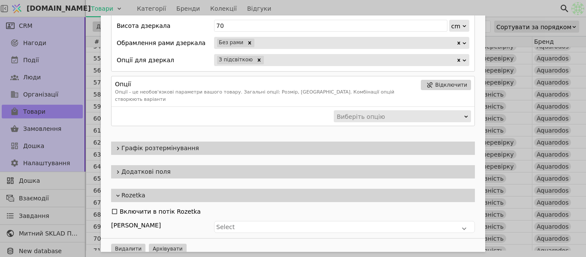
click at [224, 167] on span "Додаткові поля" at bounding box center [296, 171] width 350 height 9
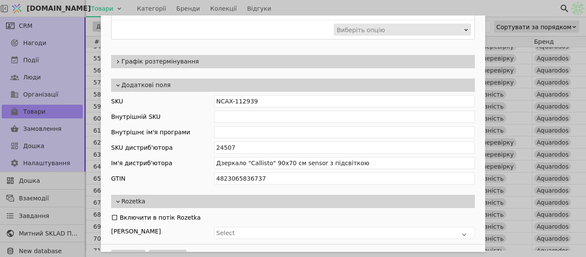
scroll to position [682, 0]
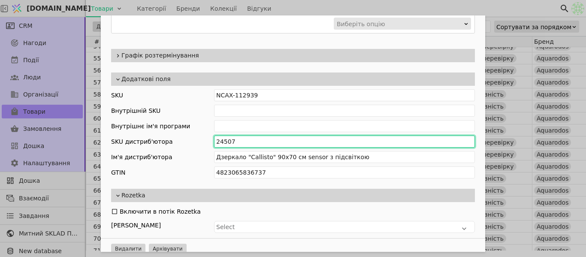
drag, startPoint x: 240, startPoint y: 134, endPoint x: 203, endPoint y: 117, distance: 41.3
click at [202, 126] on div "SKU NCAX-112939 Внутрішній SKU Внутрішнє ім'я програми SKU дистриб'ютора 24507 …" at bounding box center [293, 133] width 364 height 89
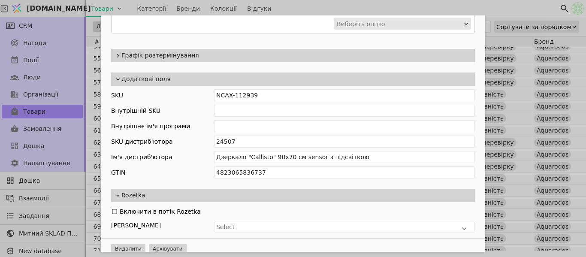
click at [503, 45] on div "Ім'я Дзеркало АКВАРОДОС Callisto 90*70 сенсор з LED підсвіткою Посилання dzerka…" at bounding box center [293, 128] width 586 height 257
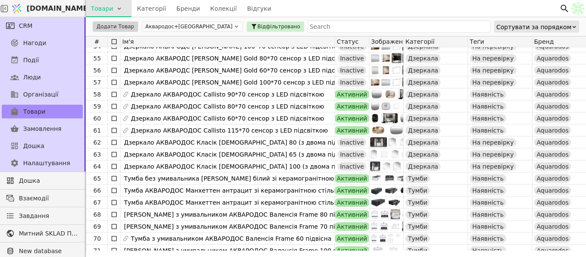
click at [99, 9] on html "[DOMAIN_NAME] Товари Категорії Бренди Колекції Відгуки CRM Нагоди Події Люди Ор…" at bounding box center [293, 128] width 586 height 257
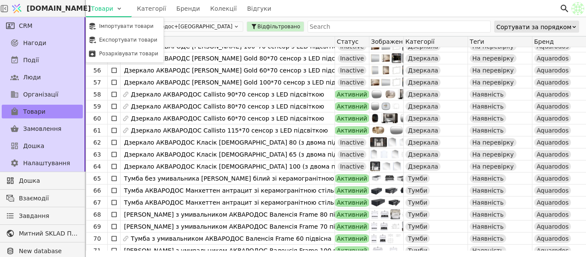
click at [109, 28] on div "Імпортувати товари" at bounding box center [125, 26] width 74 height 14
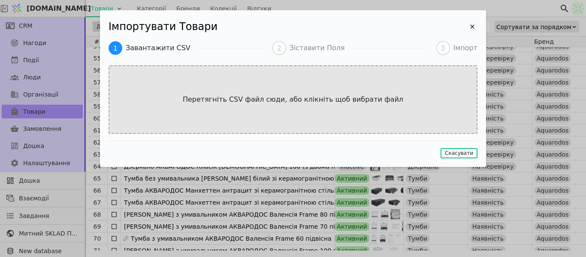
click at [195, 88] on div "Перетягніть CSV файл сюди, або клікніть щоб вибрати файл" at bounding box center [293, 99] width 369 height 69
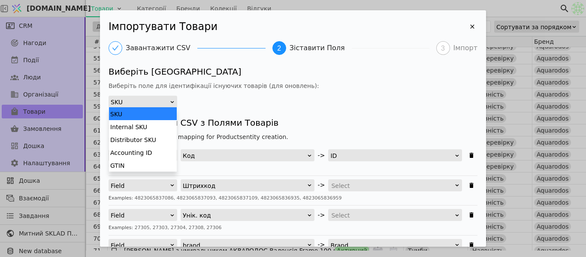
click at [168, 99] on div "SKU" at bounding box center [140, 102] width 59 height 12
click at [165, 139] on div "Distributor SKU" at bounding box center [143, 139] width 68 height 13
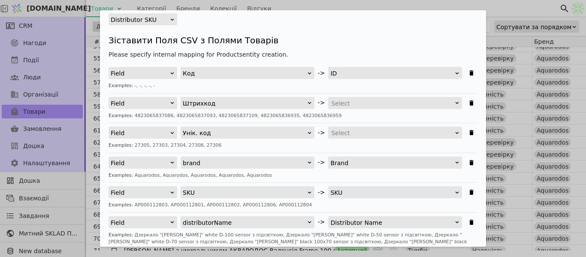
scroll to position [86, 0]
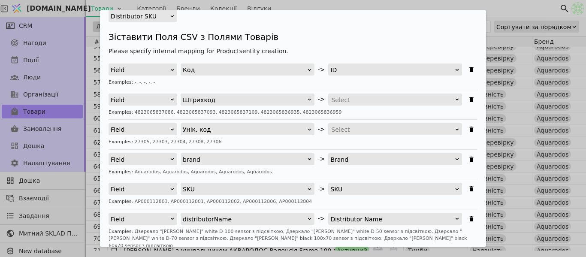
click at [353, 127] on div "Select" at bounding box center [392, 130] width 122 height 12
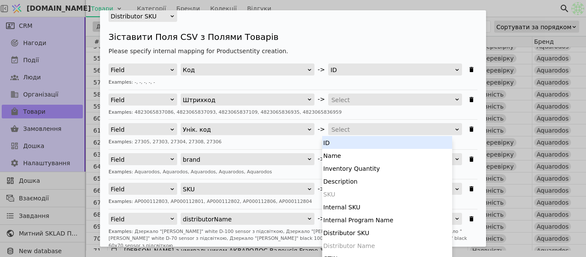
click at [370, 128] on div "Select" at bounding box center [392, 130] width 122 height 12
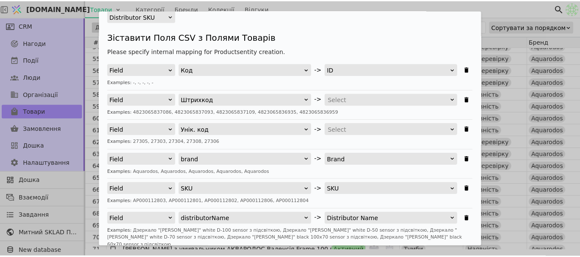
scroll to position [1, 0]
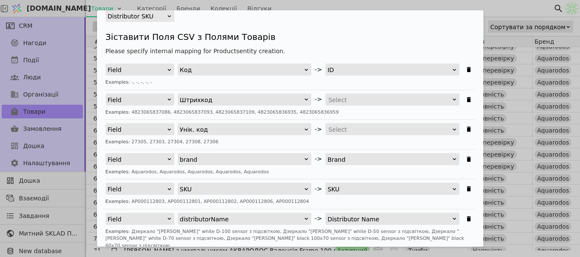
click at [382, 130] on div "Select" at bounding box center [389, 130] width 122 height 12
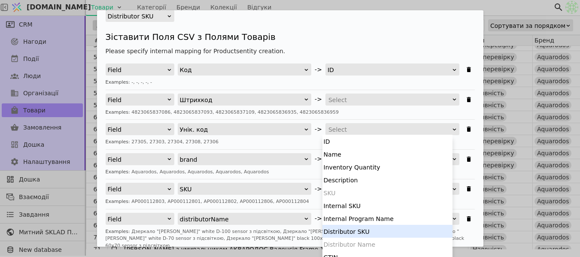
click at [377, 234] on div "Distributor SKU" at bounding box center [387, 231] width 130 height 13
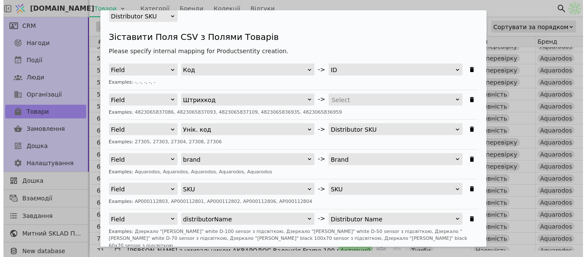
scroll to position [0, 0]
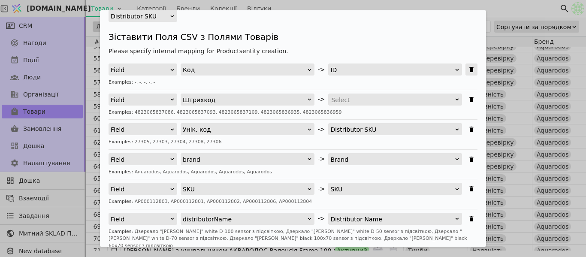
click at [468, 67] on icon "Імпортувати Товари" at bounding box center [471, 69] width 7 height 7
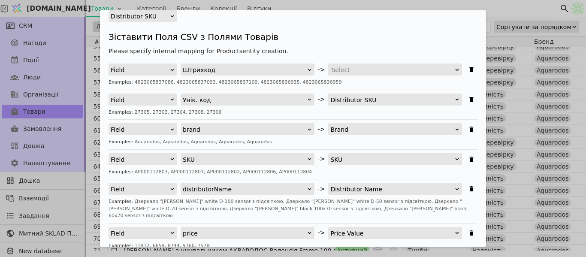
click at [389, 66] on div "Select" at bounding box center [392, 70] width 122 height 12
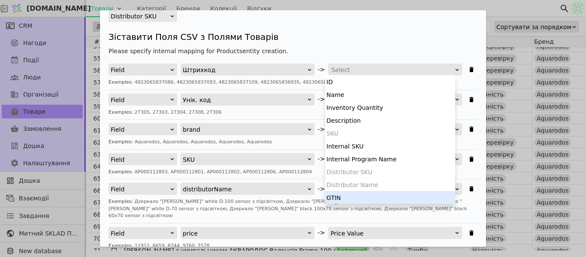
click at [375, 198] on div "GTIN" at bounding box center [390, 197] width 130 height 13
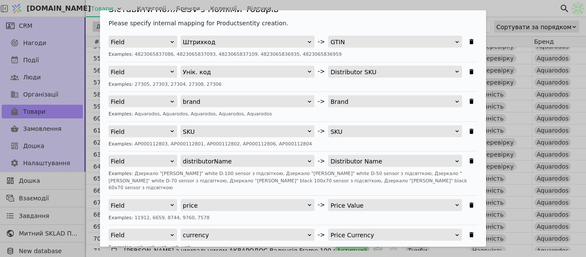
scroll to position [129, 0]
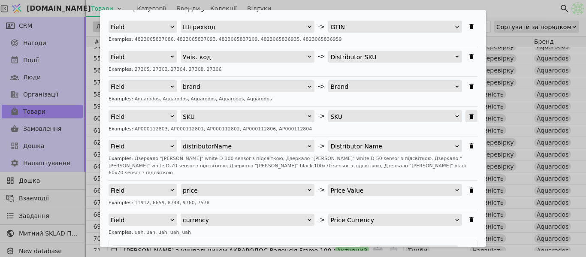
click at [468, 117] on icon "Імпортувати Товари" at bounding box center [471, 116] width 7 height 7
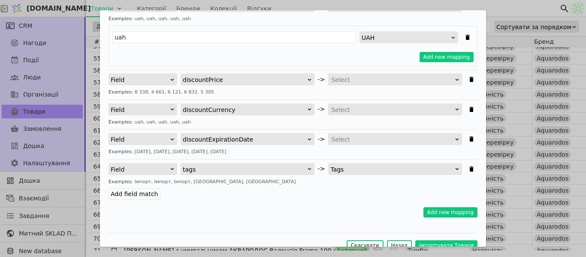
scroll to position [318, 0]
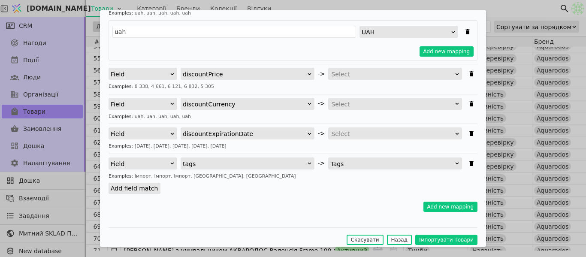
click at [129, 183] on label "Add field match" at bounding box center [135, 188] width 52 height 11
click at [0, 0] on input "Add field match" at bounding box center [0, 0] width 0 height 0
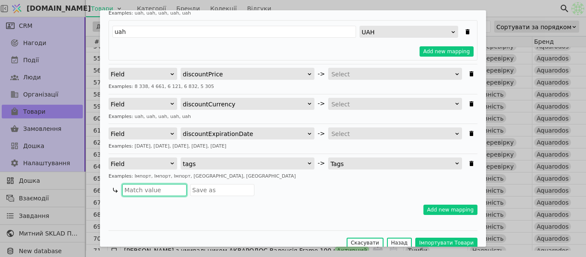
click at [152, 188] on input "Імпортувати Товари" at bounding box center [154, 190] width 64 height 12
type input "Імпорт"
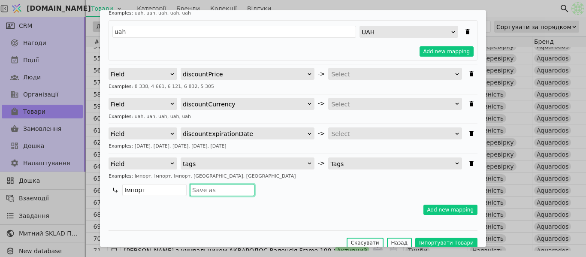
click at [229, 184] on input "Імпортувати Товари" at bounding box center [222, 190] width 64 height 12
type input "Імпорт аквародос 2"
click at [307, 188] on div "Імпорт Імпорт аквародос 2" at bounding box center [295, 190] width 366 height 12
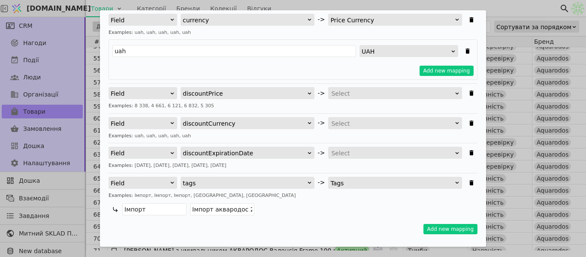
scroll to position [321, 0]
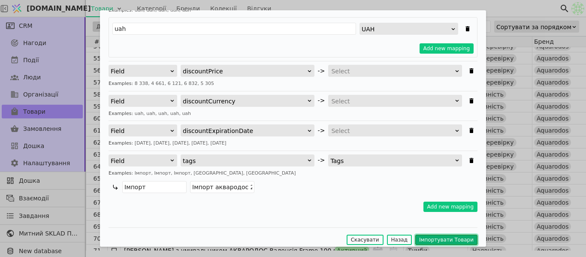
click at [430, 235] on button "Імпортувати Товари" at bounding box center [446, 240] width 62 height 10
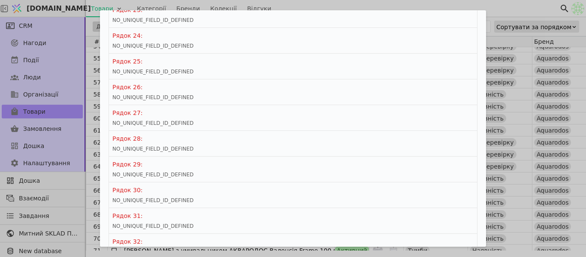
scroll to position [787, 0]
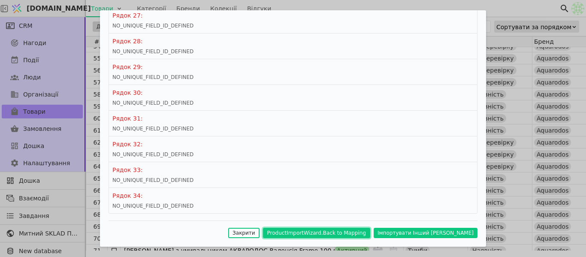
click at [370, 233] on button "ProductImportWizard.Back to Mapping" at bounding box center [316, 233] width 107 height 10
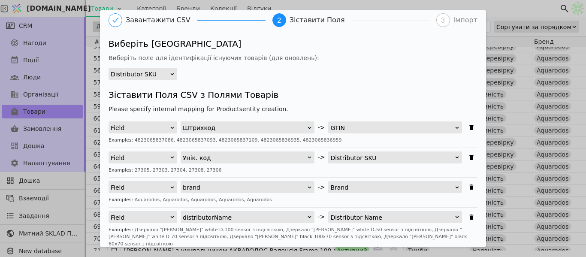
scroll to position [43, 0]
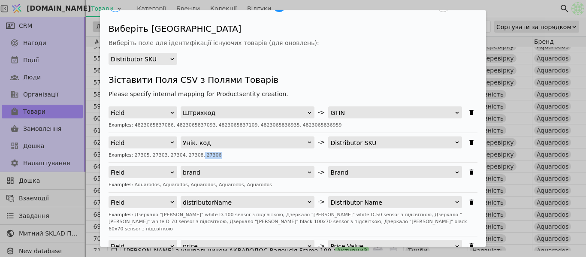
drag, startPoint x: 190, startPoint y: 155, endPoint x: 205, endPoint y: 155, distance: 14.6
click at [205, 155] on div "Examples: 27305, 27303, 27304, 27308, 27306" at bounding box center [293, 155] width 369 height 7
click at [165, 59] on div "Distributor SKU" at bounding box center [140, 59] width 59 height 12
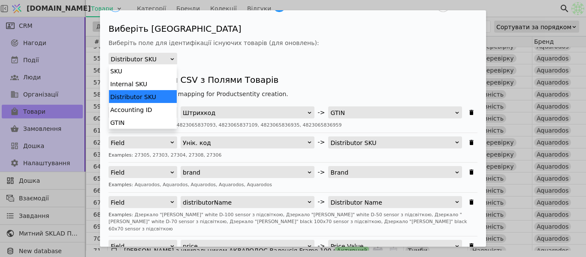
click at [165, 59] on div "Distributor SKU" at bounding box center [140, 59] width 59 height 12
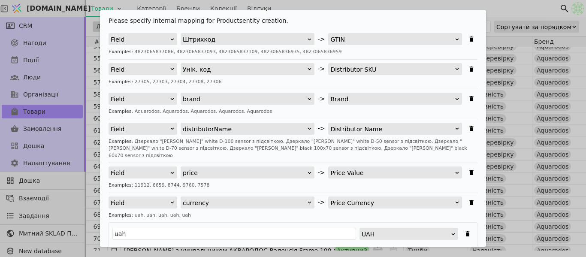
scroll to position [321, 0]
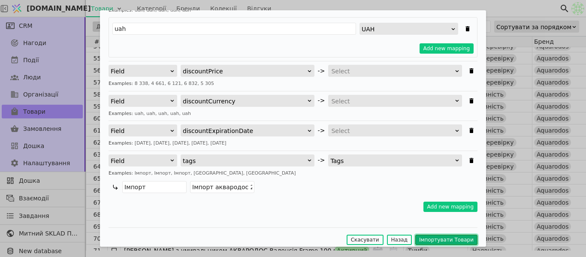
click at [444, 235] on button "Імпортувати Товари" at bounding box center [446, 240] width 62 height 10
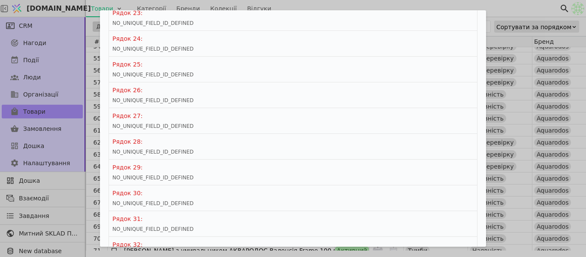
scroll to position [787, 0]
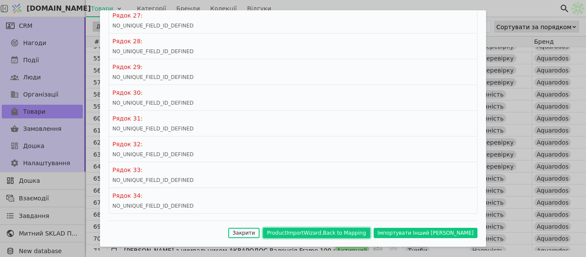
click at [324, 236] on button "ProductImportWizard.Back to Mapping" at bounding box center [316, 233] width 107 height 10
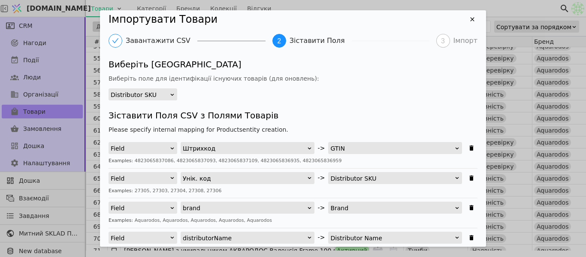
scroll to position [0, 0]
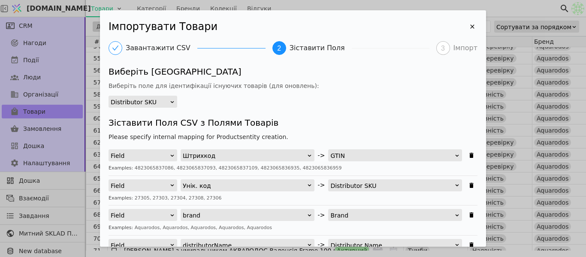
click at [164, 99] on div "Distributor SKU" at bounding box center [140, 102] width 59 height 12
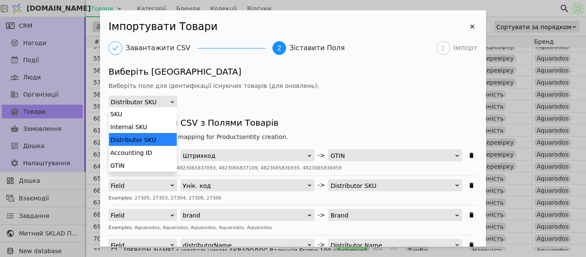
click at [254, 101] on div "Виберіть [GEOGRAPHIC_DATA] Виберіть поле для ідентифікації існуючих товарів (дл…" at bounding box center [293, 86] width 369 height 42
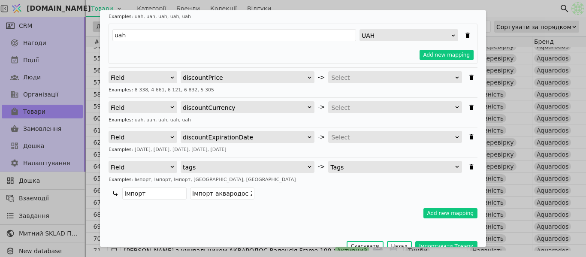
scroll to position [321, 0]
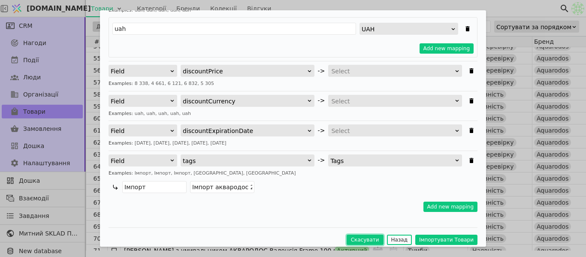
click at [366, 235] on button "Скасувати" at bounding box center [365, 240] width 37 height 10
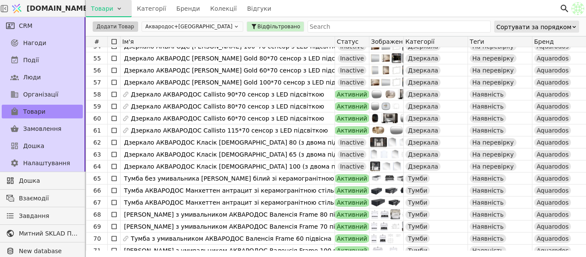
click at [104, 5] on html "[DOMAIN_NAME] Товари Категорії Бренди Колекції Відгуки CRM Нагоди Події Люди Ор…" at bounding box center [293, 128] width 586 height 257
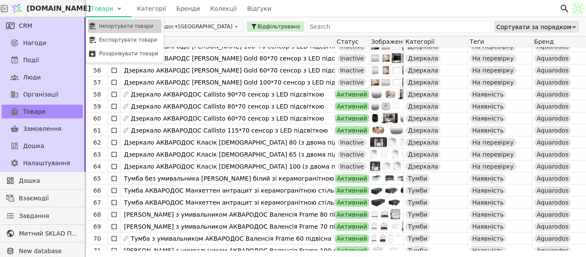
click at [114, 23] on div "Імпортувати товари" at bounding box center [125, 26] width 74 height 14
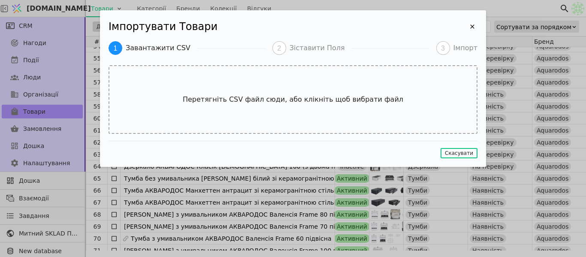
click at [123, 27] on h2 "Імпортувати Товари" at bounding box center [288, 26] width 359 height 15
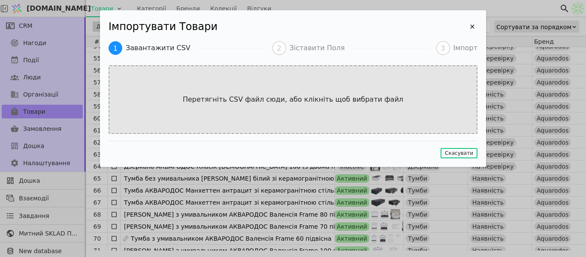
click at [235, 77] on div "Перетягніть CSV файл сюди, або клікніть щоб вибрати файл" at bounding box center [293, 99] width 369 height 69
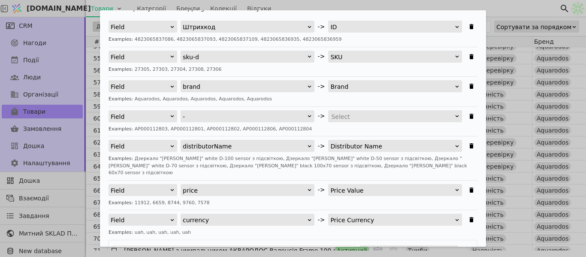
scroll to position [86, 0]
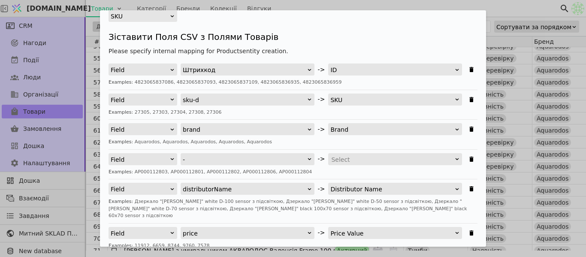
click at [342, 72] on div "ID" at bounding box center [392, 70] width 124 height 12
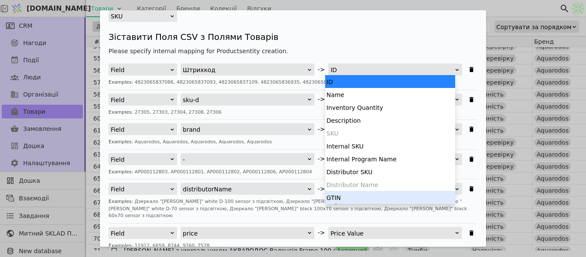
click at [360, 194] on div "GTIN" at bounding box center [390, 197] width 130 height 13
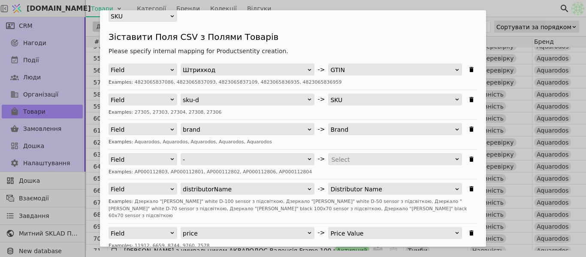
click at [370, 97] on div "SKU" at bounding box center [392, 100] width 124 height 12
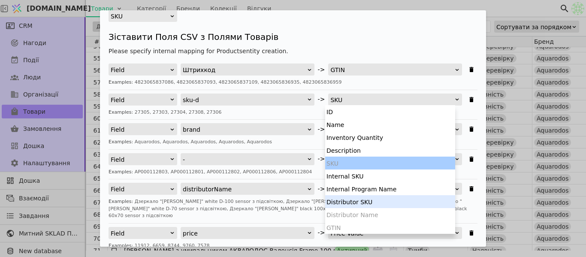
click at [387, 203] on div "Distributor SKU" at bounding box center [390, 201] width 130 height 13
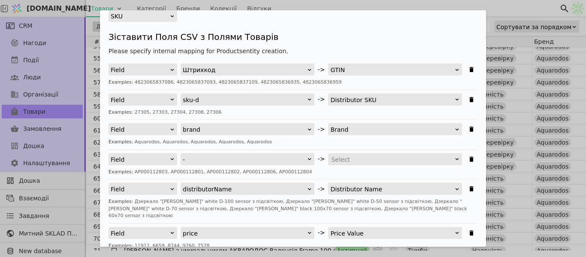
scroll to position [0, 0]
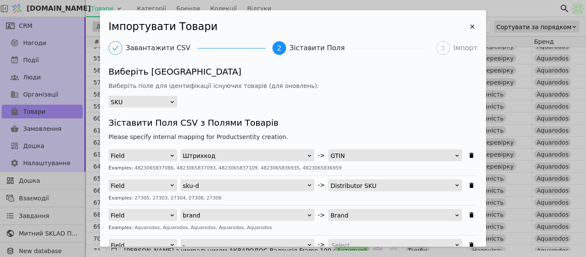
click at [165, 100] on div "SKU" at bounding box center [140, 102] width 59 height 12
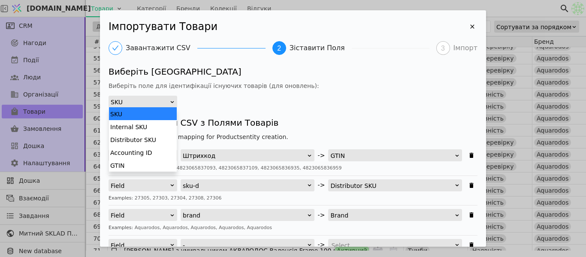
click at [158, 136] on div "Distributor SKU" at bounding box center [143, 139] width 68 height 13
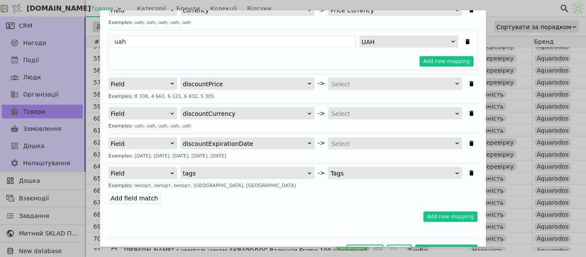
scroll to position [343, 0]
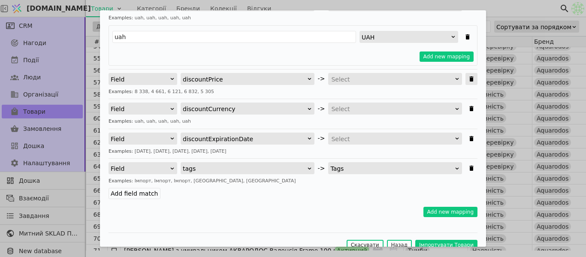
click at [470, 76] on icon "Імпортувати Товари" at bounding box center [472, 78] width 4 height 5
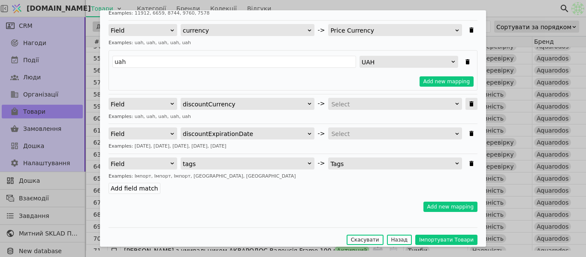
click at [466, 98] on span "Імпортувати Товари" at bounding box center [472, 104] width 12 height 12
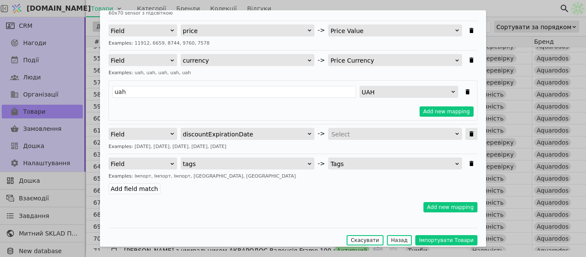
click at [468, 130] on icon "Імпортувати Товари" at bounding box center [471, 133] width 7 height 7
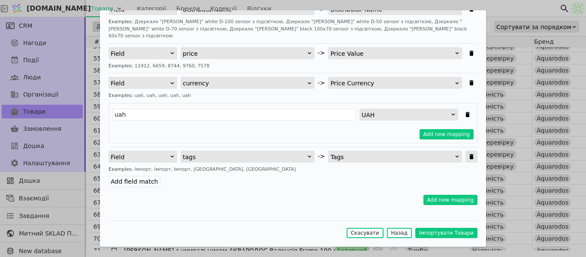
scroll to position [259, 0]
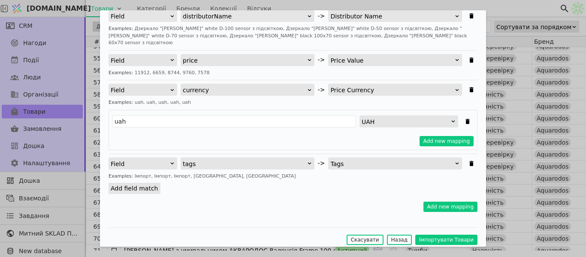
click at [138, 183] on label "Add field match" at bounding box center [135, 188] width 52 height 11
click at [0, 0] on input "Add field match" at bounding box center [0, 0] width 0 height 0
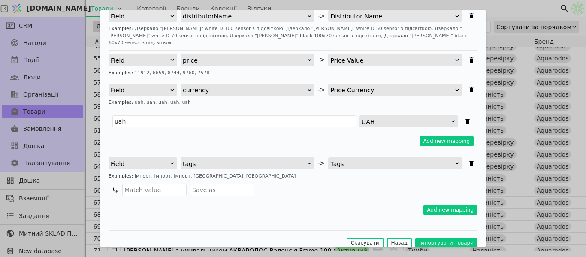
scroll to position [262, 0]
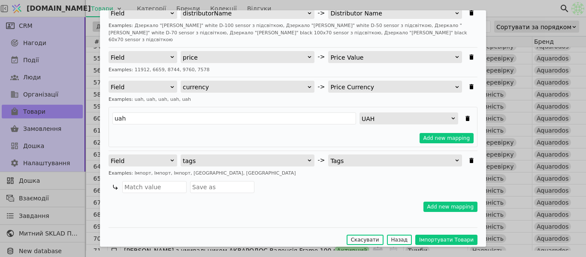
click at [203, 170] on div "Examples: Імпорт, Імпорт, Імпорт, [GEOGRAPHIC_DATA], [GEOGRAPHIC_DATA]" at bounding box center [293, 173] width 369 height 7
copy div "Імпорт"
click at [167, 181] on input "Імпортувати Товари" at bounding box center [154, 187] width 64 height 12
paste input "Імпорт"
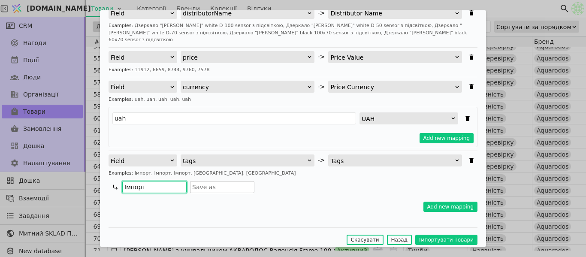
type input "Імпорт"
paste input "Імпорт"
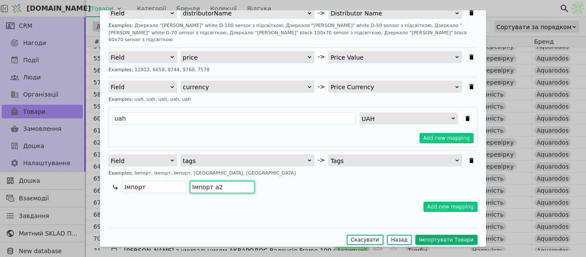
type input "Імпорт а2"
click at [454, 235] on button "Імпортувати Товари" at bounding box center [446, 240] width 62 height 10
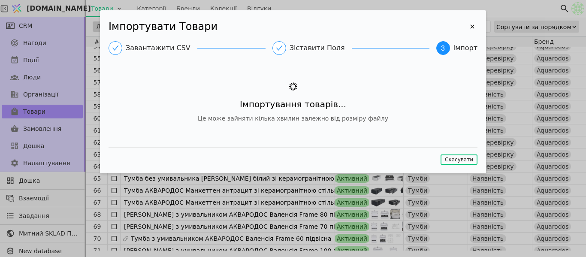
scroll to position [0, 0]
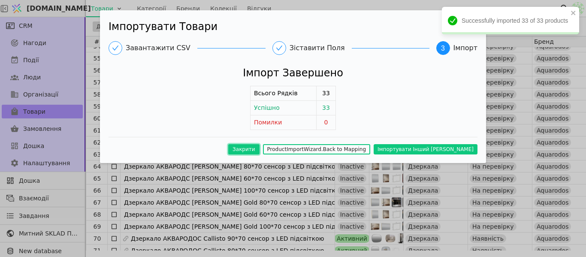
click at [260, 148] on button "Закрити" at bounding box center [243, 149] width 31 height 10
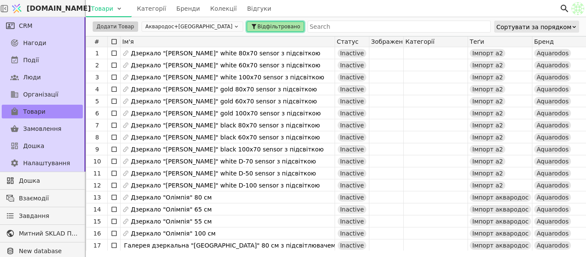
click at [258, 25] on span "Відфільтровано" at bounding box center [279, 27] width 43 height 8
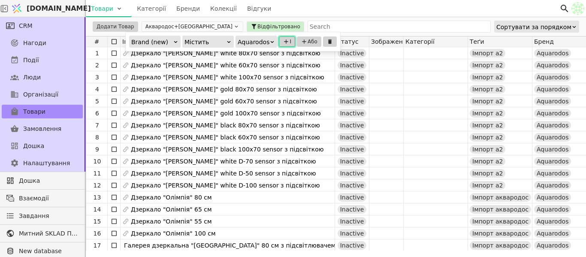
click at [284, 41] on icon at bounding box center [286, 41] width 7 height 7
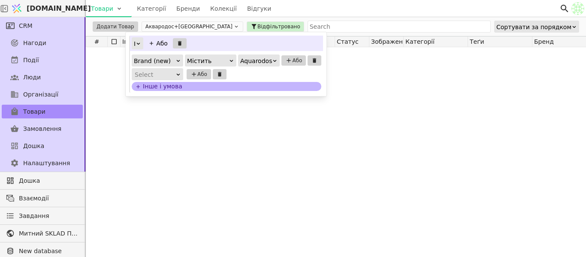
click at [172, 72] on div "Select" at bounding box center [155, 75] width 40 height 12
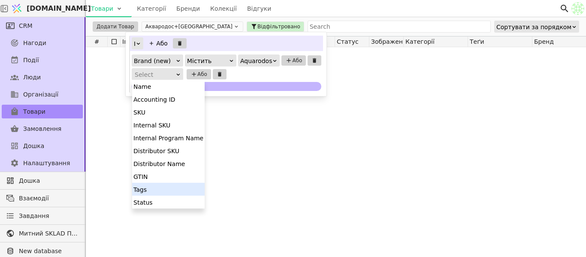
click at [172, 185] on div "Tags" at bounding box center [168, 189] width 73 height 13
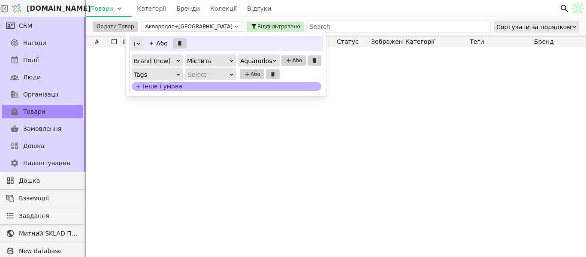
click at [214, 73] on div "Select" at bounding box center [208, 75] width 40 height 12
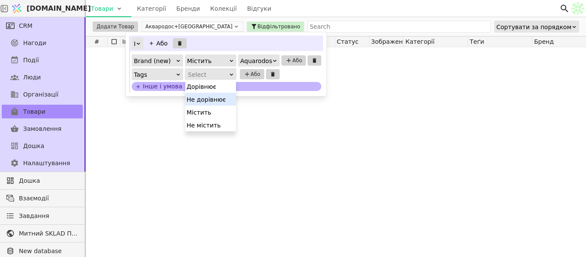
click at [287, 75] on div "Tags 4 results available. Use Up and Down to choose options, press Enter to sel…" at bounding box center [227, 74] width 190 height 12
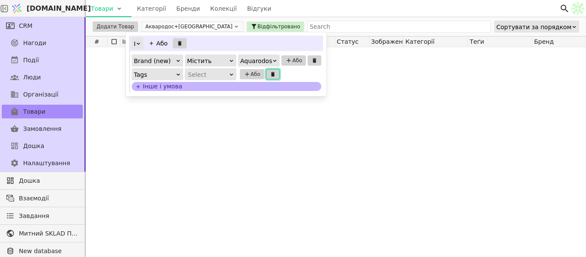
click at [272, 73] on icon at bounding box center [272, 74] width 3 height 5
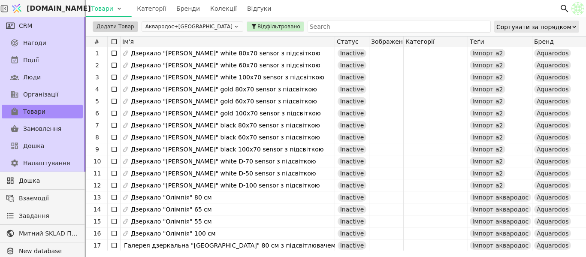
click at [181, 28] on button "Аквародос+[GEOGRAPHIC_DATA]" at bounding box center [193, 26] width 102 height 10
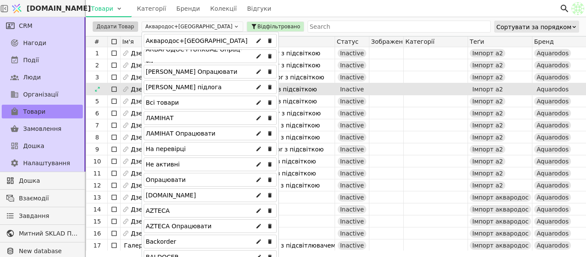
click at [189, 100] on div "Всі товари" at bounding box center [210, 103] width 133 height 14
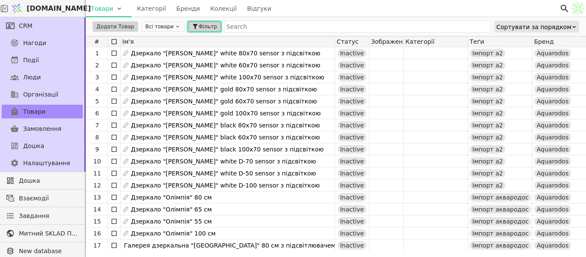
click at [199, 26] on span "Фільтр" at bounding box center [208, 27] width 18 height 8
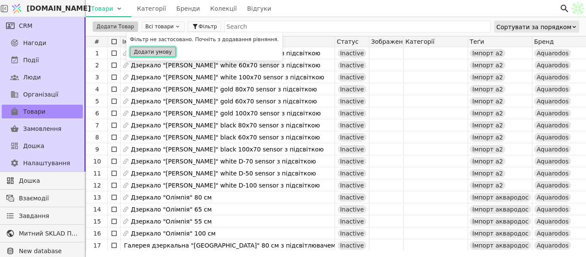
click at [161, 52] on button "Додати умову" at bounding box center [153, 52] width 46 height 10
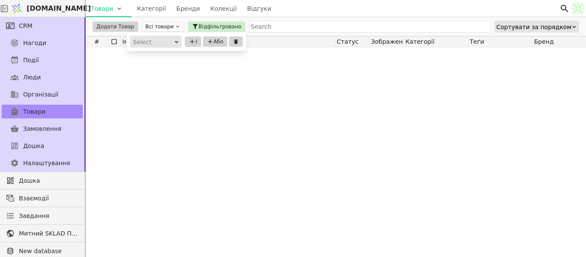
click at [156, 42] on div "Select" at bounding box center [153, 42] width 40 height 12
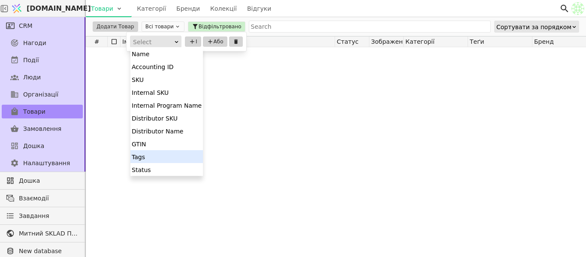
click at [158, 156] on div "Tags" at bounding box center [166, 156] width 73 height 13
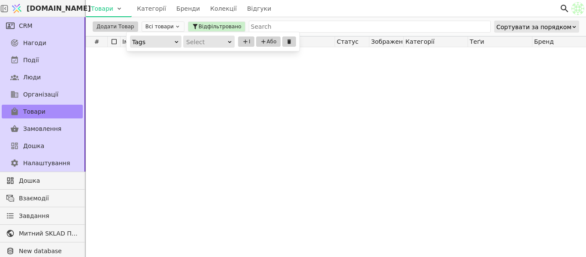
click at [221, 47] on div "Select" at bounding box center [206, 42] width 40 height 12
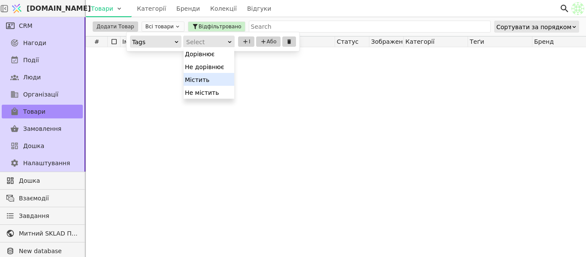
click at [218, 78] on div "Містить" at bounding box center [209, 79] width 51 height 13
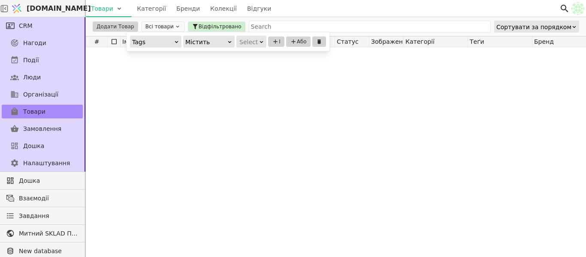
click at [255, 39] on div "Select" at bounding box center [248, 42] width 18 height 12
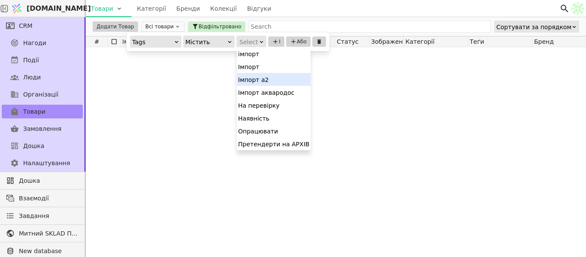
click at [273, 81] on div "Імпорт а2" at bounding box center [274, 79] width 74 height 13
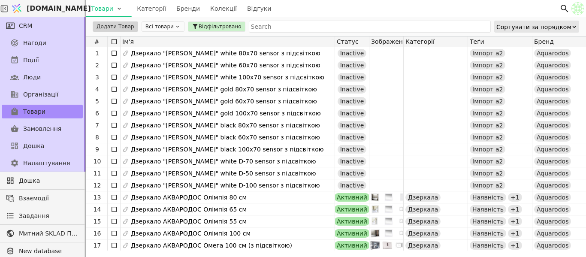
click at [392, 12] on div "Товари Категорії Бренди Колекції Відгуки" at bounding box center [323, 8] width 474 height 17
click at [211, 22] on button "Відфільтровано" at bounding box center [217, 26] width 58 height 10
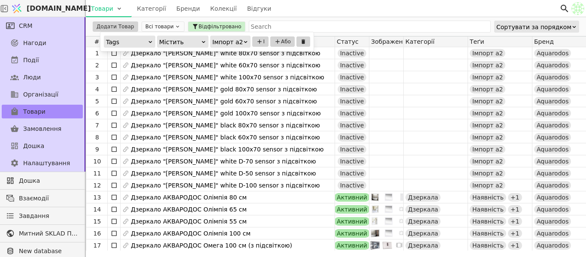
click at [229, 40] on div "Імпорт а2" at bounding box center [227, 42] width 30 height 12
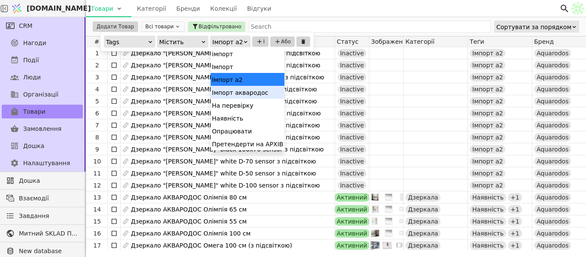
click at [256, 92] on div "Імпорт аквародос" at bounding box center [248, 92] width 74 height 13
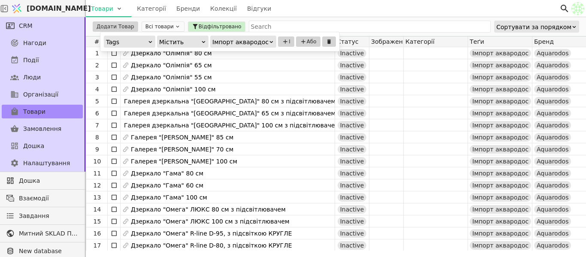
click at [324, 12] on div "Товари Категорії Бренди Колекції Відгуки" at bounding box center [323, 8] width 474 height 17
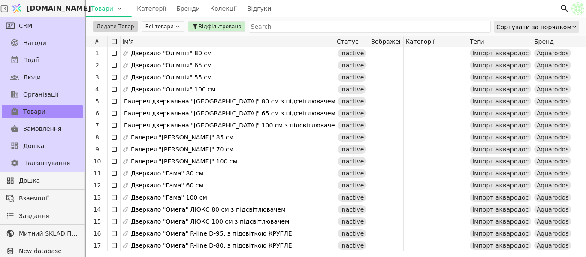
click at [114, 42] on icon at bounding box center [114, 41] width 7 height 7
click at [107, 30] on html "[DOMAIN_NAME] Товари Категорії Бренди Колекції Відгуки CRM Нагоди Події Люди Ор…" at bounding box center [293, 128] width 586 height 257
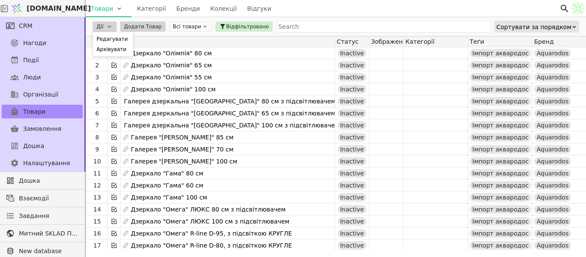
click at [424, 16] on html "[DOMAIN_NAME] Товари Категорії Бренди Колекції Відгуки CRM Нагоди Події Люди Ор…" at bounding box center [293, 128] width 586 height 257
click at [114, 42] on icon at bounding box center [114, 41] width 7 height 7
